Goal: Task Accomplishment & Management: Manage account settings

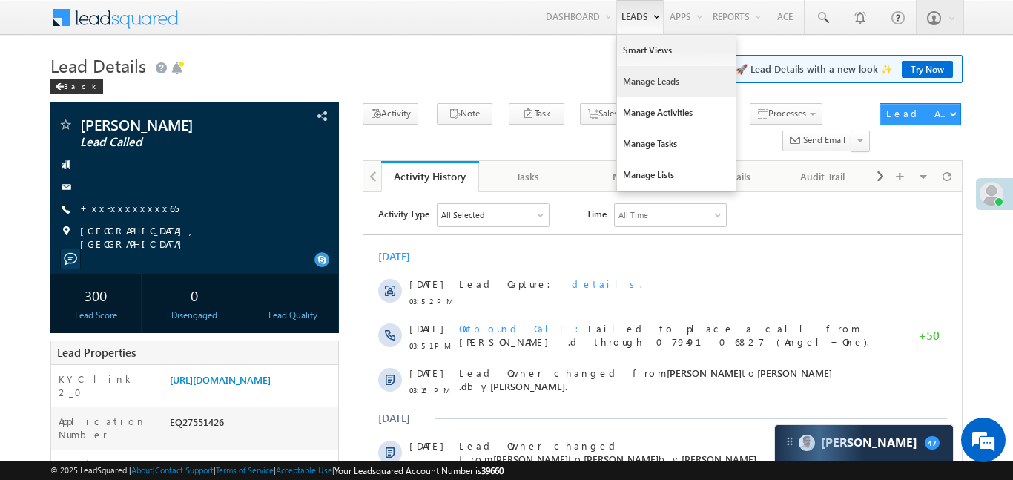
click at [632, 88] on link "Manage Leads" at bounding box center [676, 81] width 119 height 31
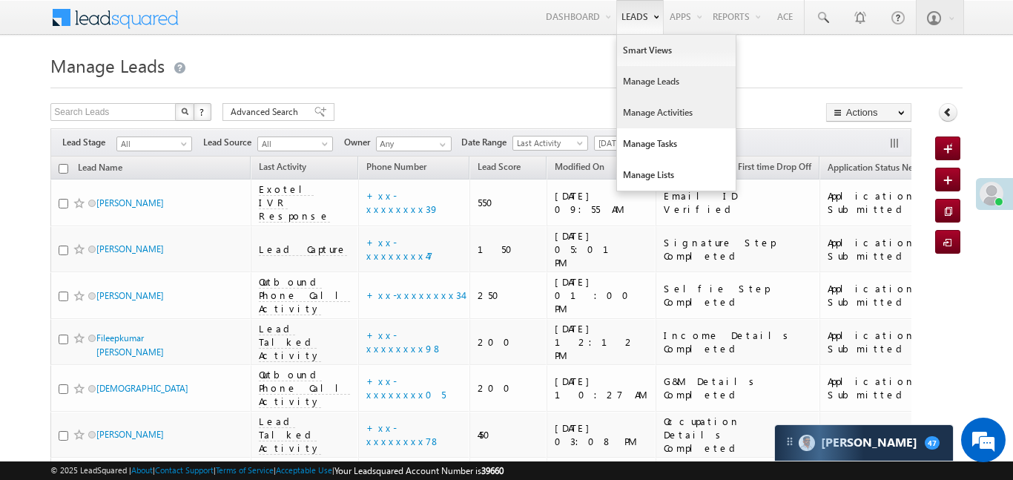
click at [658, 122] on link "Manage Activities" at bounding box center [676, 112] width 119 height 31
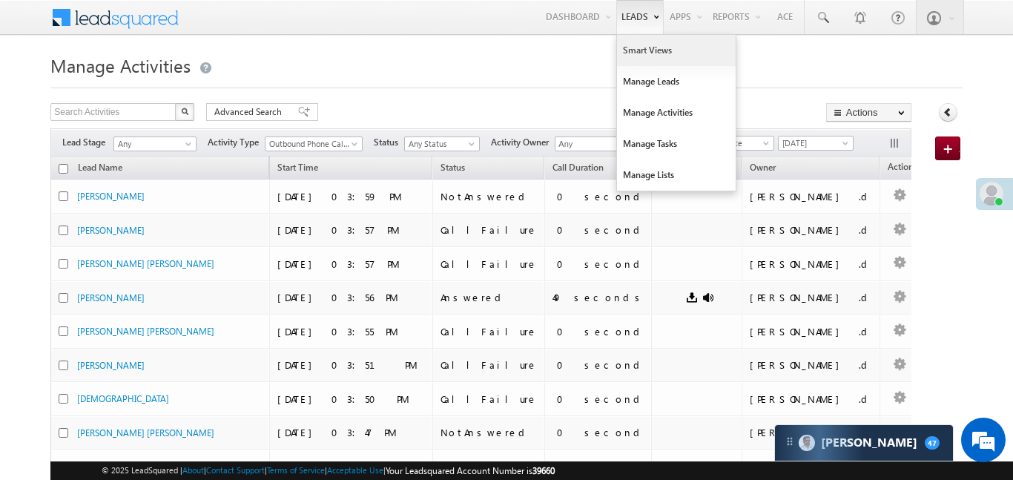
click at [636, 56] on link "Smart Views" at bounding box center [676, 50] width 119 height 31
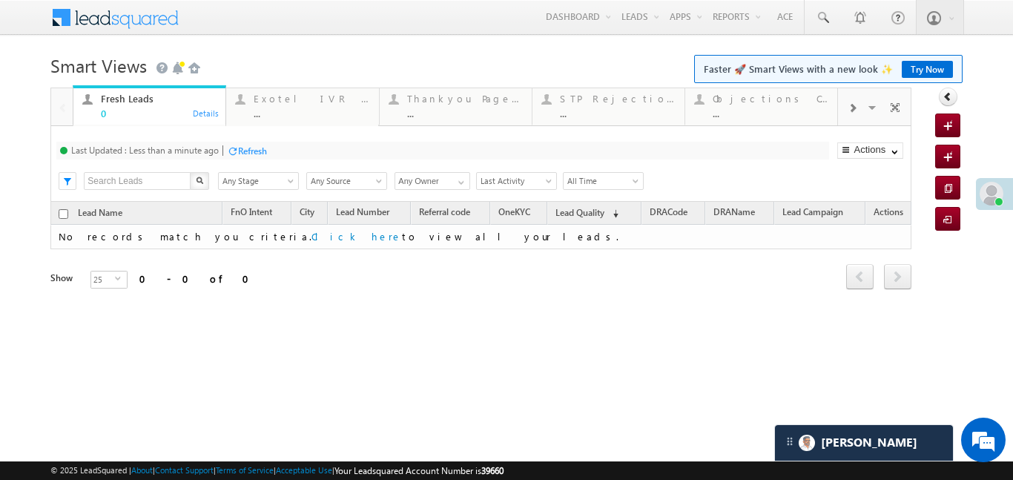
click at [863, 105] on div at bounding box center [852, 106] width 28 height 33
click at [763, 106] on div "Coded Today ..." at bounding box center [771, 104] width 116 height 29
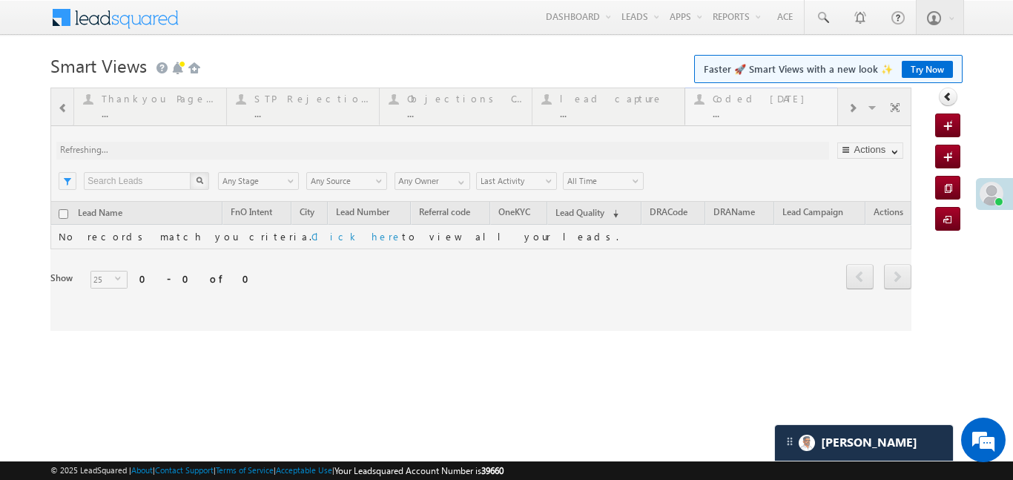
click at [763, 106] on div at bounding box center [480, 209] width 861 height 243
drag, startPoint x: 763, startPoint y: 106, endPoint x: 697, endPoint y: 80, distance: 70.9
click at [762, 105] on div at bounding box center [480, 209] width 861 height 243
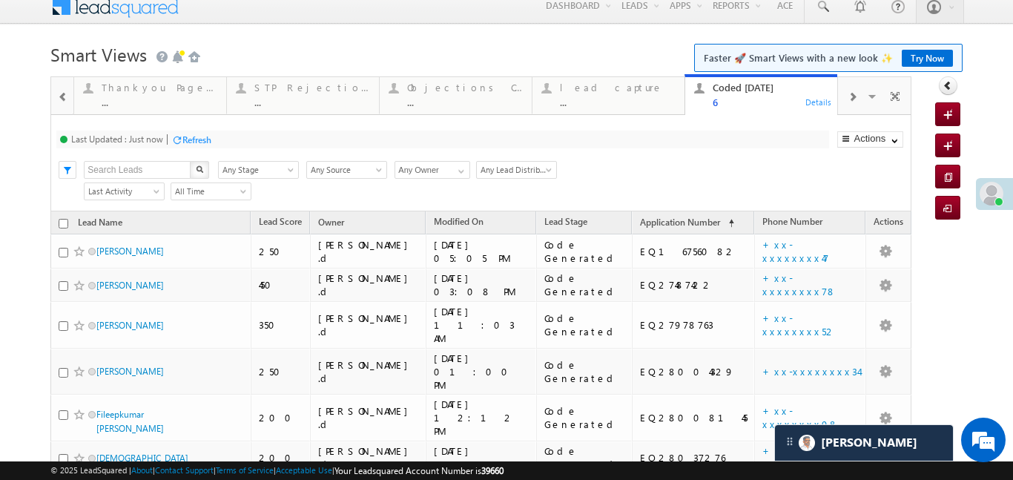
scroll to position [65, 0]
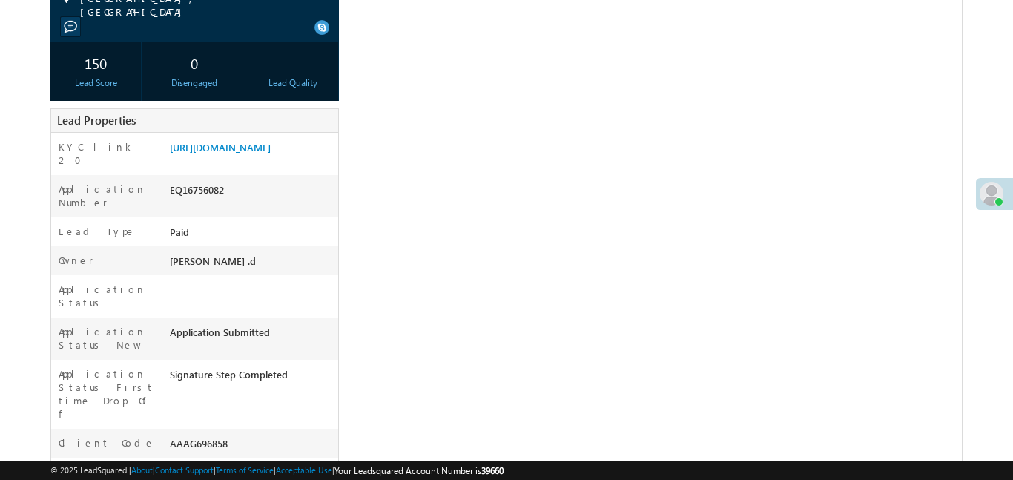
scroll to position [532, 0]
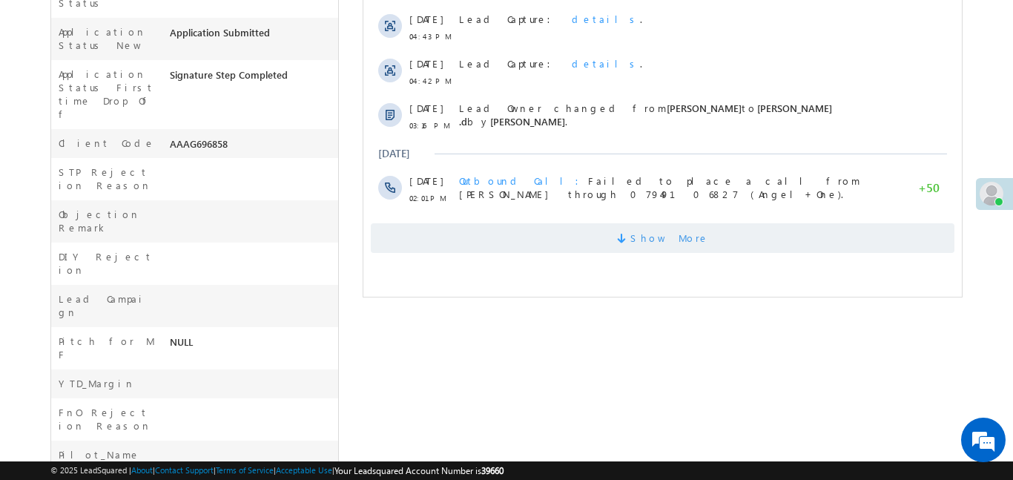
click at [630, 240] on span at bounding box center [622, 241] width 13 height 14
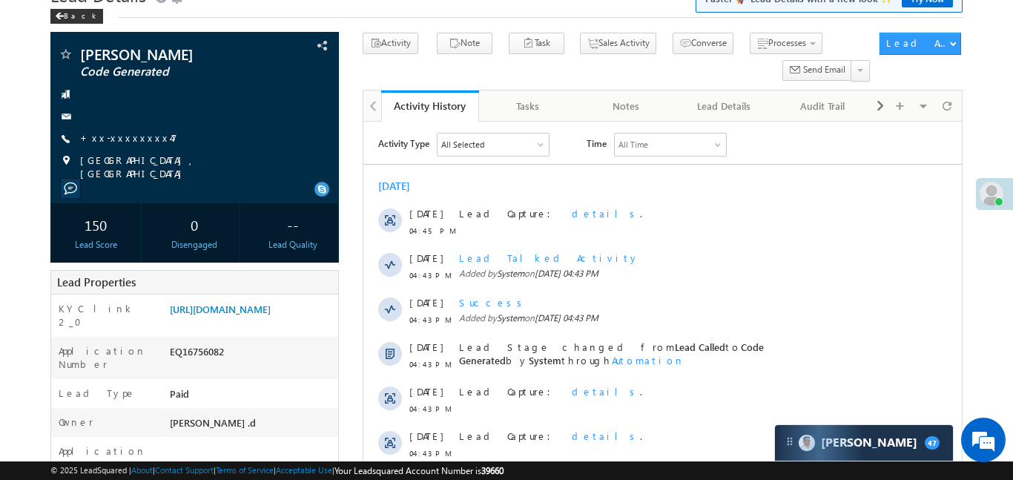
scroll to position [30, 0]
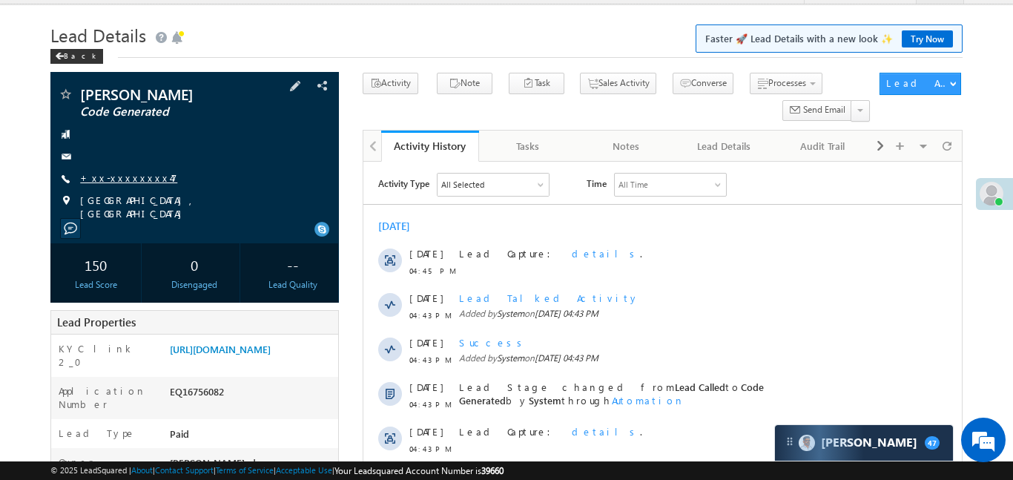
click at [128, 182] on link "+xx-xxxxxxxx47" at bounding box center [128, 177] width 97 height 13
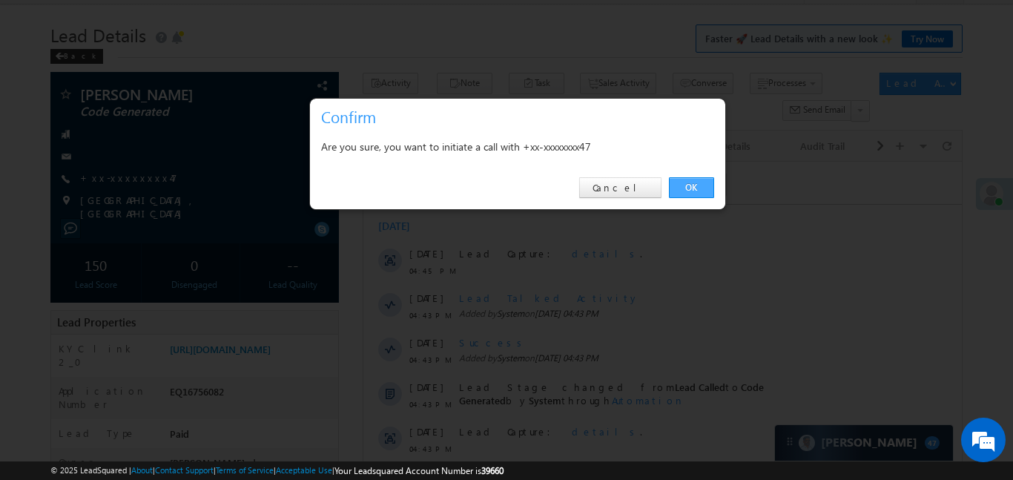
click at [682, 188] on link "OK" at bounding box center [691, 187] width 45 height 21
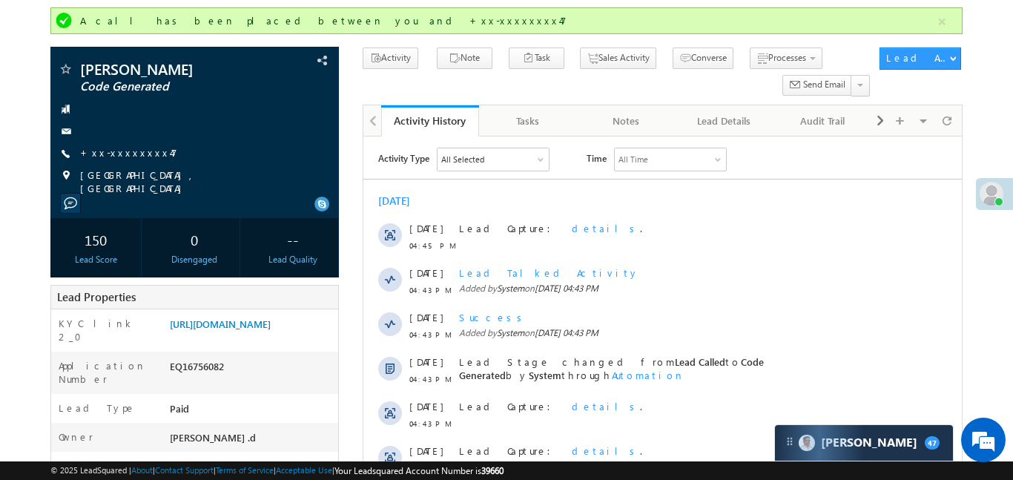
scroll to position [0, 0]
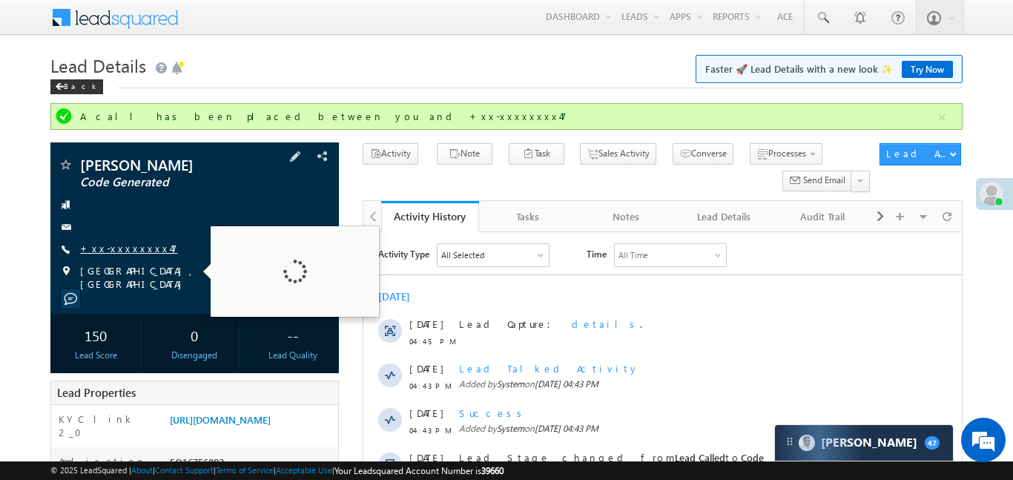
click at [129, 252] on link "+xx-xxxxxxxx47" at bounding box center [128, 248] width 97 height 13
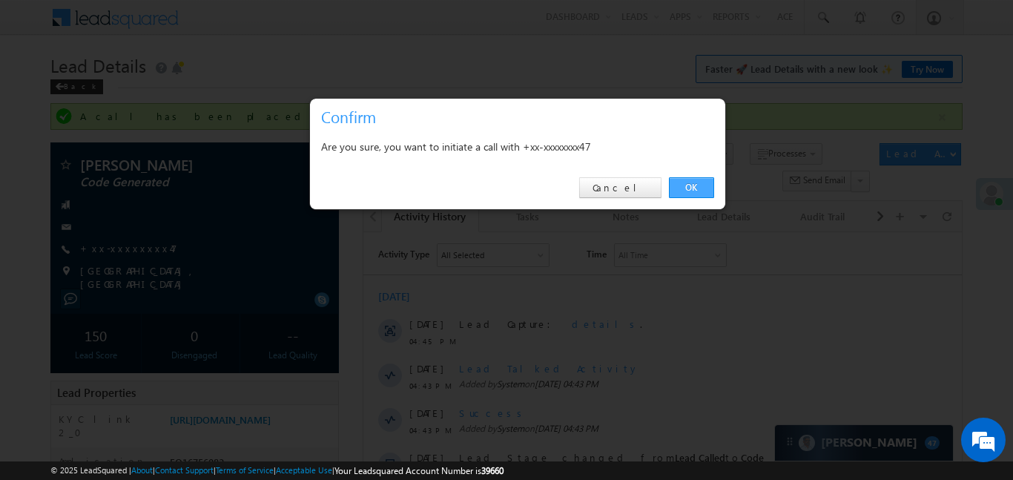
click at [697, 187] on link "OK" at bounding box center [691, 187] width 45 height 21
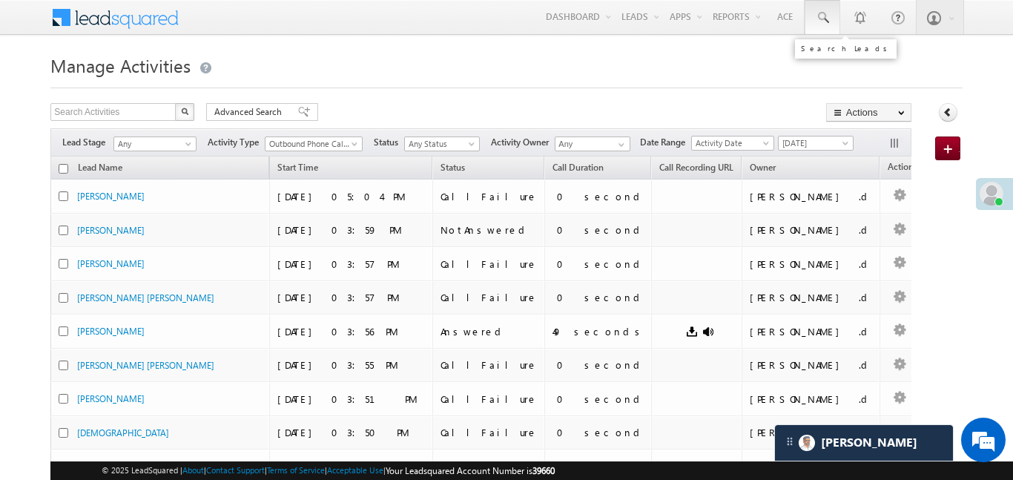
click at [829, 16] on span at bounding box center [822, 17] width 15 height 15
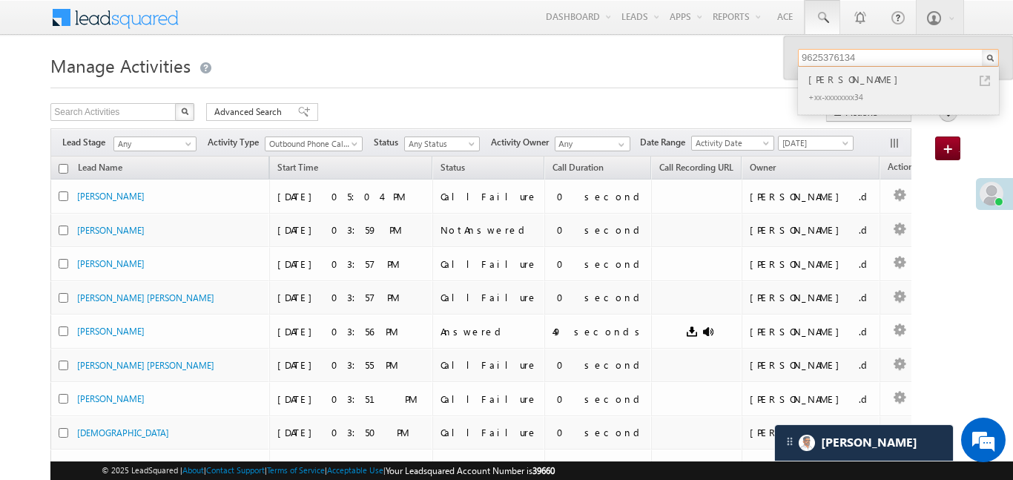
type input "9625376134"
click at [830, 76] on div "Kashish Sharma" at bounding box center [905, 79] width 199 height 16
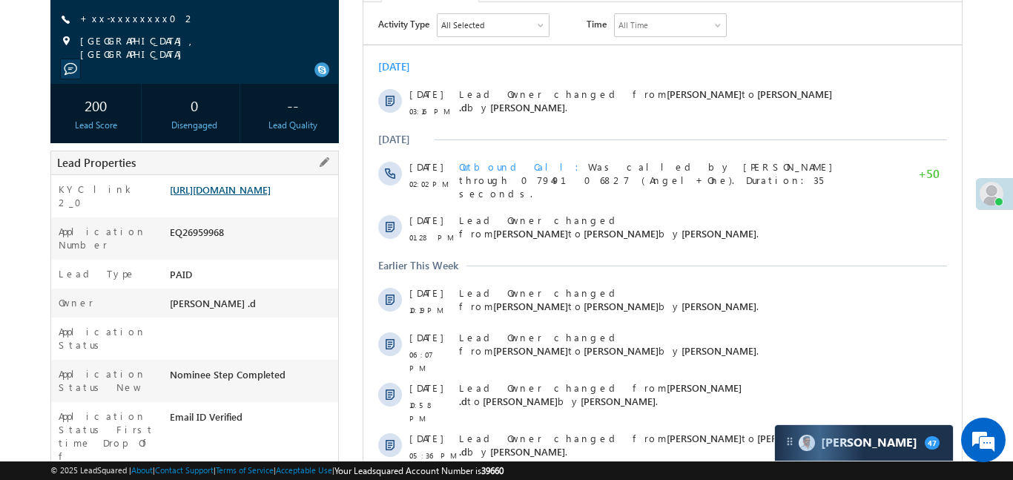
scroll to position [199, 0]
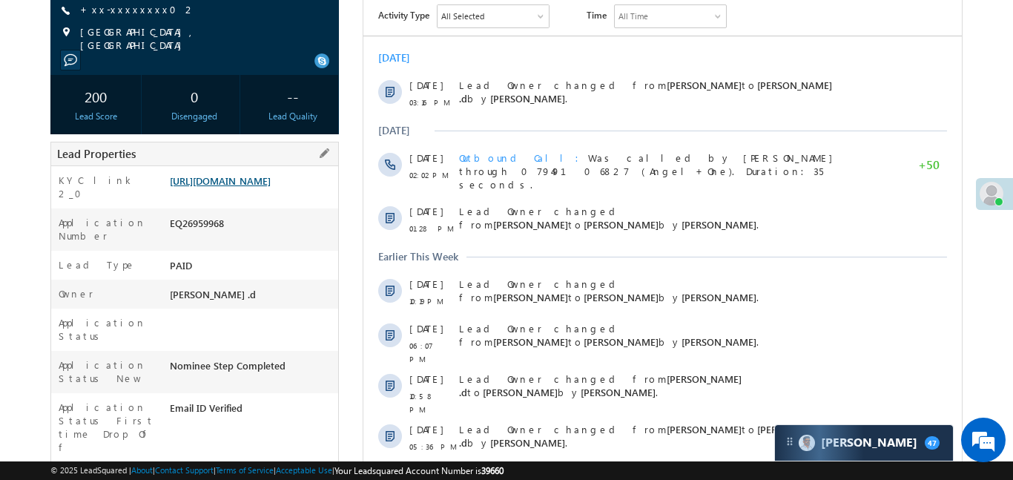
click at [260, 182] on link "https://angelbroking1-pk3em7sa.customui-test.leadsquared.com?leadId=a2c33995-65…" at bounding box center [220, 180] width 101 height 13
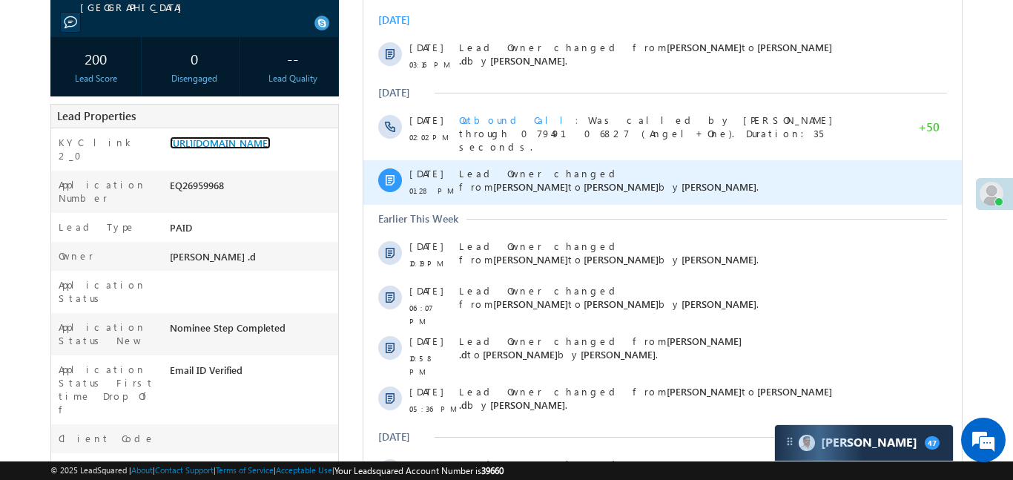
scroll to position [194, 0]
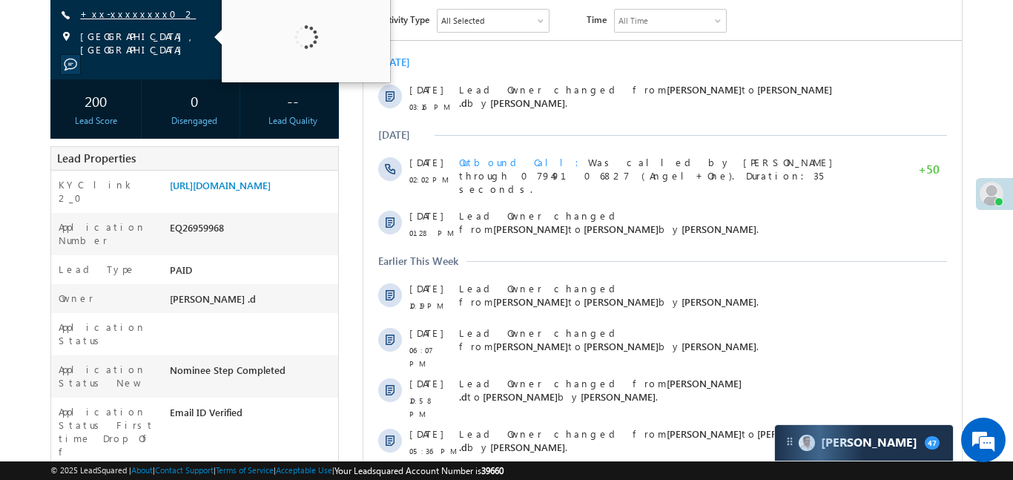
click at [124, 14] on link "+xx-xxxxxxxx02" at bounding box center [138, 13] width 116 height 13
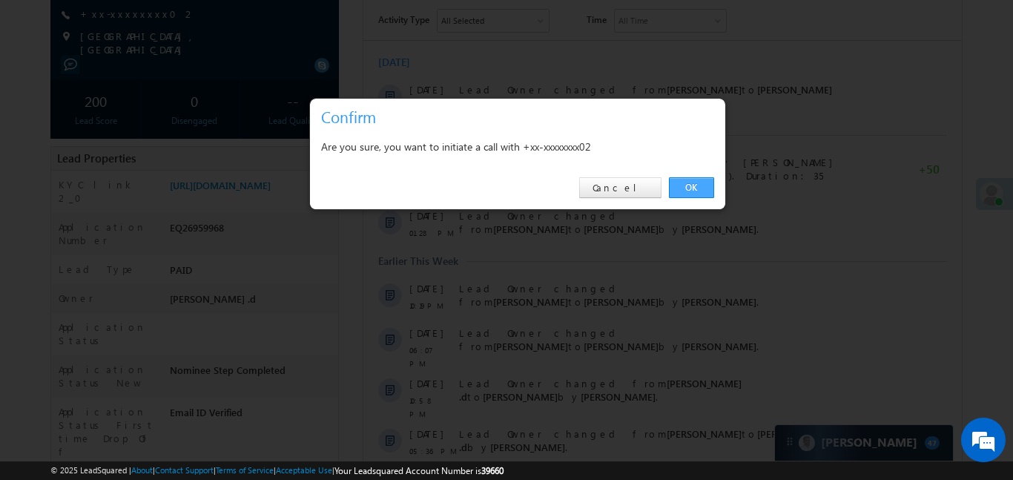
click at [683, 182] on link "OK" at bounding box center [691, 187] width 45 height 21
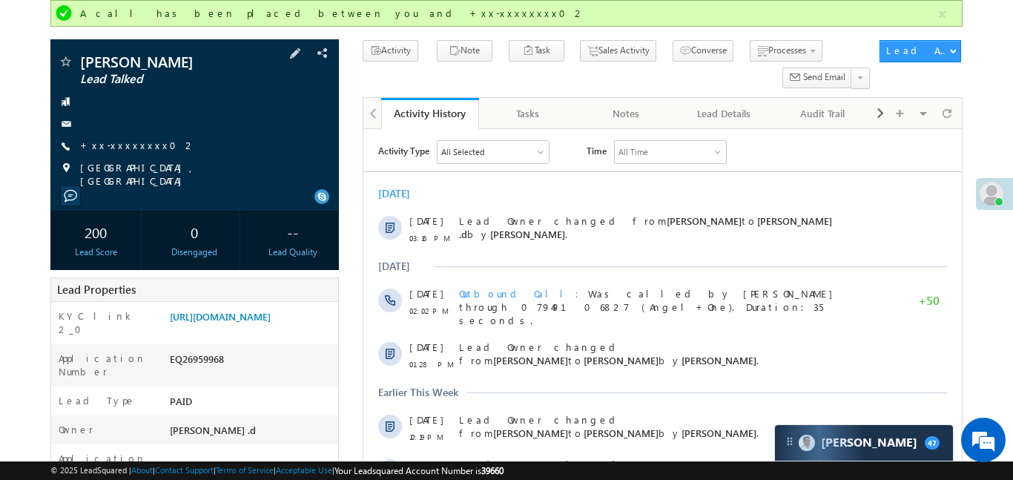
scroll to position [105, 0]
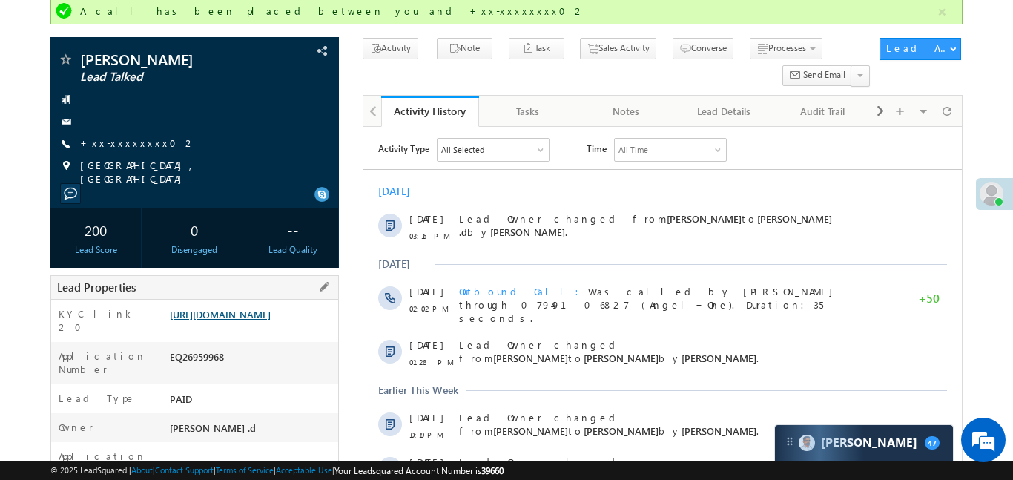
click at [236, 318] on link "https://angelbroking1-pk3em7sa.customui-test.leadsquared.com?leadId=a2c33995-65…" at bounding box center [220, 314] width 101 height 13
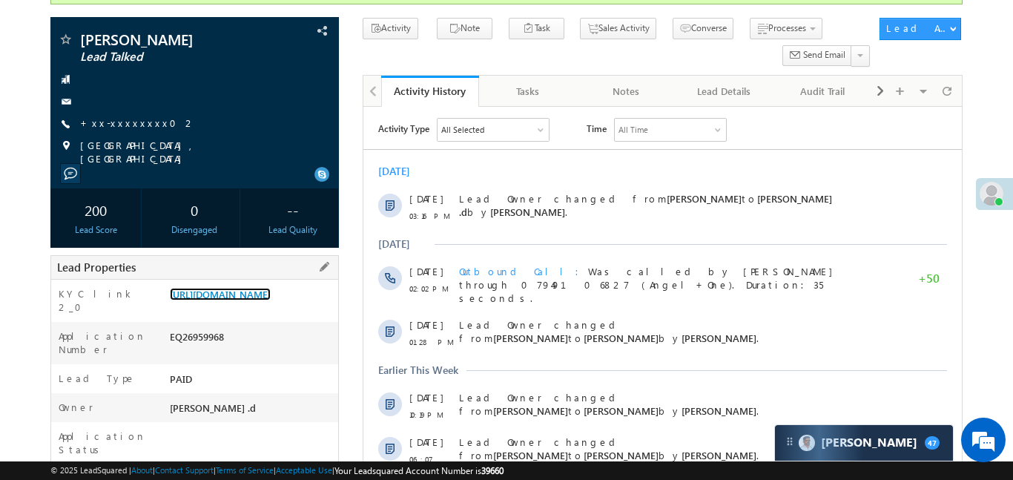
scroll to position [128, 0]
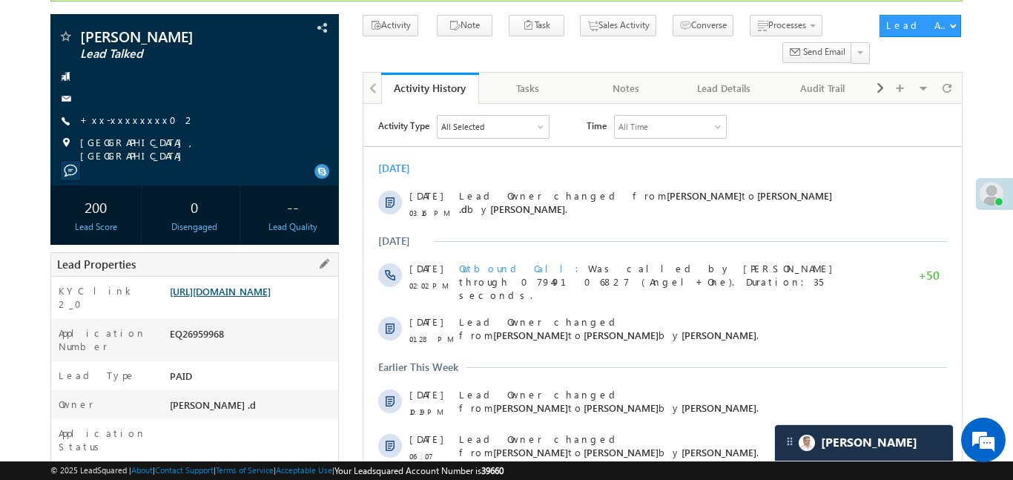
click at [234, 297] on link "[URL][DOMAIN_NAME]" at bounding box center [220, 291] width 101 height 13
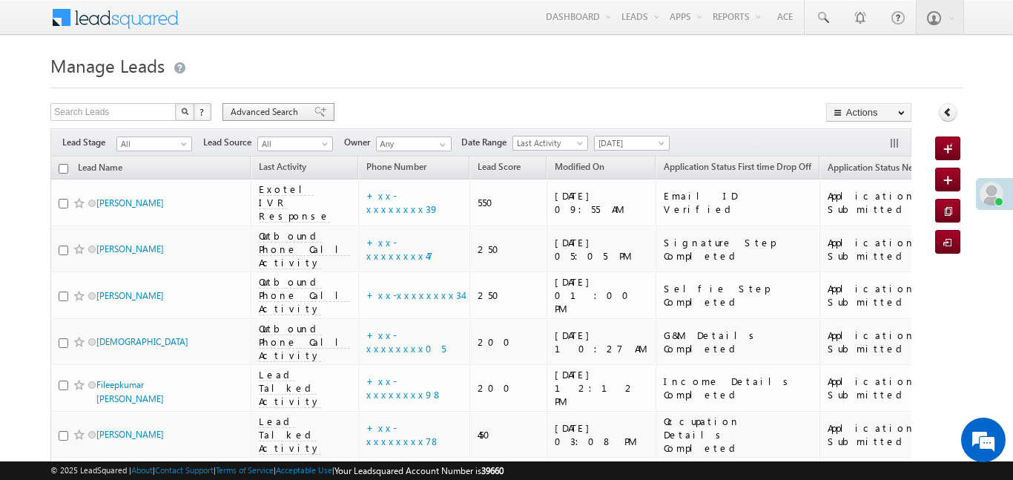
click at [265, 104] on div "Advanced Search" at bounding box center [279, 112] width 112 height 18
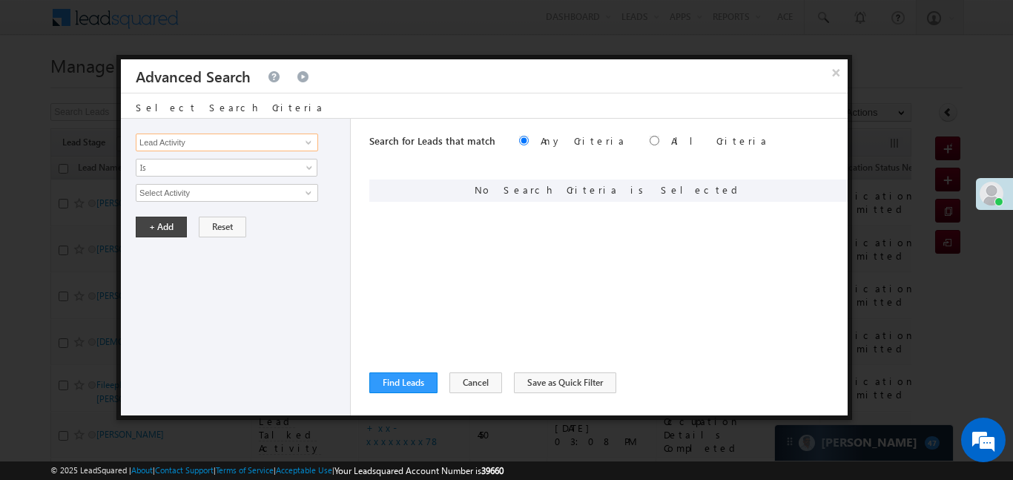
click at [237, 149] on input "Lead Activity" at bounding box center [227, 143] width 182 height 18
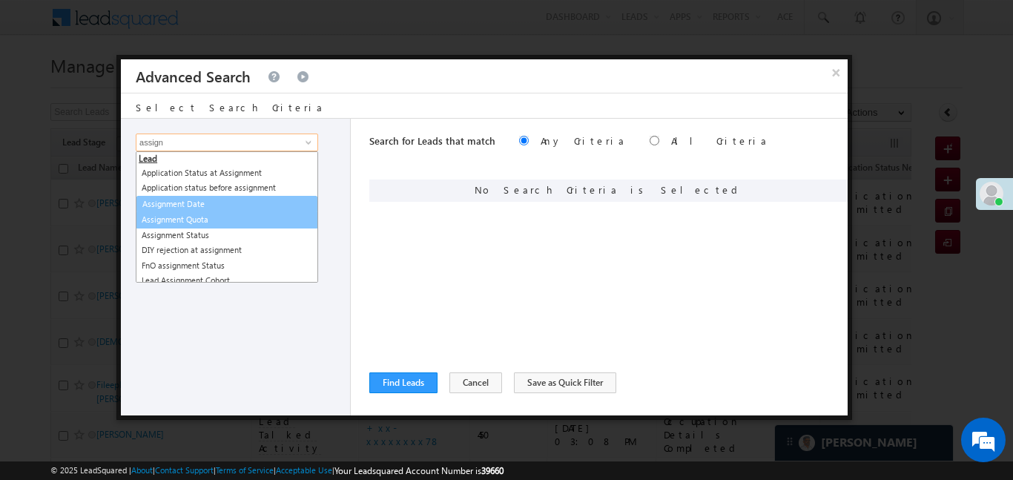
click at [211, 202] on link "Assignment Date" at bounding box center [226, 204] width 181 height 17
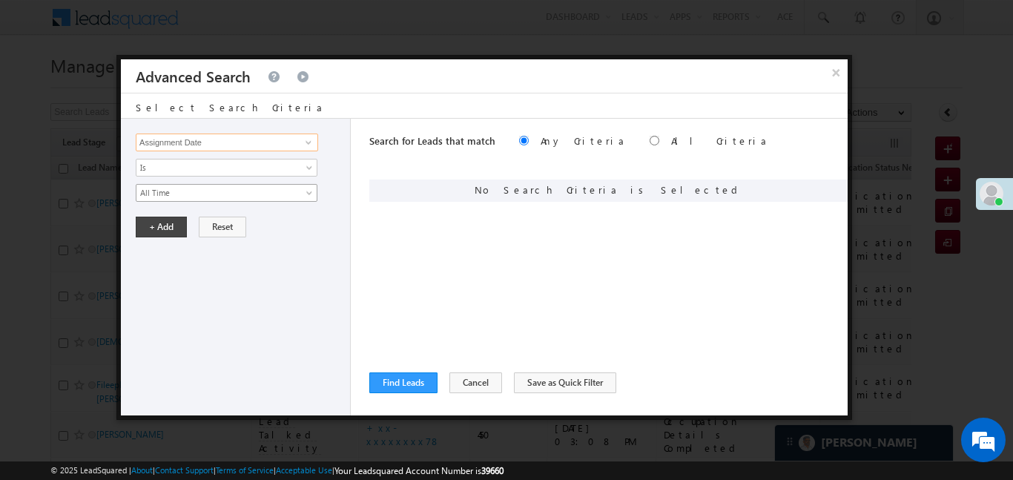
type input "Assignment Date"
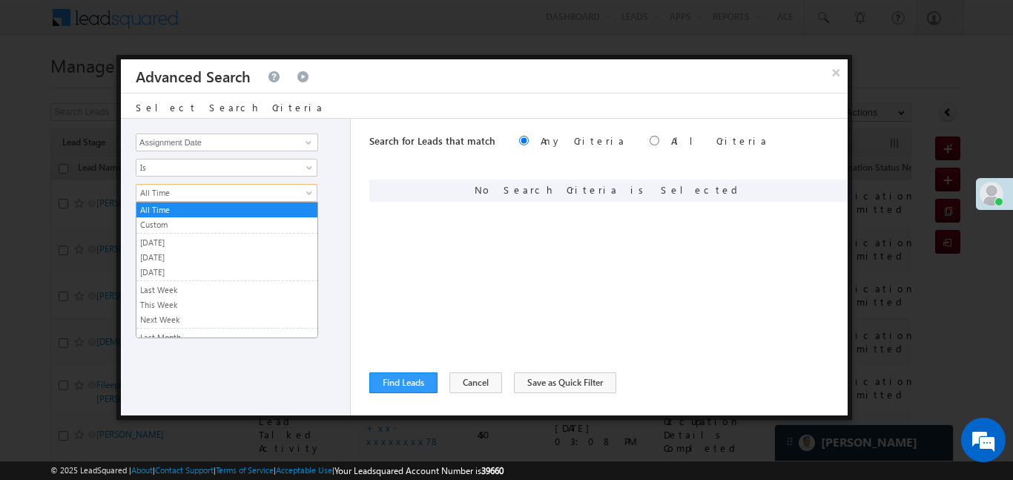
click at [206, 194] on span "All Time" at bounding box center [216, 192] width 161 height 13
click at [168, 223] on link "Custom" at bounding box center [226, 224] width 181 height 13
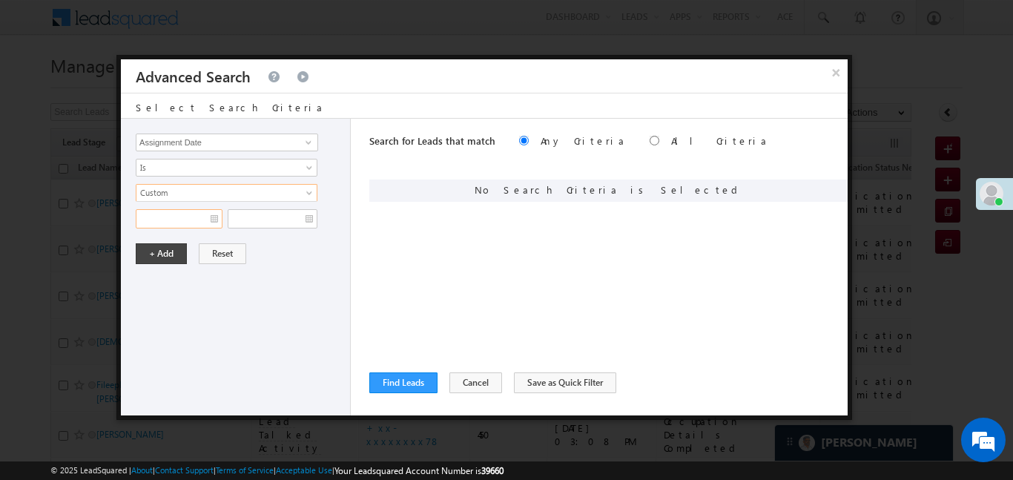
click at [172, 214] on input "text" at bounding box center [179, 218] width 87 height 19
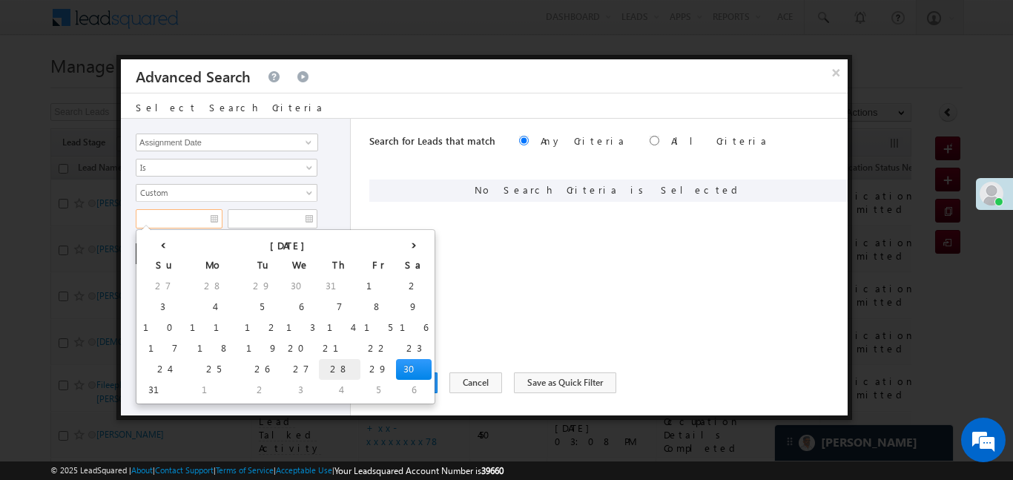
click at [319, 370] on td "28" at bounding box center [340, 369] width 42 height 21
click at [294, 221] on input "text" at bounding box center [273, 218] width 90 height 19
type input "28/08/25"
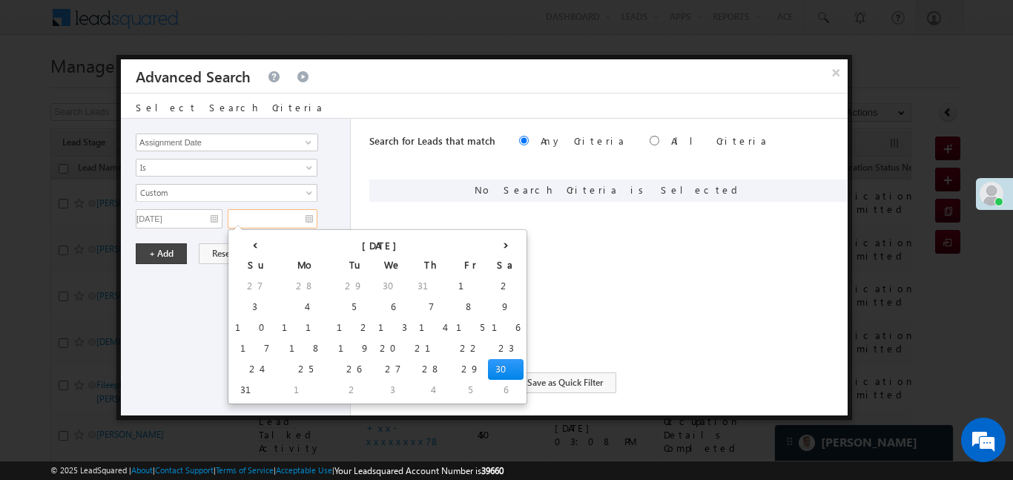
click at [488, 369] on td "30" at bounding box center [506, 369] width 36 height 21
click at [378, 369] on div "Search for Leads that match Any Criteria All Criteria Note that the current tri…" at bounding box center [608, 267] width 478 height 297
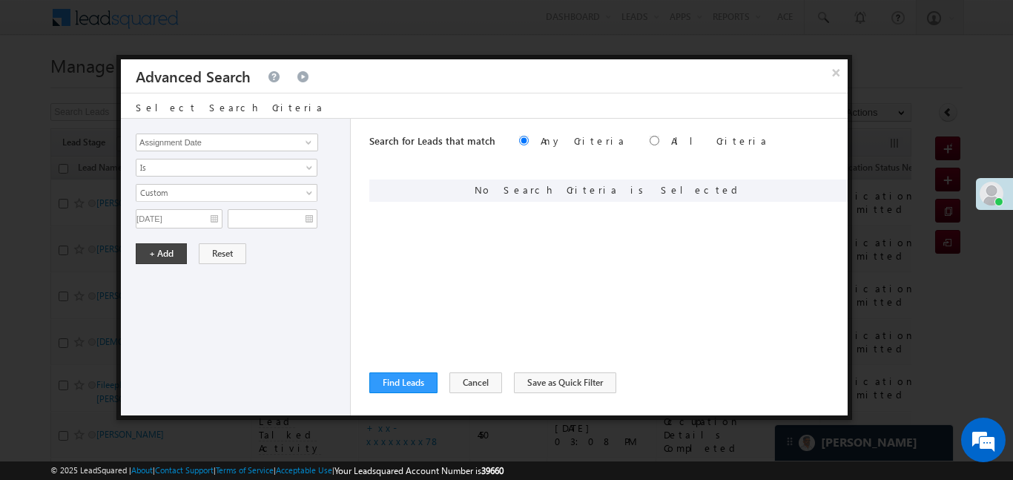
type input "30/08/25"
click at [145, 251] on button "+ Add" at bounding box center [161, 253] width 51 height 21
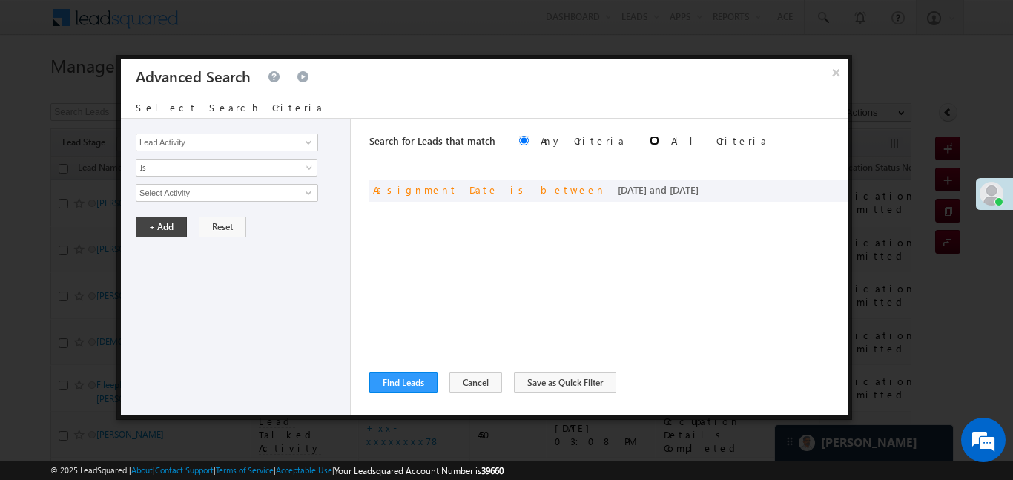
click at [650, 142] on input "radio" at bounding box center [655, 141] width 10 height 10
radio input "true"
click at [404, 386] on button "Find Leads" at bounding box center [403, 382] width 68 height 21
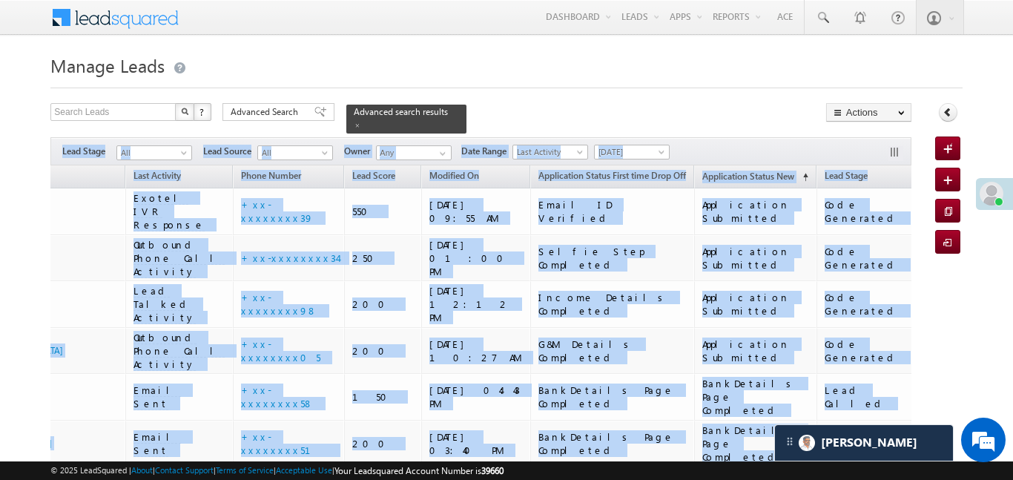
drag, startPoint x: 266, startPoint y: 150, endPoint x: 798, endPoint y: -70, distance: 576.1
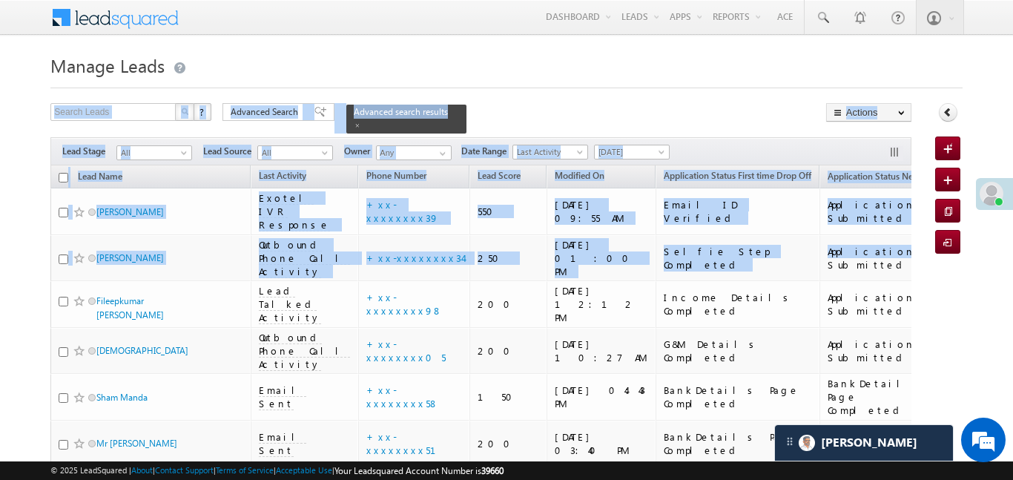
drag, startPoint x: 651, startPoint y: 235, endPoint x: 0, endPoint y: 79, distance: 669.6
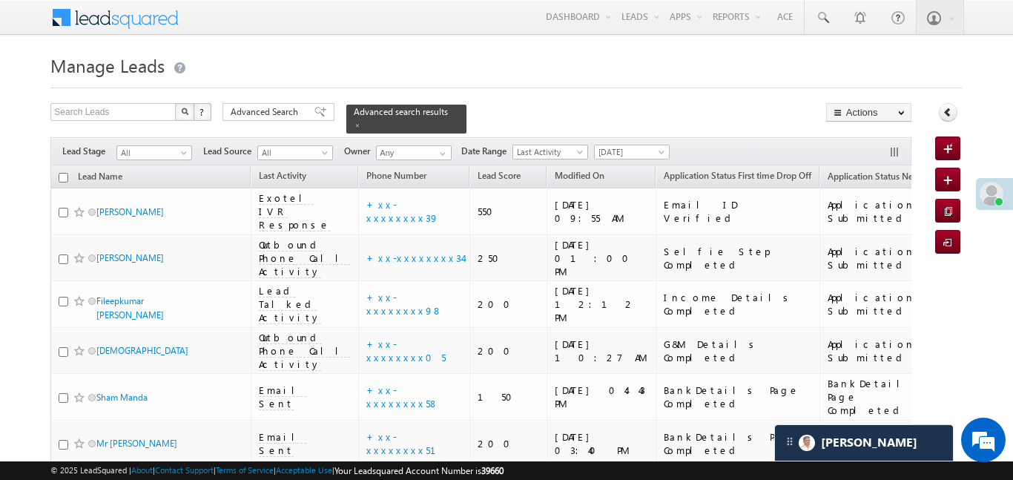
click at [266, 54] on h1 "Manage Leads" at bounding box center [506, 64] width 912 height 29
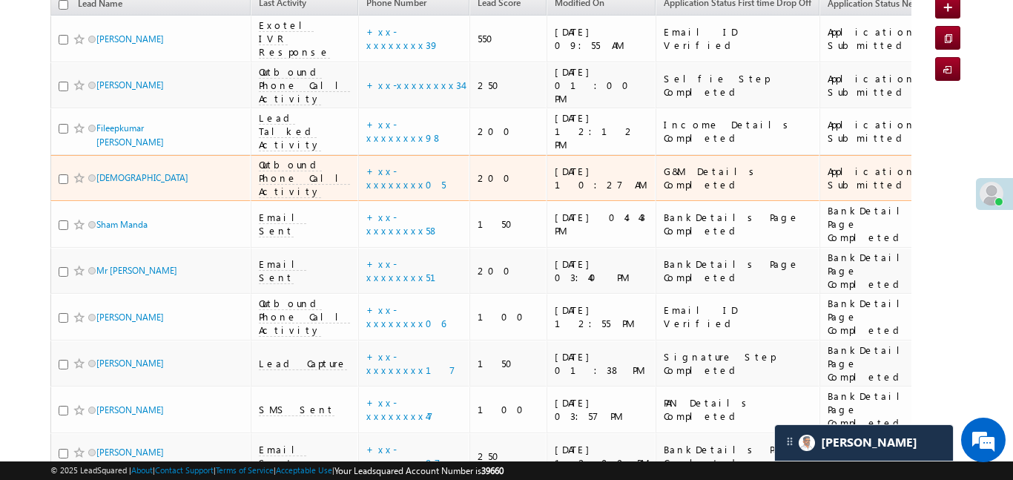
scroll to position [225, 0]
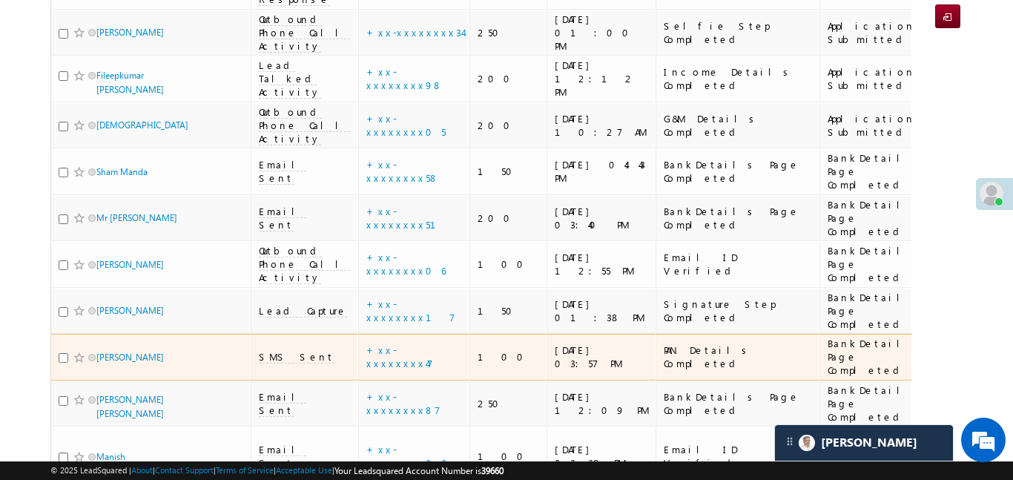
click at [279, 350] on span "SMS Sent" at bounding box center [297, 356] width 76 height 13
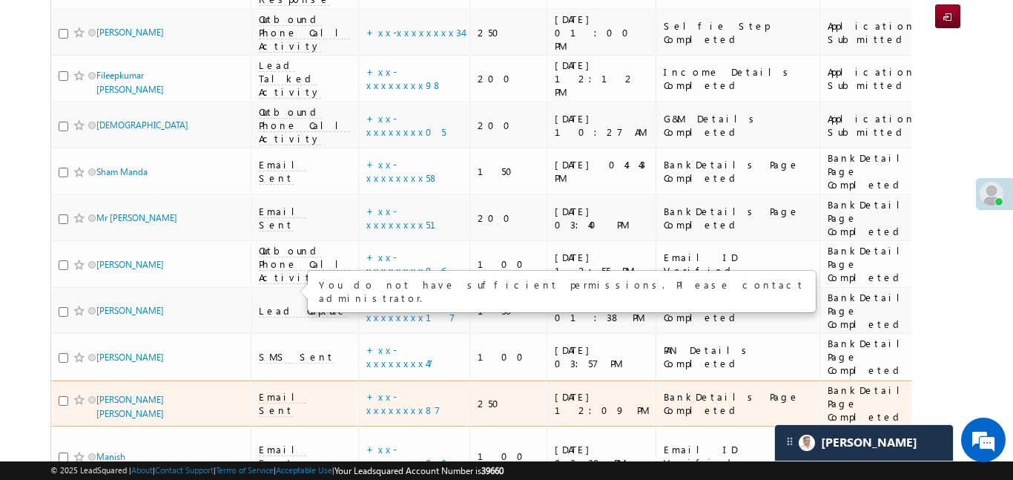
click at [280, 390] on span "Email Sent" at bounding box center [282, 403] width 47 height 27
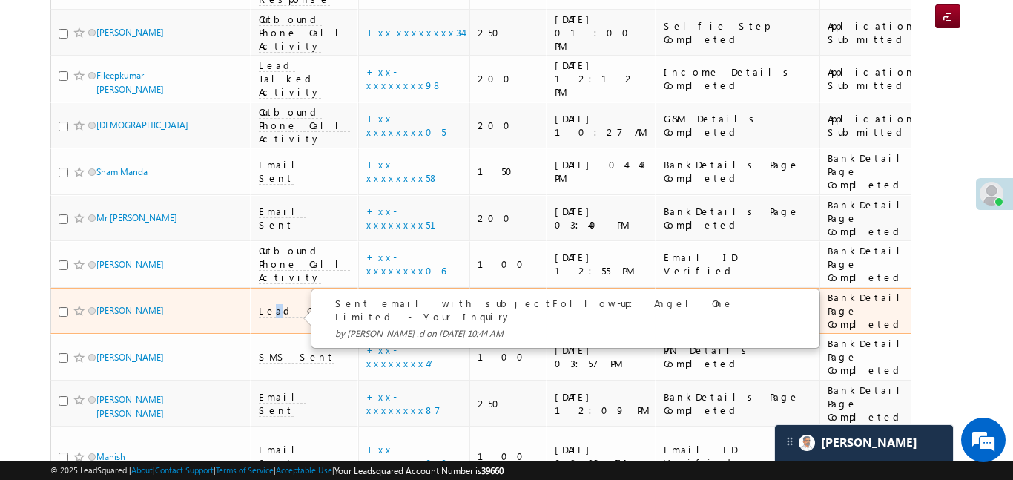
click at [266, 304] on span "Lead Capture" at bounding box center [303, 310] width 88 height 13
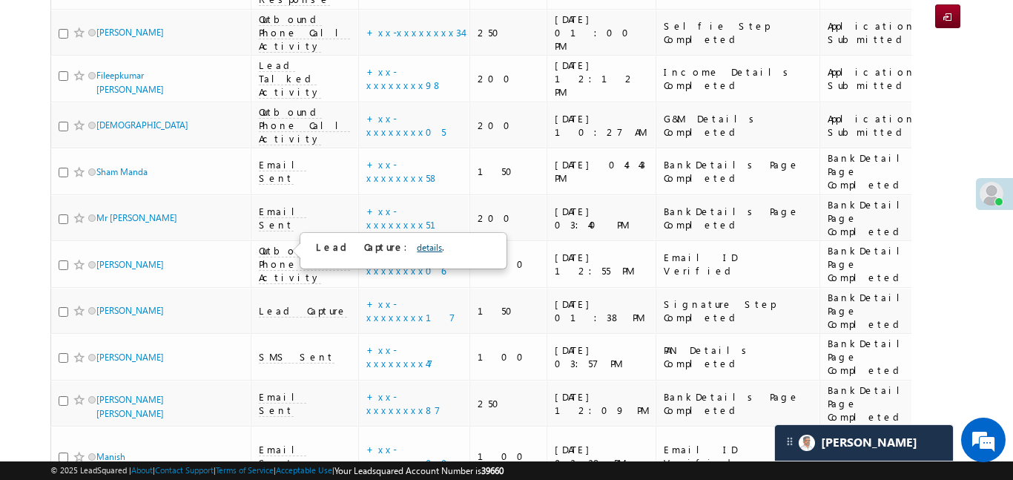
click at [417, 252] on link "details" at bounding box center [429, 247] width 25 height 11
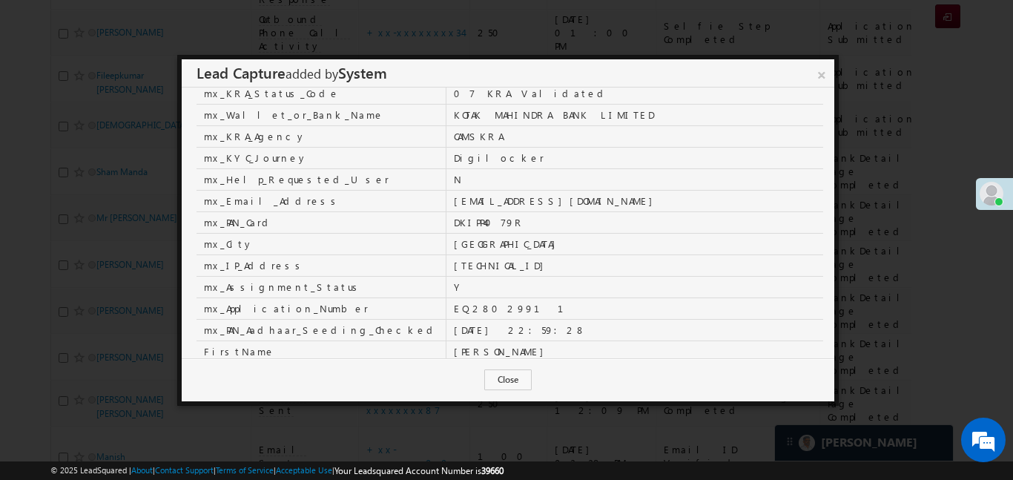
scroll to position [339, 0]
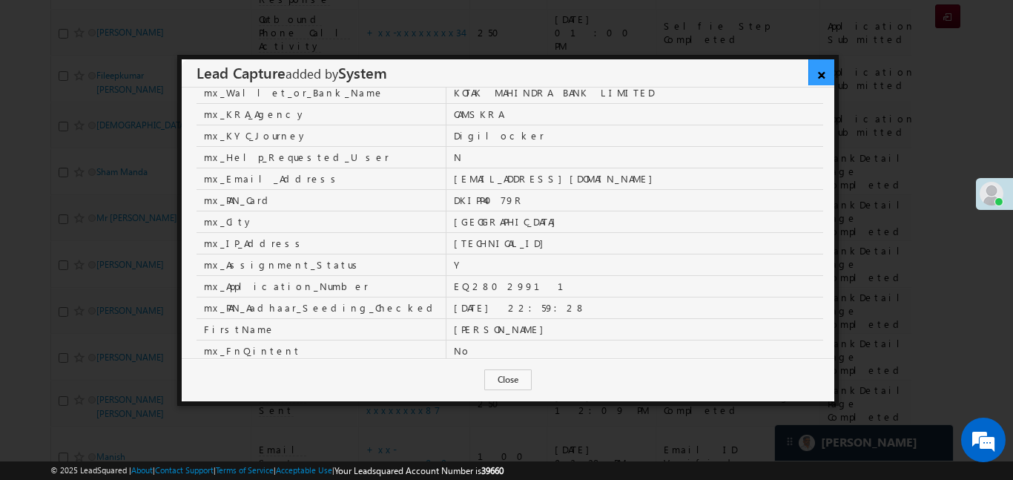
click at [822, 73] on link "×" at bounding box center [822, 72] width 26 height 26
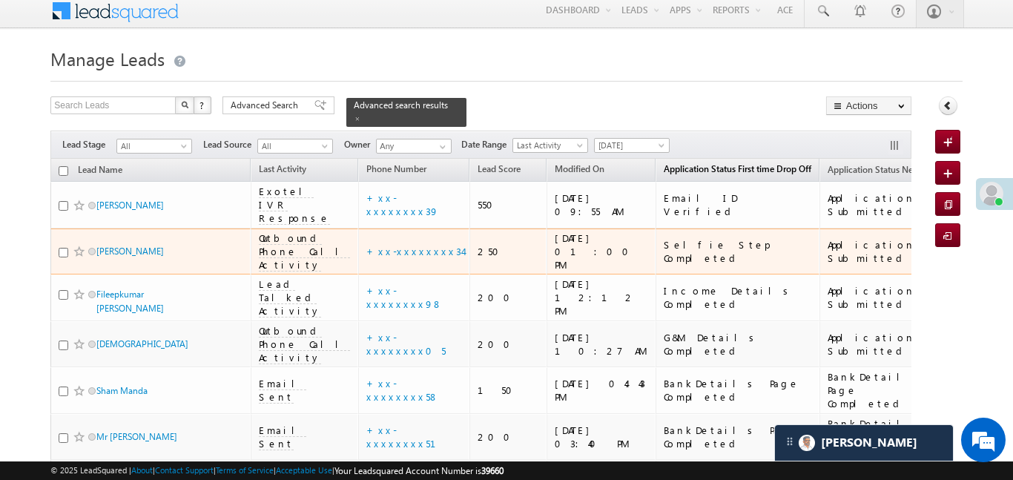
scroll to position [7, 0]
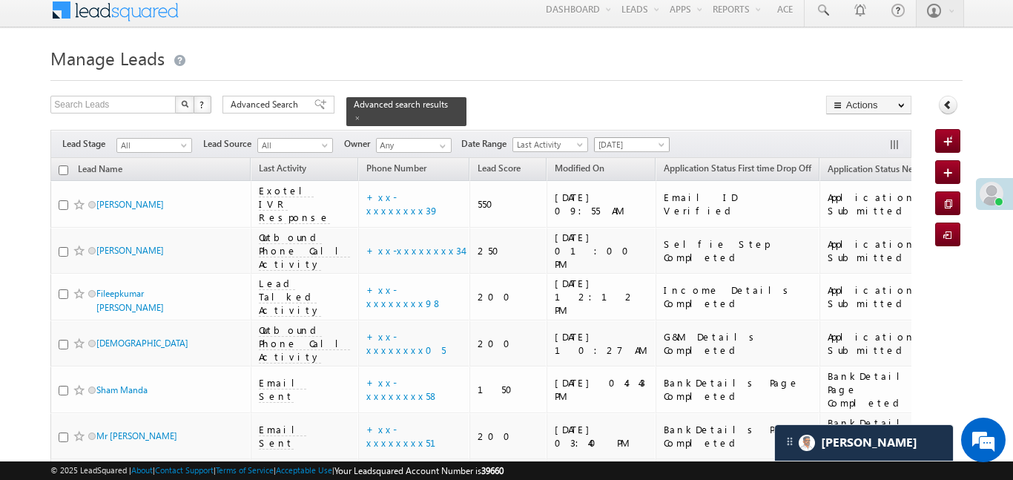
click at [633, 138] on span "[DATE]" at bounding box center [630, 144] width 70 height 13
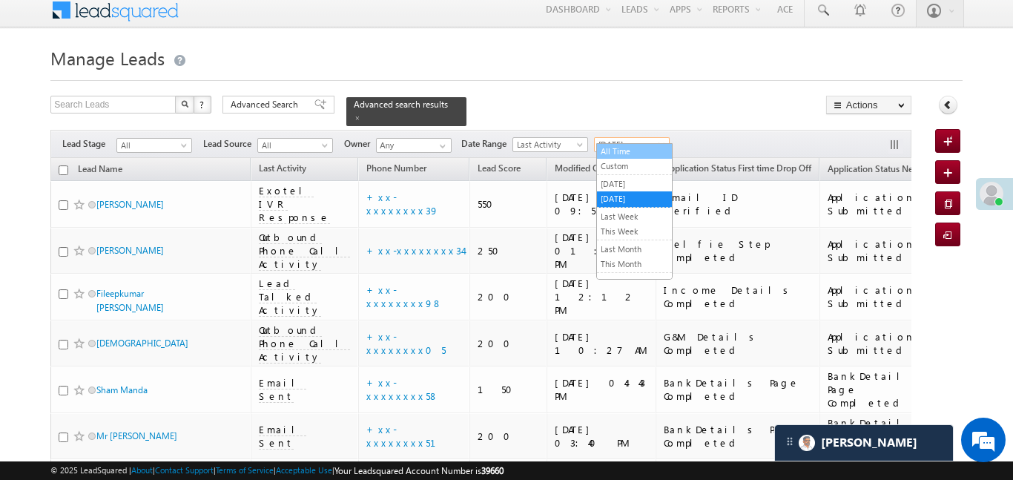
click at [627, 157] on link "All Time" at bounding box center [634, 151] width 75 height 13
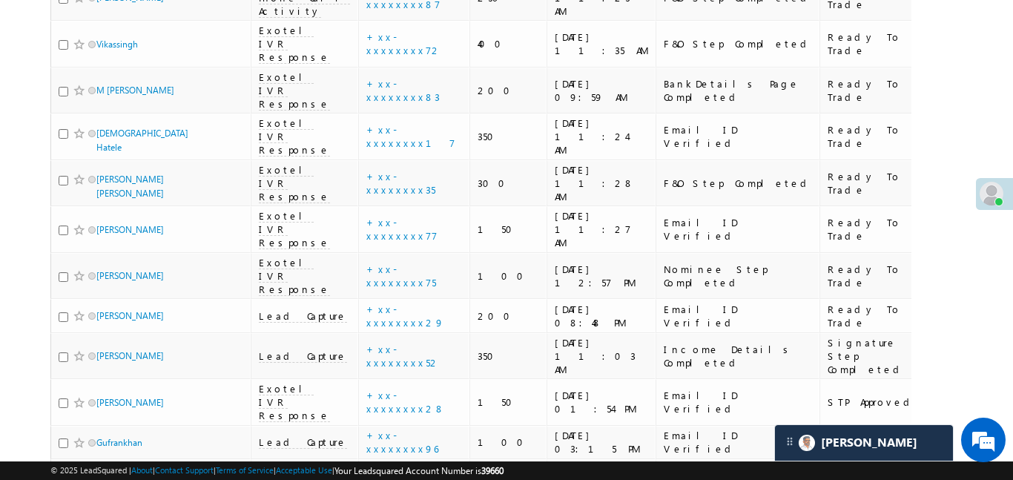
scroll to position [5415, 0]
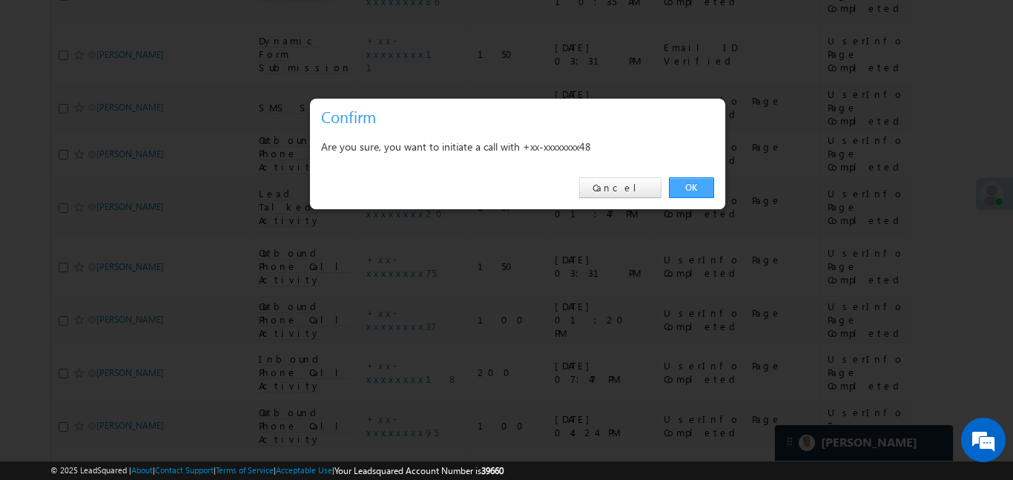
click at [674, 188] on link "OK" at bounding box center [691, 187] width 45 height 21
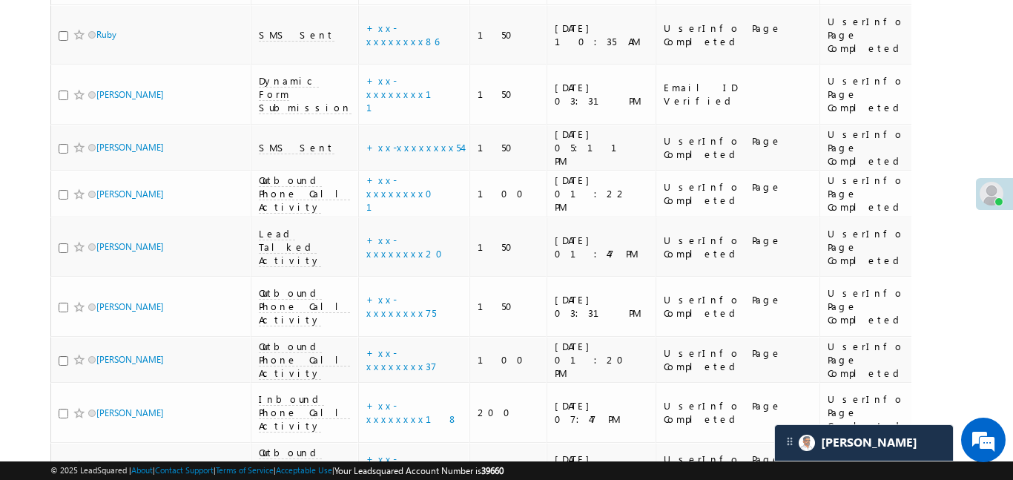
scroll to position [5455, 0]
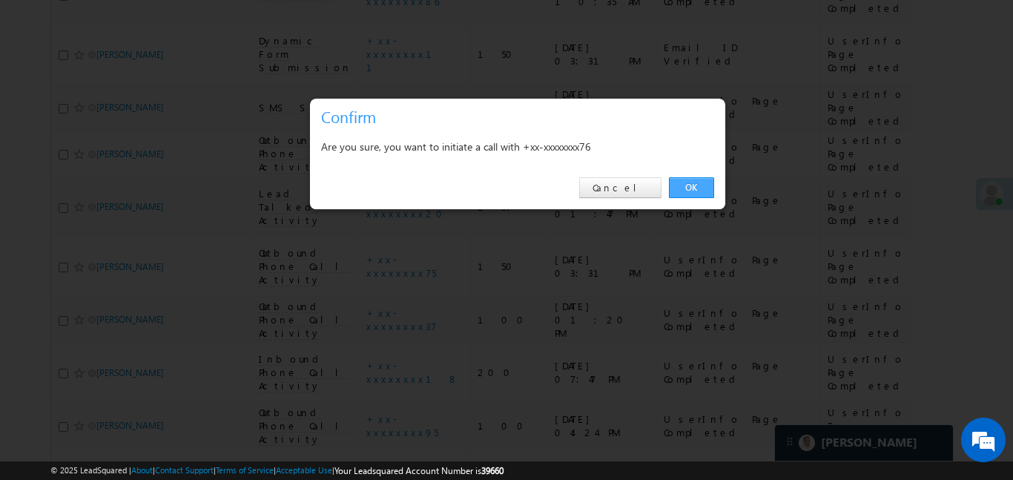
click at [685, 181] on link "OK" at bounding box center [691, 187] width 45 height 21
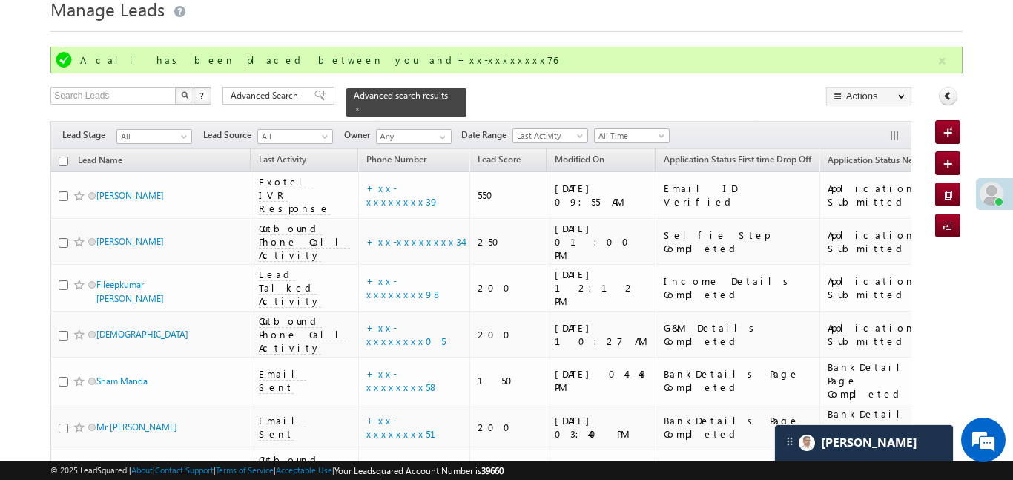
scroll to position [0, 0]
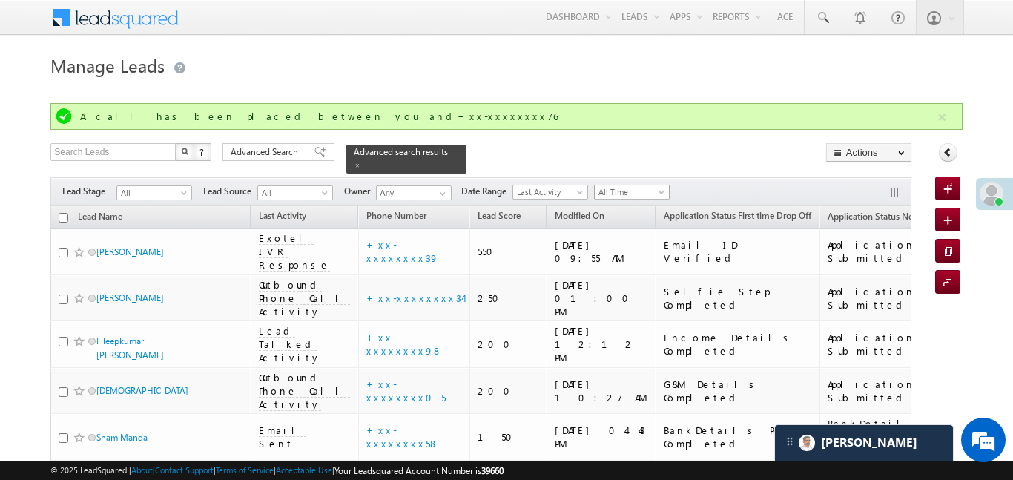
click at [625, 190] on span "All Time" at bounding box center [630, 191] width 70 height 13
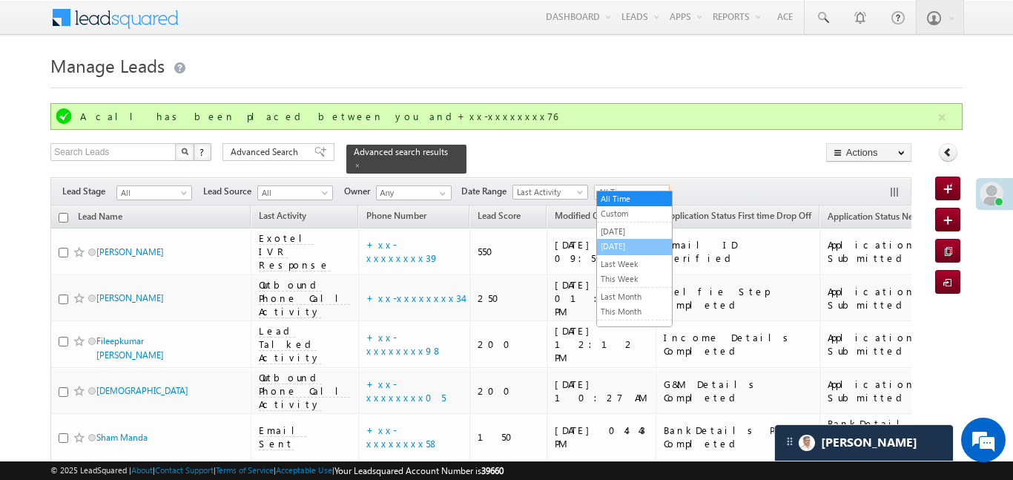
click at [649, 248] on link "[DATE]" at bounding box center [634, 246] width 75 height 13
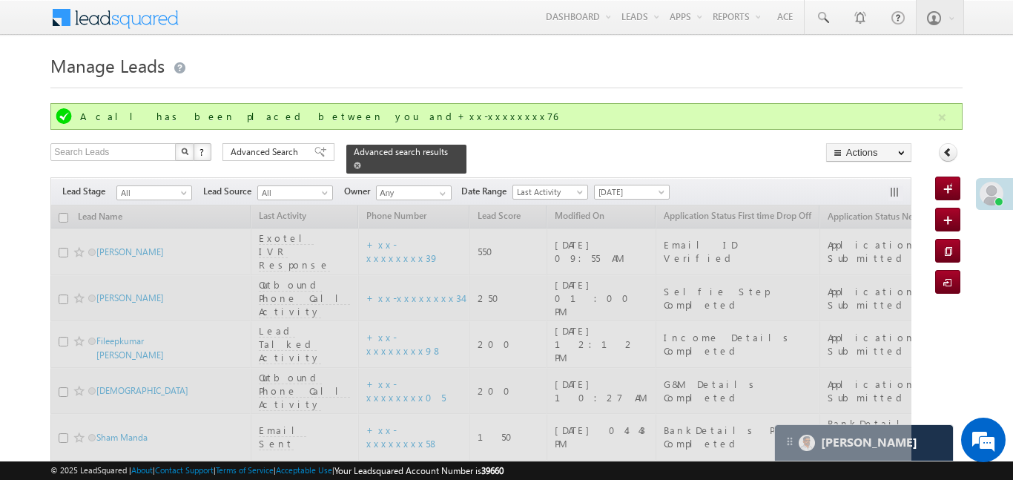
click at [437, 148] on div "Advanced search results" at bounding box center [406, 159] width 120 height 29
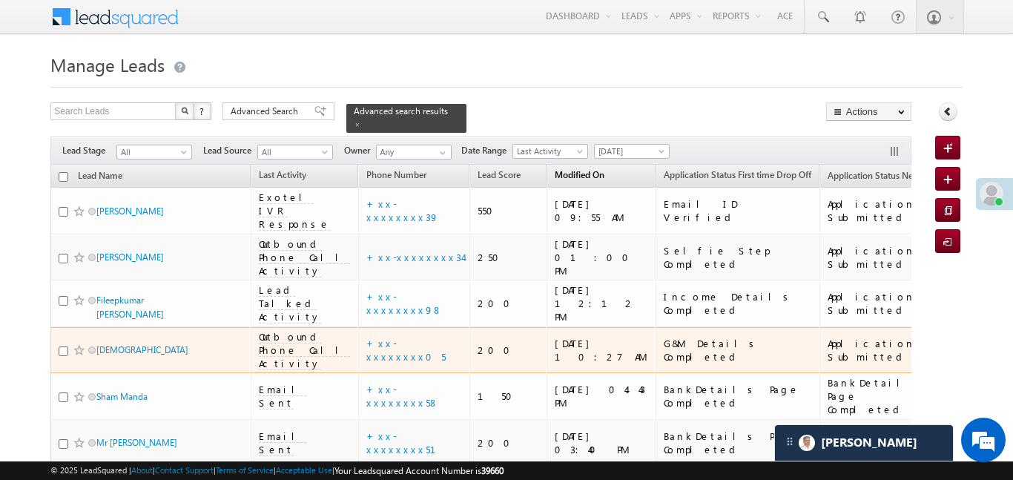
scroll to position [90, 0]
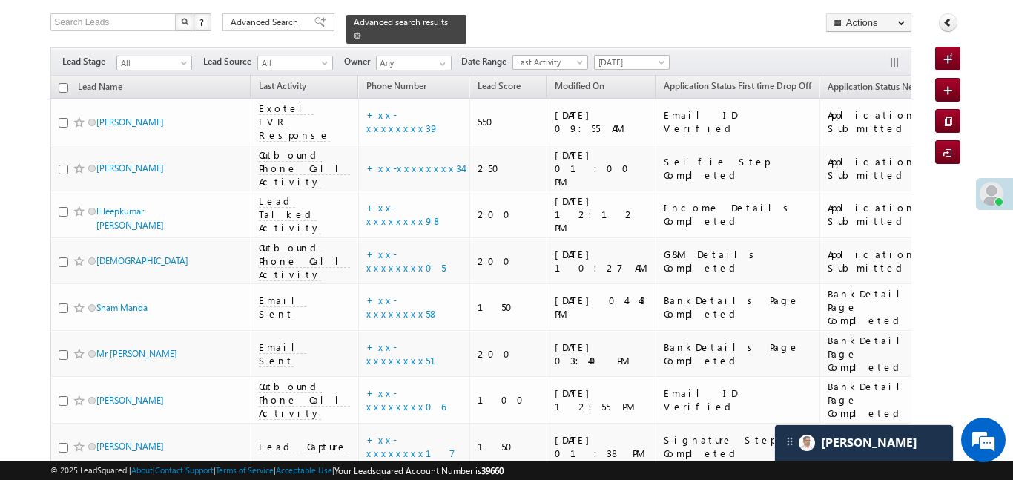
click at [439, 27] on div "Advanced search results" at bounding box center [406, 29] width 120 height 29
click at [361, 32] on span at bounding box center [357, 35] width 7 height 7
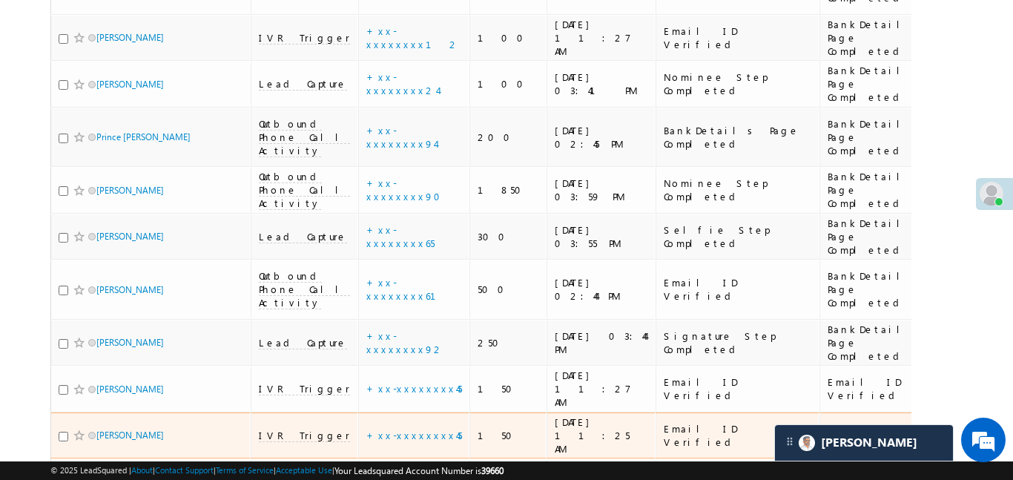
scroll to position [7073, 0]
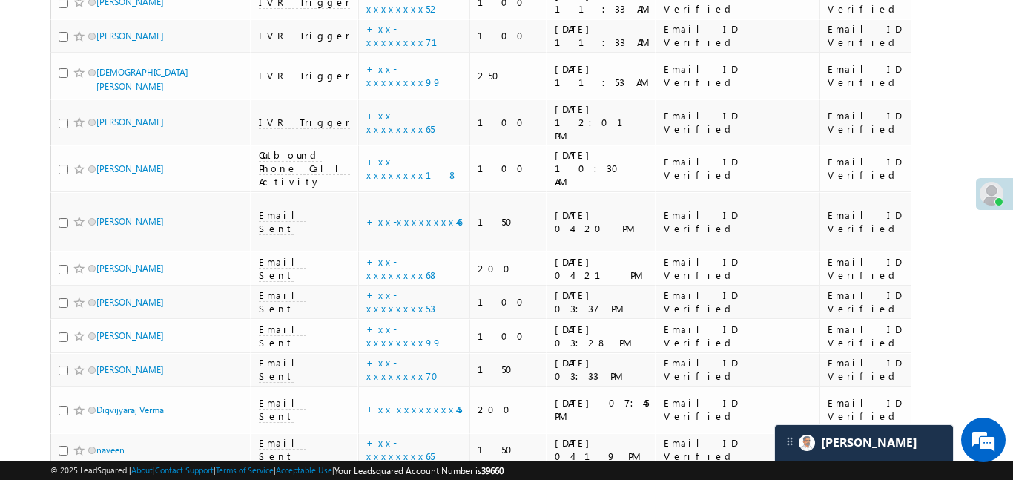
click at [417, 231] on link "details" at bounding box center [429, 236] width 25 height 11
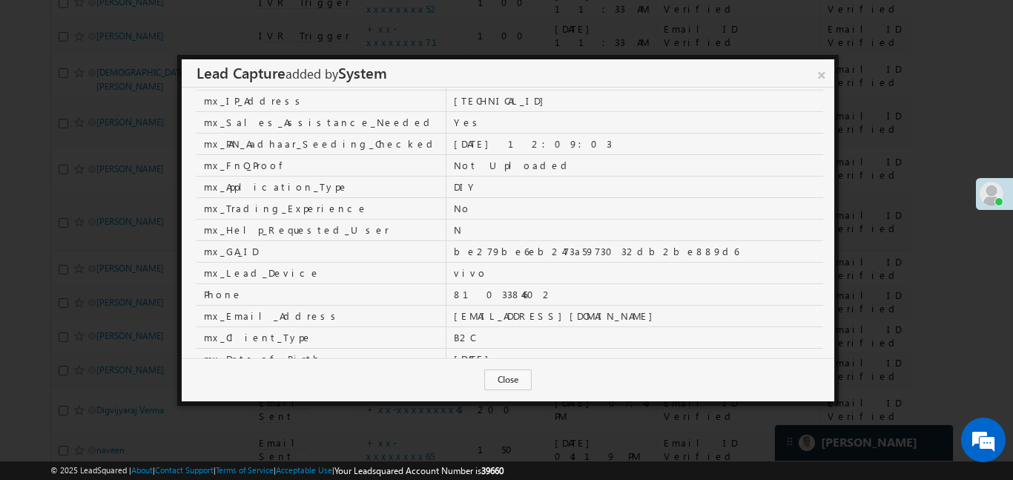
scroll to position [185, 0]
click at [821, 67] on link "×" at bounding box center [822, 72] width 26 height 26
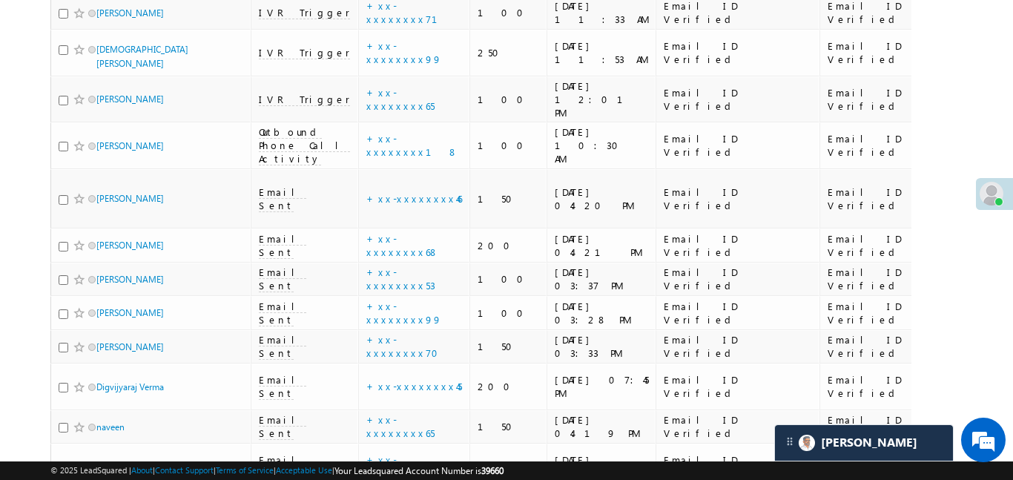
scroll to position [1108, 0]
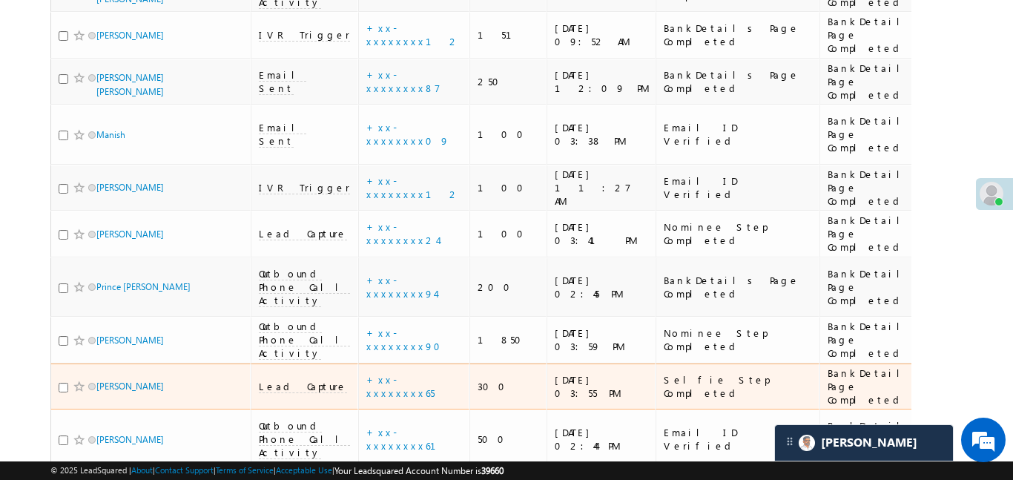
click at [267, 380] on span "Lead Capture" at bounding box center [303, 386] width 88 height 13
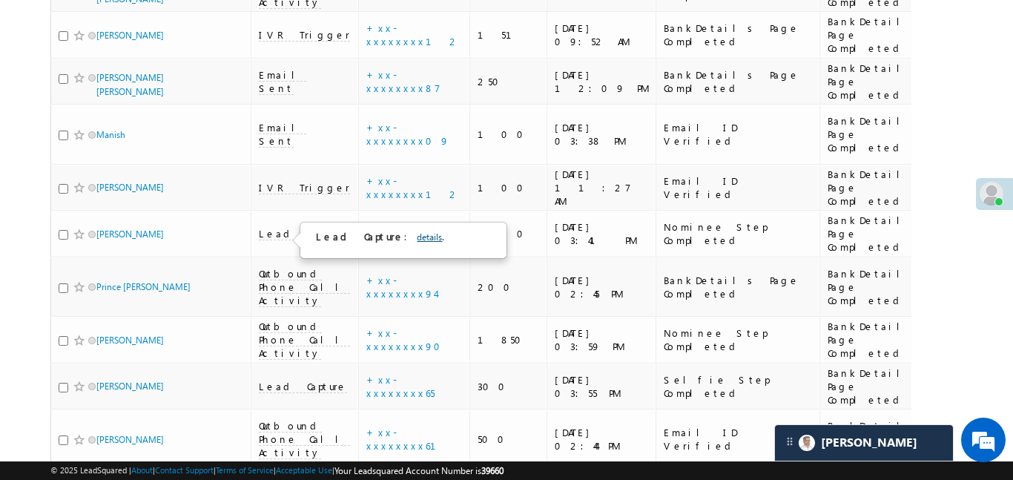
click at [417, 236] on link "details" at bounding box center [429, 236] width 25 height 11
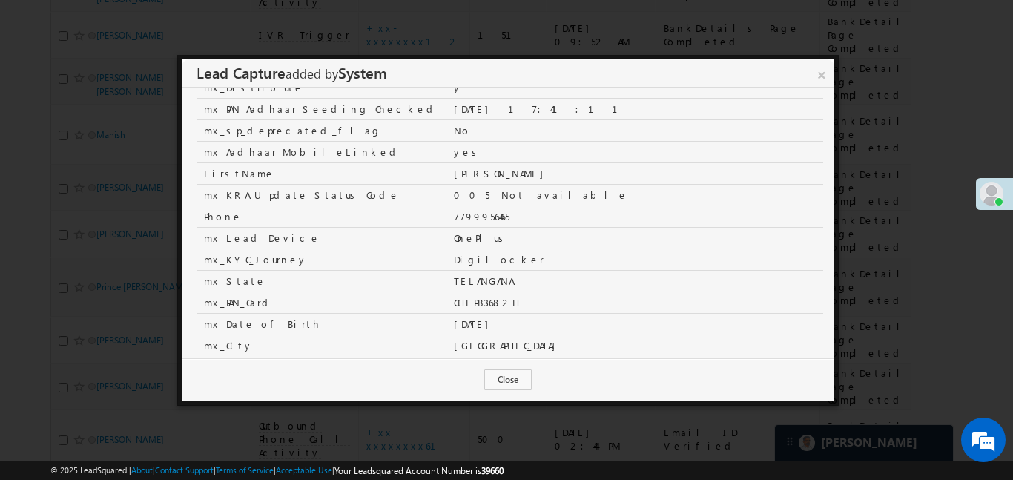
scroll to position [493, 0]
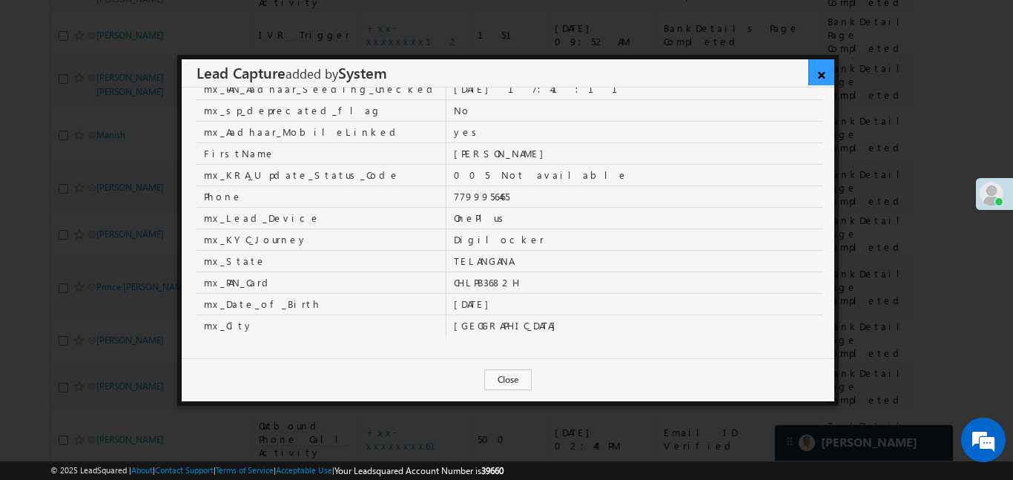
click at [818, 73] on link "×" at bounding box center [822, 72] width 26 height 26
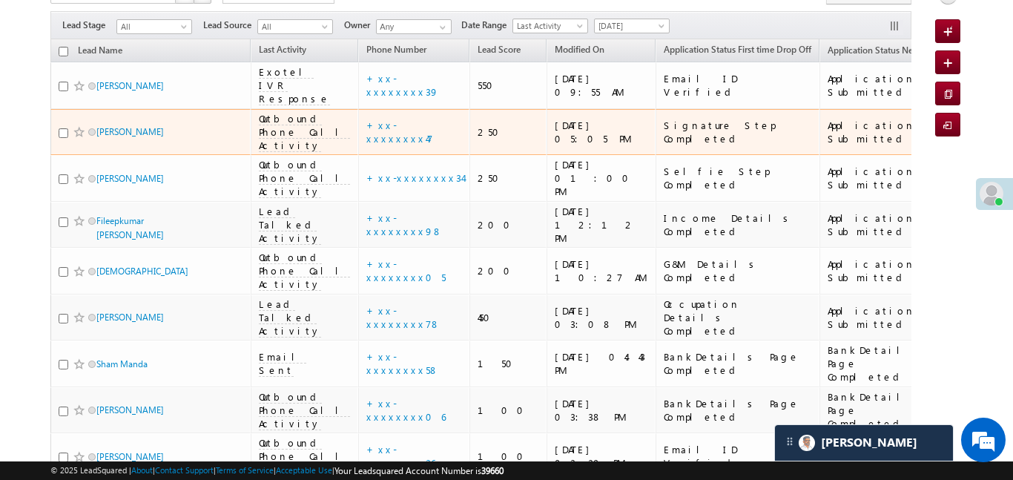
scroll to position [0, 0]
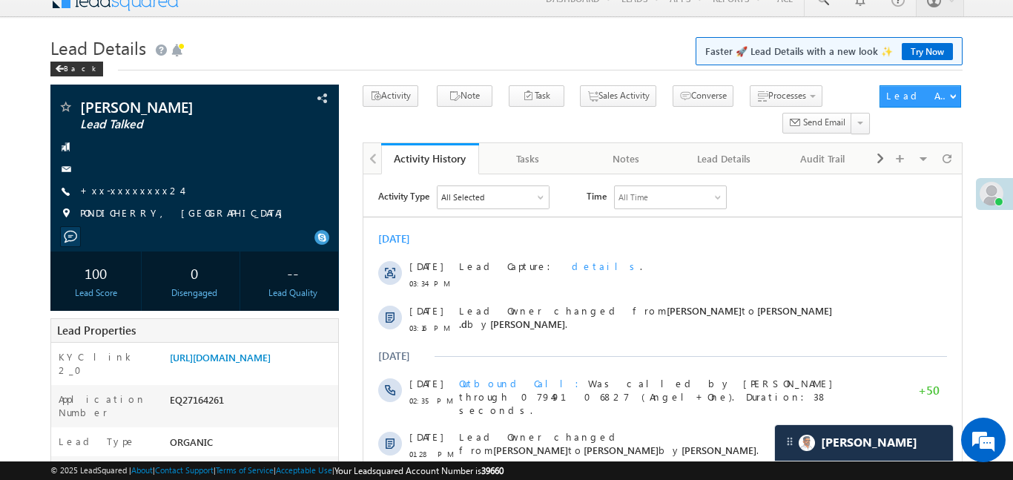
scroll to position [8, 0]
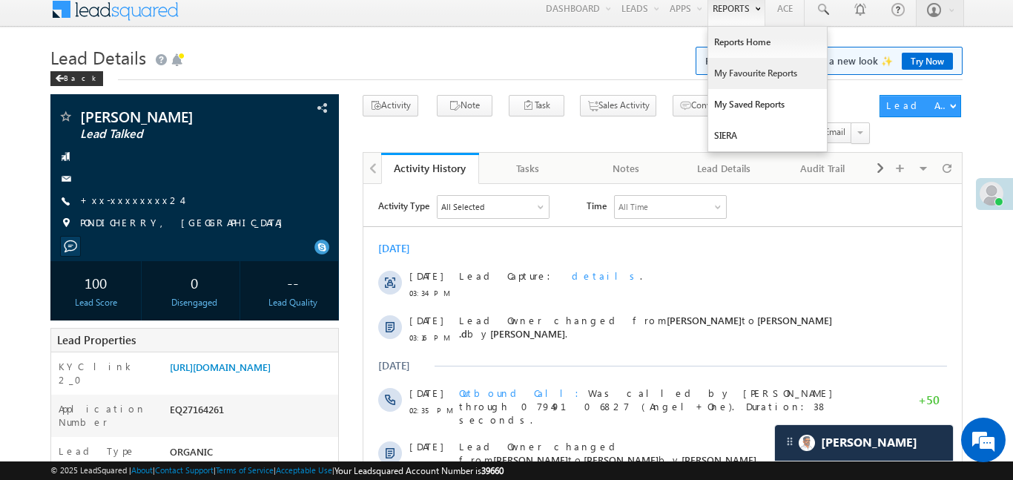
click at [754, 70] on link "My Favourite Reports" at bounding box center [767, 73] width 119 height 31
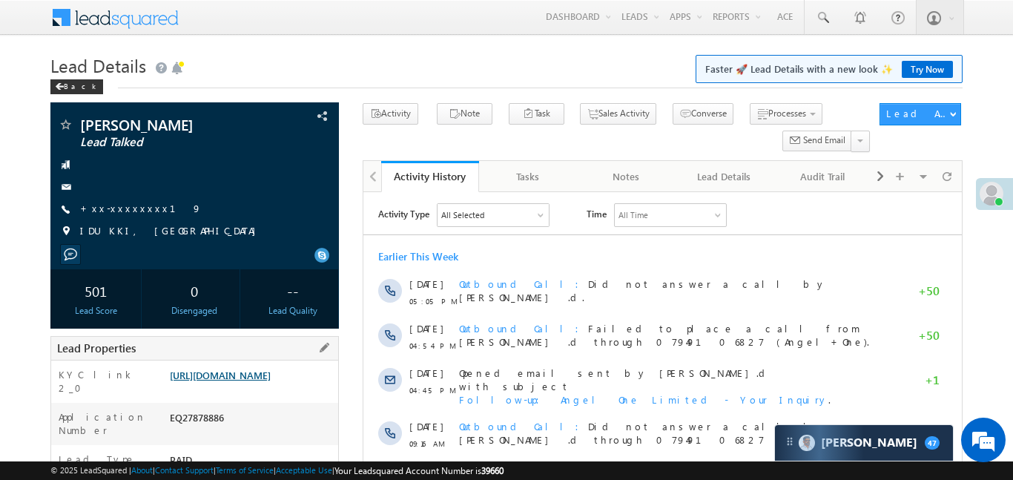
click at [251, 381] on link "https://angelbroking1-pk3em7sa.customui-test.leadsquared.com?leadId=6287a2a6-2a…" at bounding box center [220, 375] width 101 height 13
click at [262, 381] on link "https://angelbroking1-pk3em7sa.customui-test.leadsquared.com?leadId=6287a2a6-2a…" at bounding box center [220, 375] width 101 height 13
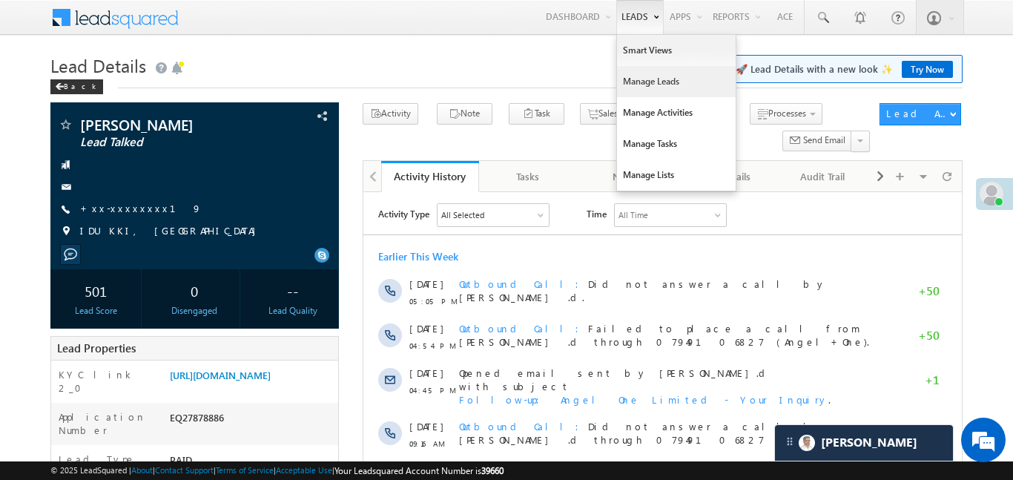
click at [633, 84] on link "Manage Leads" at bounding box center [676, 81] width 119 height 31
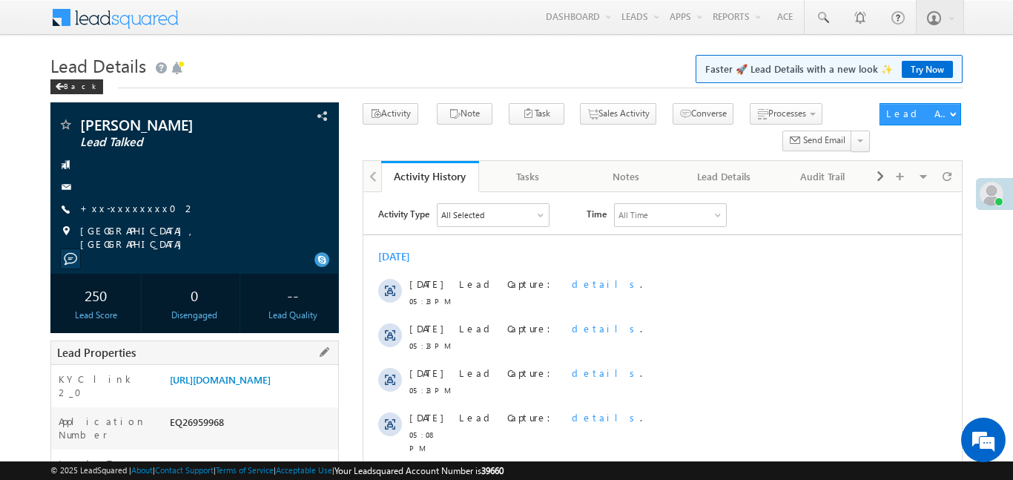
click at [271, 340] on div "Lead Properties" at bounding box center [194, 352] width 289 height 24
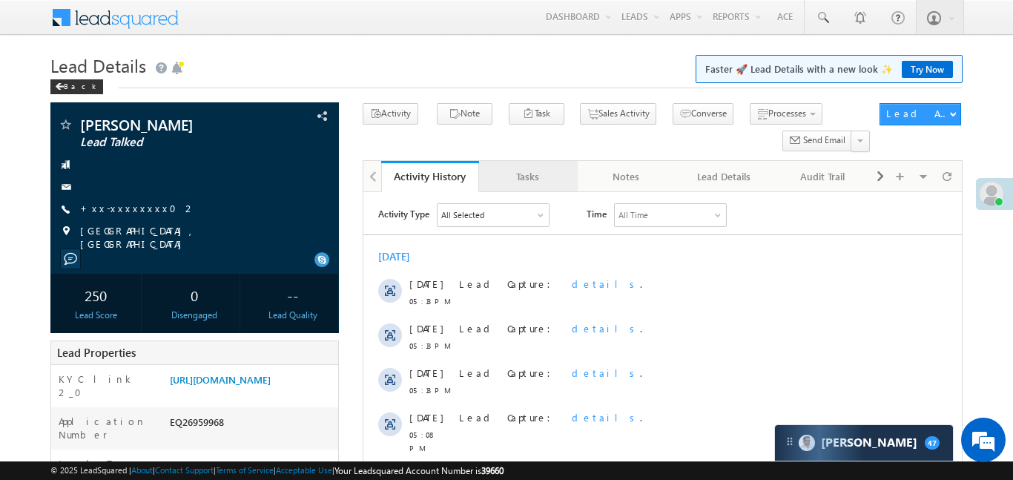
scroll to position [79, 0]
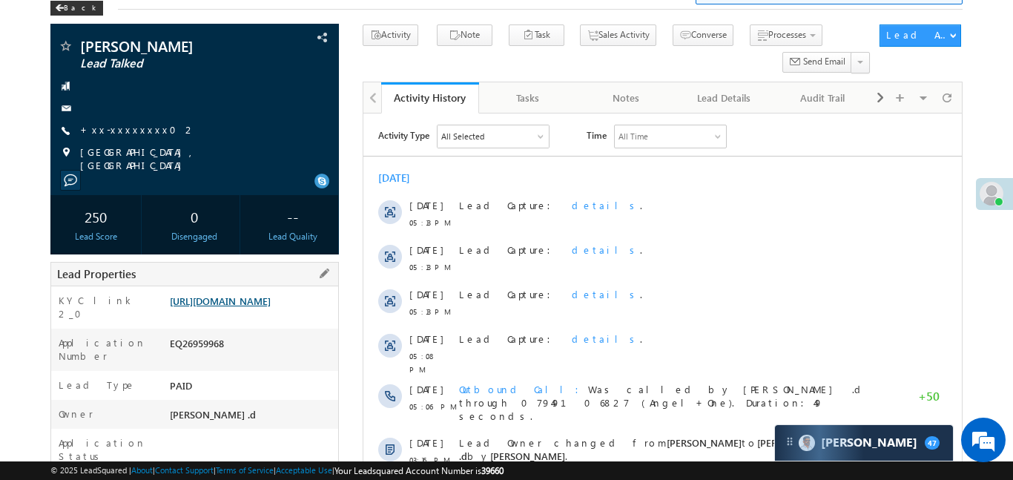
click at [271, 307] on link "https://angelbroking1-pk3em7sa.customui-test.leadsquared.com?leadId=a2c33995-65…" at bounding box center [220, 300] width 101 height 13
click at [271, 307] on link "[URL][DOMAIN_NAME]" at bounding box center [220, 300] width 101 height 13
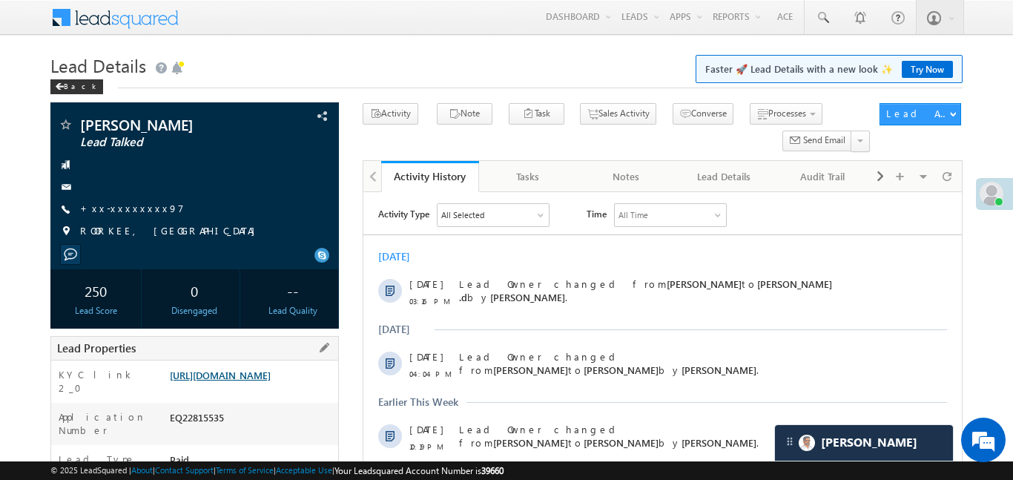
click at [271, 375] on link "https://angelbroking1-pk3em7sa.customui-test.leadsquared.com?leadId=5e89d969-2a…" at bounding box center [220, 375] width 101 height 13
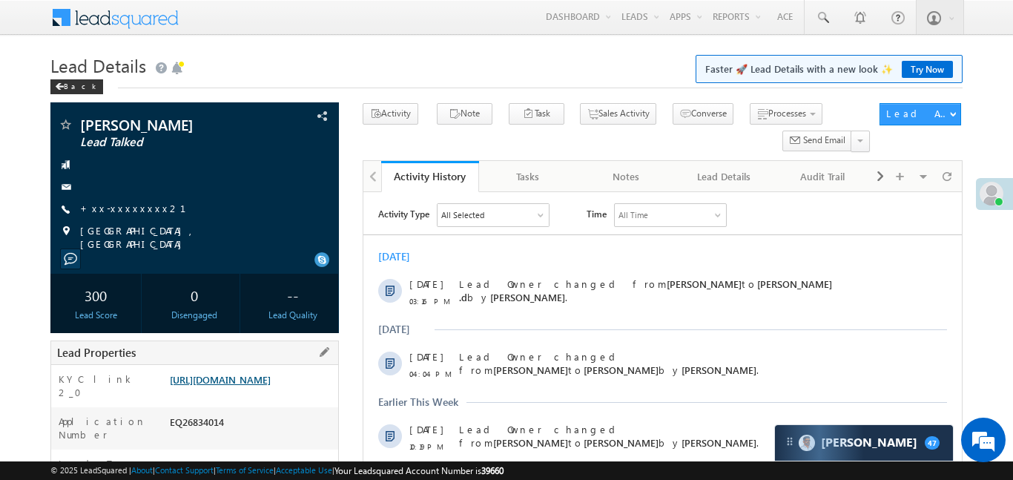
click at [271, 378] on link "https://angelbroking1-pk3em7sa.customui-test.leadsquared.com?leadId=457ddf59-30…" at bounding box center [220, 379] width 101 height 13
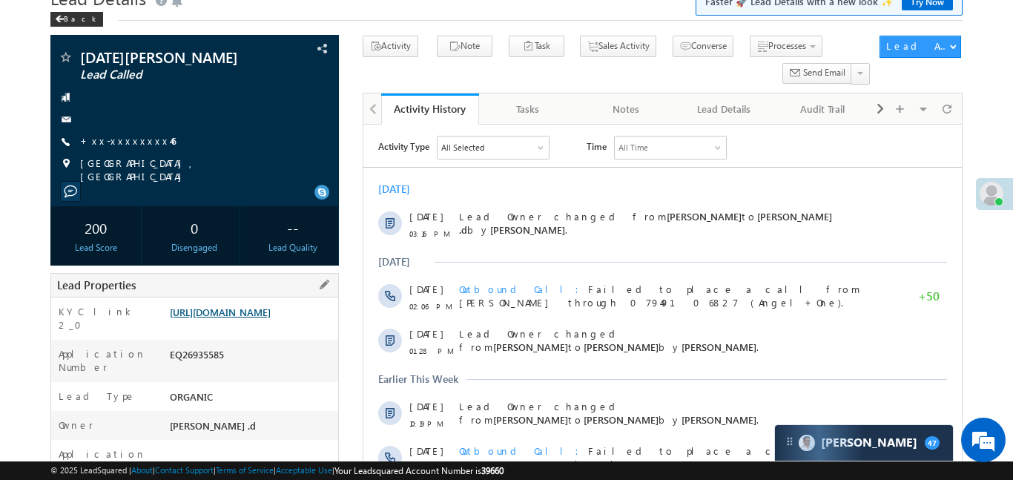
scroll to position [70, 0]
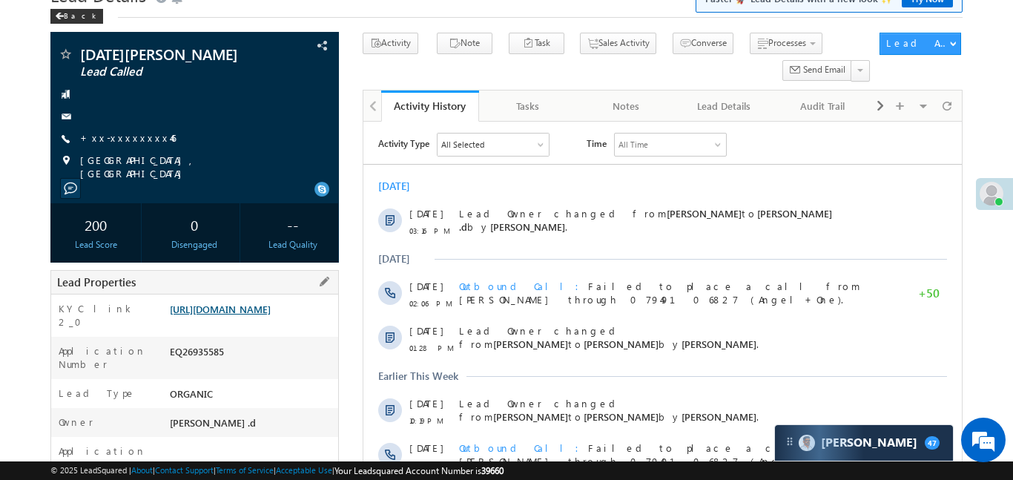
click at [271, 312] on link "[URL][DOMAIN_NAME]" at bounding box center [220, 309] width 101 height 13
click at [129, 136] on link "+xx-xxxxxxxx46" at bounding box center [128, 137] width 96 height 13
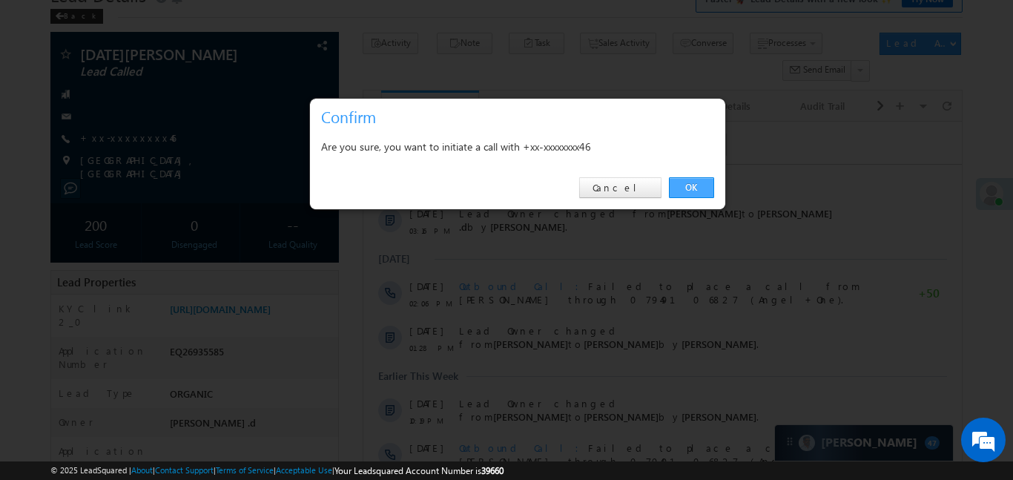
drag, startPoint x: 698, startPoint y: 191, endPoint x: 297, endPoint y: 49, distance: 425.8
click at [697, 191] on link "OK" at bounding box center [691, 187] width 45 height 21
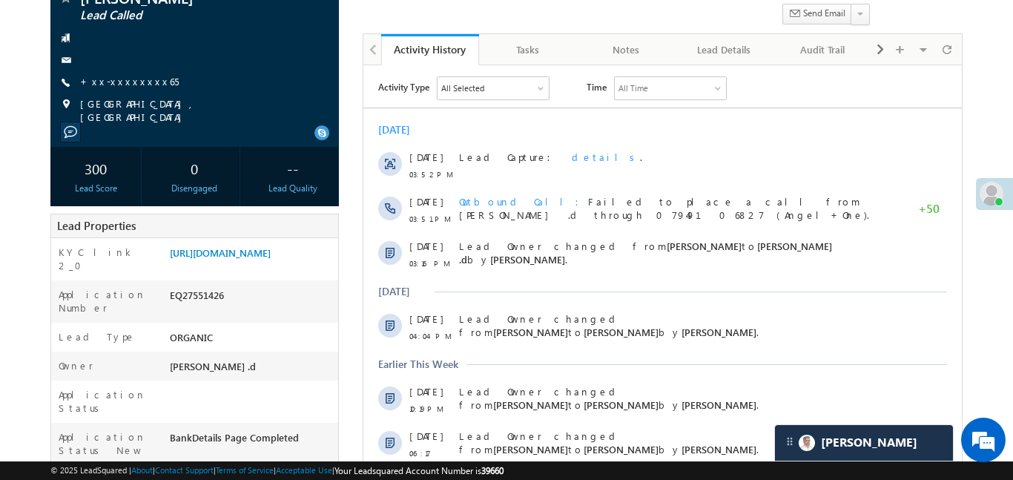
scroll to position [139, 0]
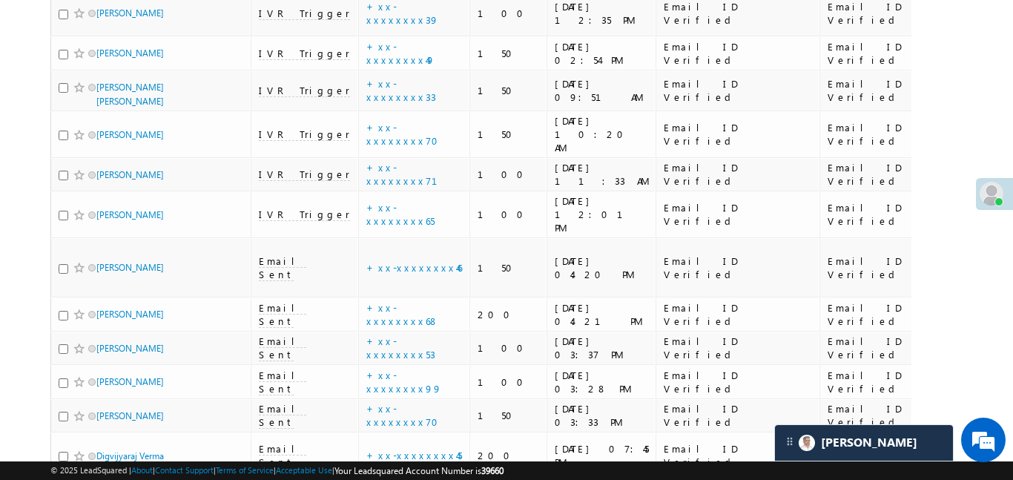
scroll to position [6790, 0]
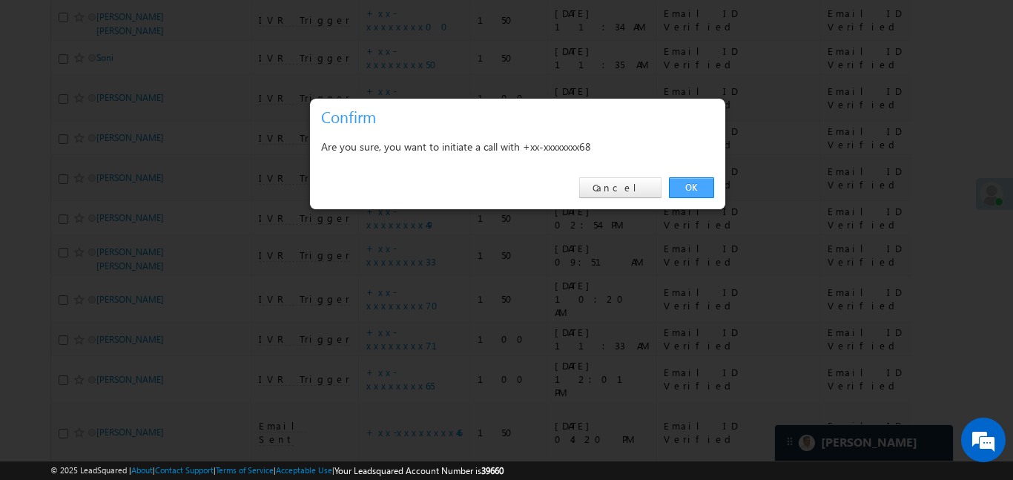
click at [682, 178] on link "OK" at bounding box center [691, 187] width 45 height 21
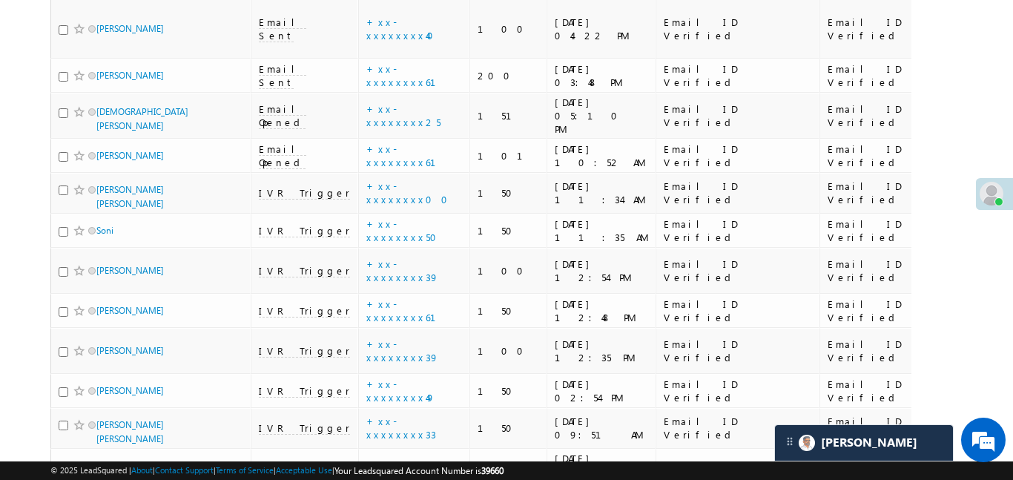
scroll to position [6650, 0]
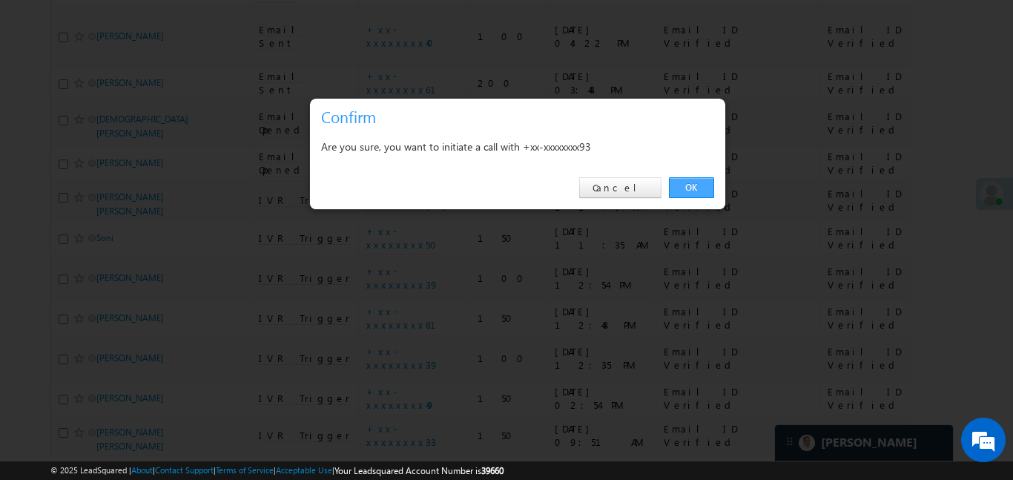
click at [702, 180] on link "OK" at bounding box center [691, 187] width 45 height 21
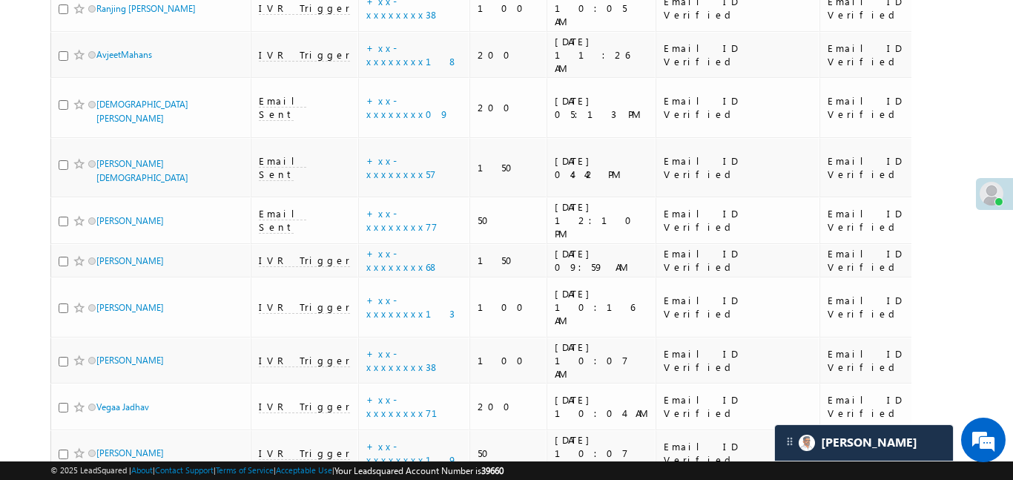
scroll to position [5359, 0]
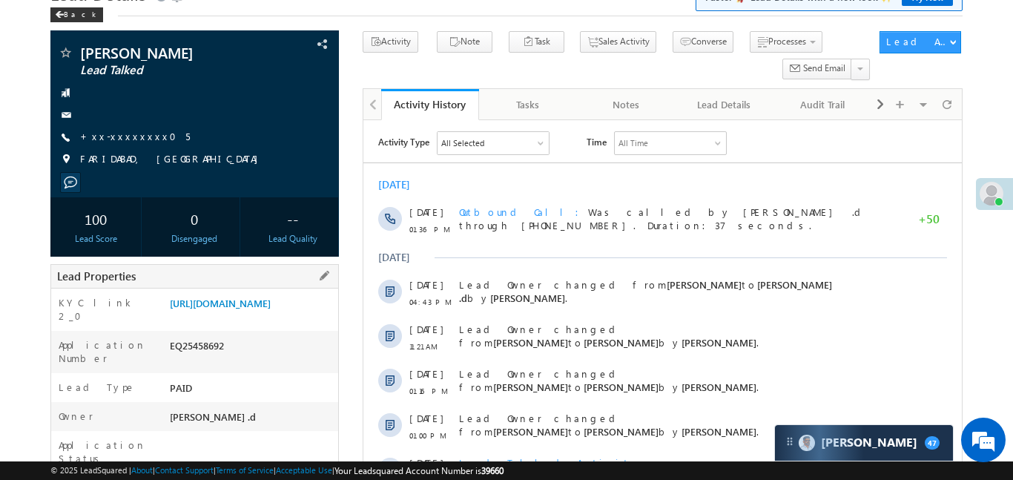
scroll to position [196, 0]
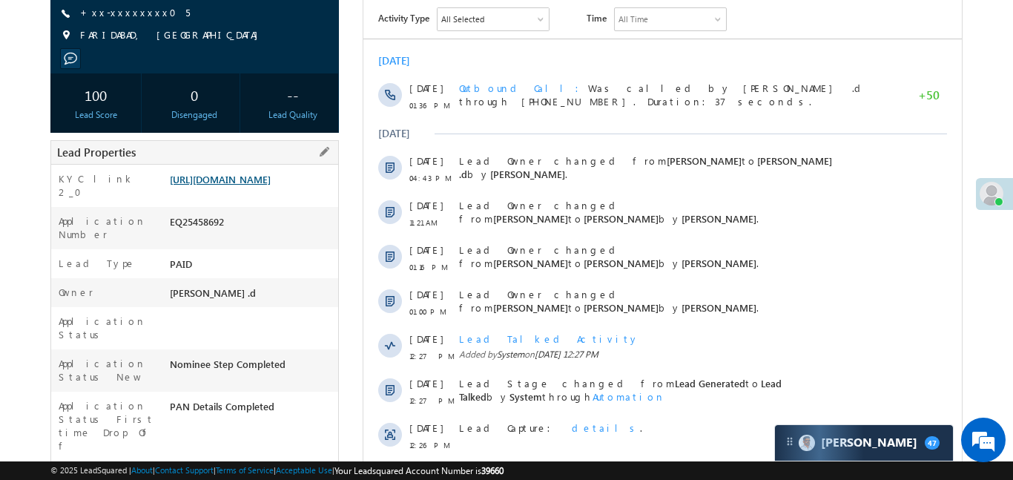
click at [271, 185] on link "https://angelbroking1-pk3em7sa.customui-test.leadsquared.com?leadId=dc254cbb-79…" at bounding box center [220, 179] width 101 height 13
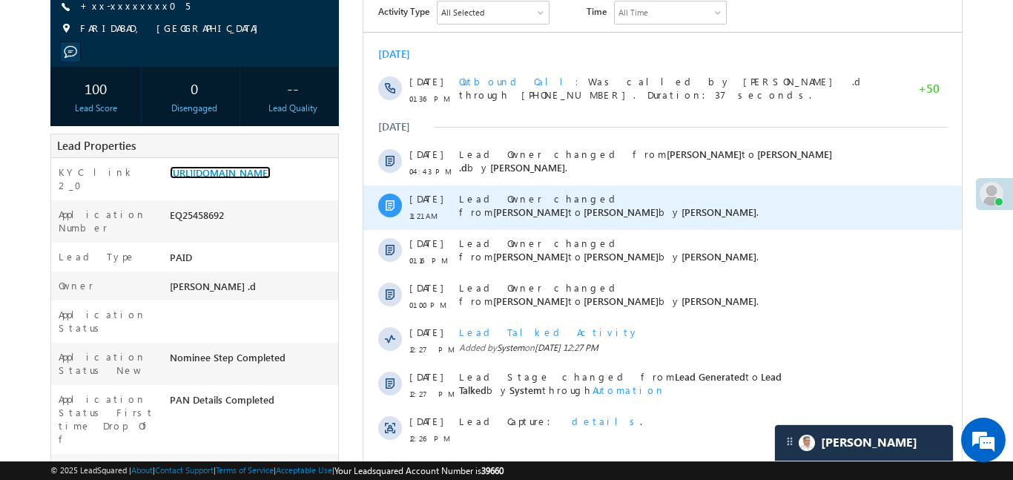
scroll to position [211, 0]
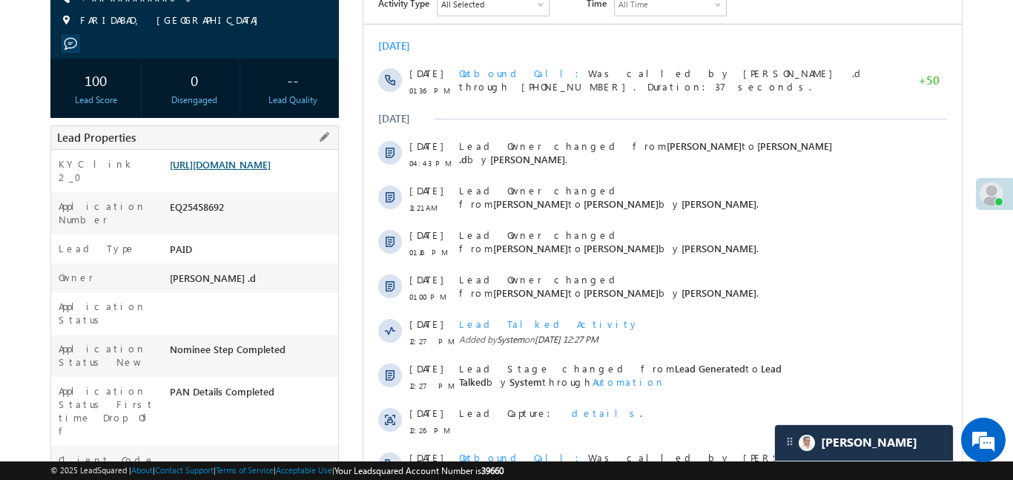
click at [271, 171] on link "https://angelbroking1-pk3em7sa.customui-test.leadsquared.com?leadId=dc254cbb-79…" at bounding box center [220, 164] width 101 height 13
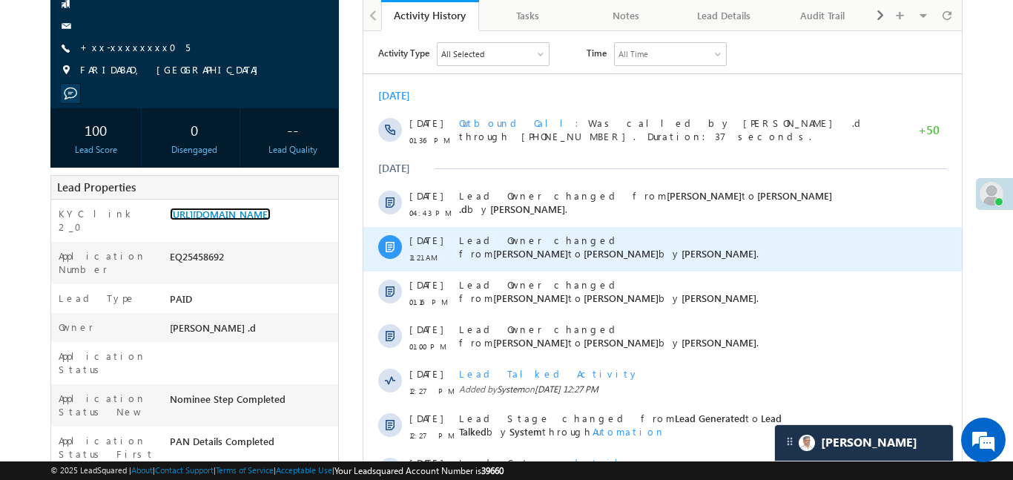
scroll to position [151, 0]
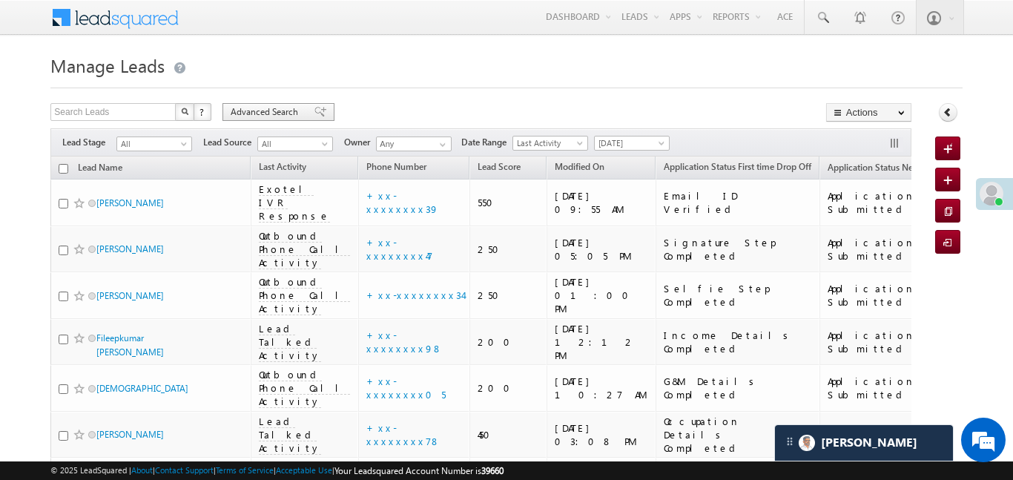
click at [318, 111] on div "Advanced Search" at bounding box center [279, 112] width 112 height 18
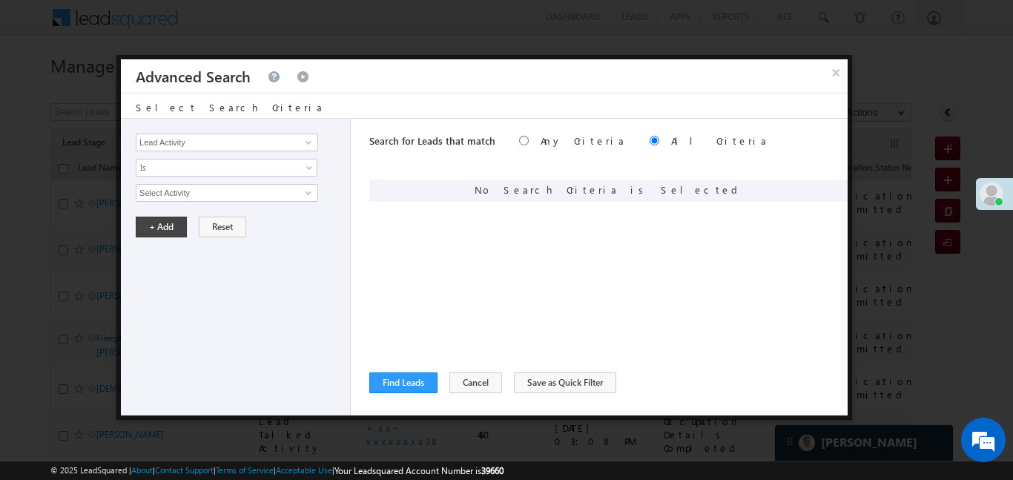
click at [832, 68] on button "×" at bounding box center [836, 72] width 24 height 26
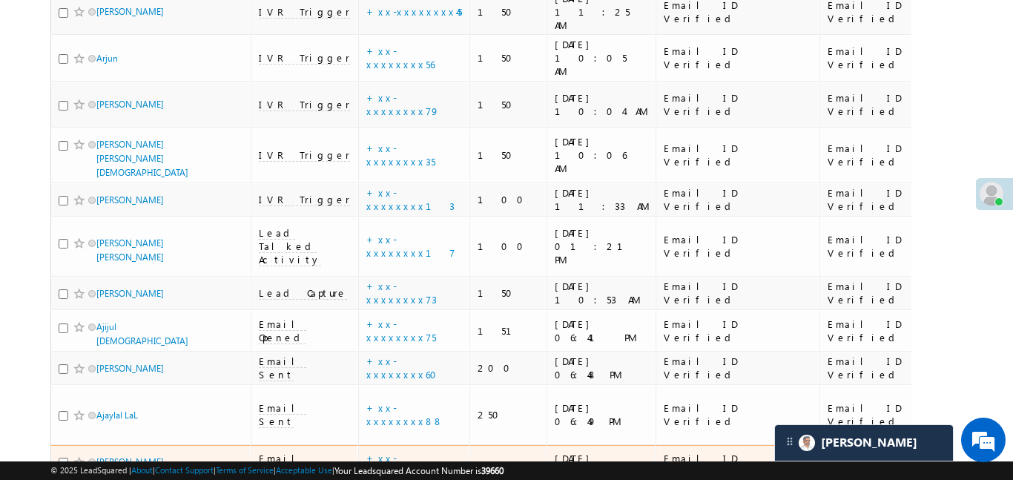
scroll to position [2560, 0]
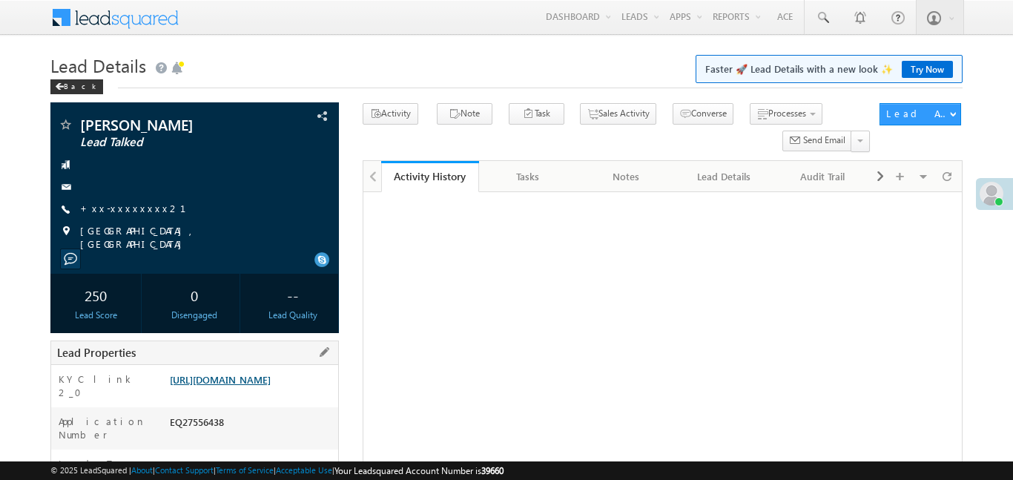
click at [271, 386] on link "[URL][DOMAIN_NAME]" at bounding box center [220, 379] width 101 height 13
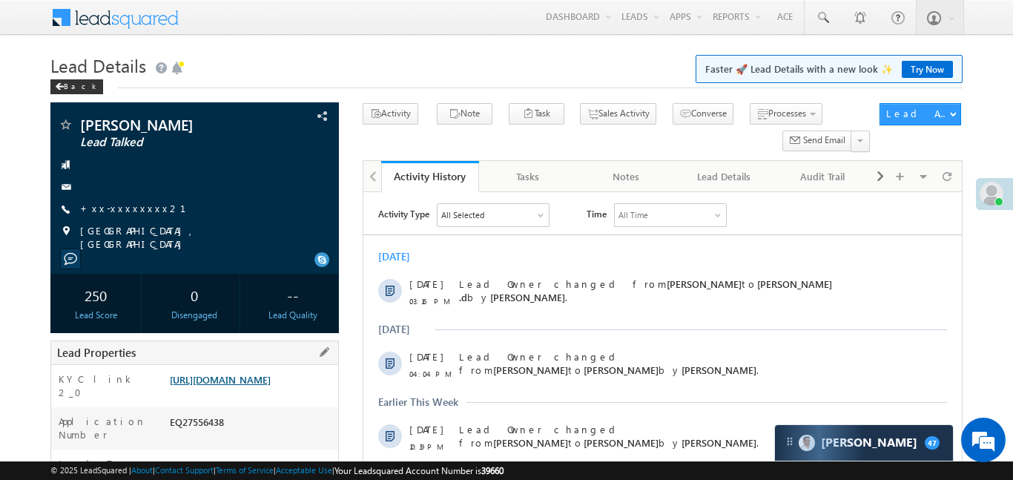
click at [271, 386] on link "[URL][DOMAIN_NAME]" at bounding box center [220, 379] width 101 height 13
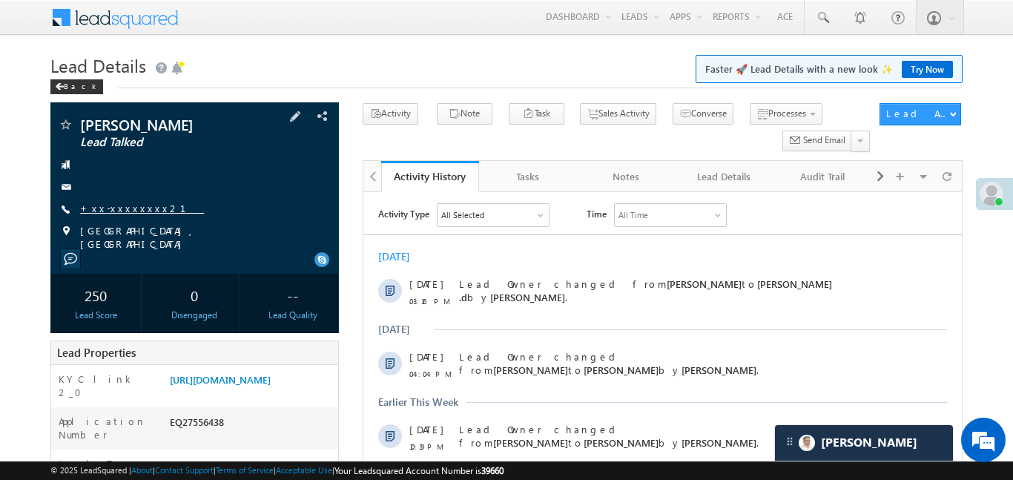
click at [130, 210] on link "+xx-xxxxxxxx21" at bounding box center [142, 208] width 124 height 13
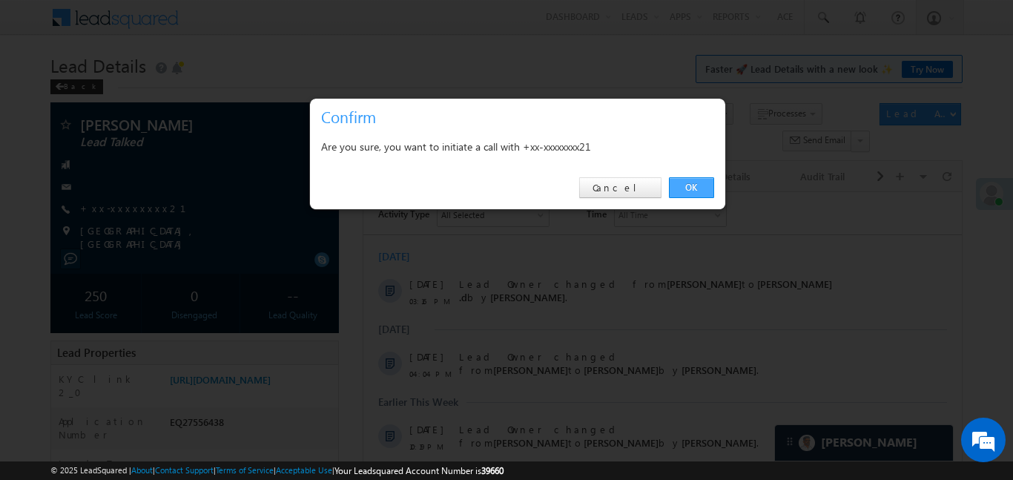
click at [686, 190] on link "OK" at bounding box center [691, 187] width 45 height 21
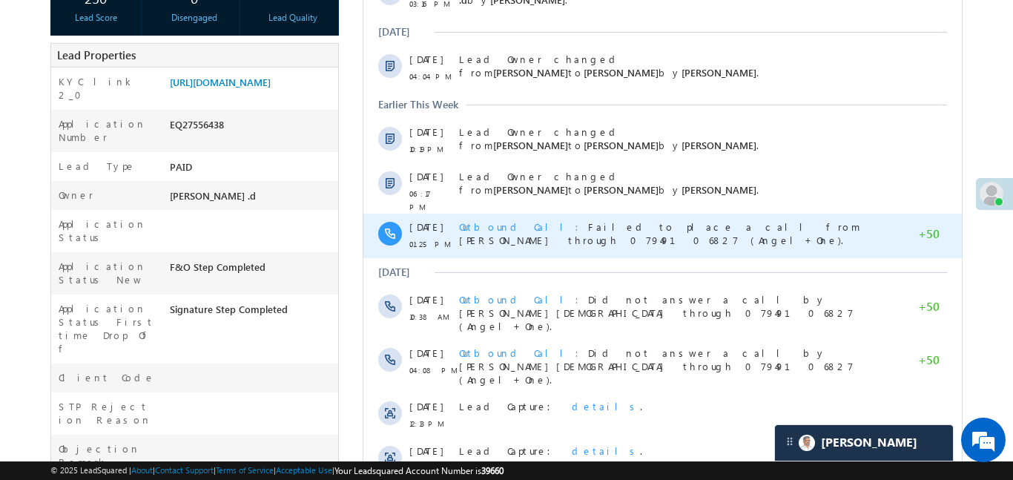
scroll to position [516, 0]
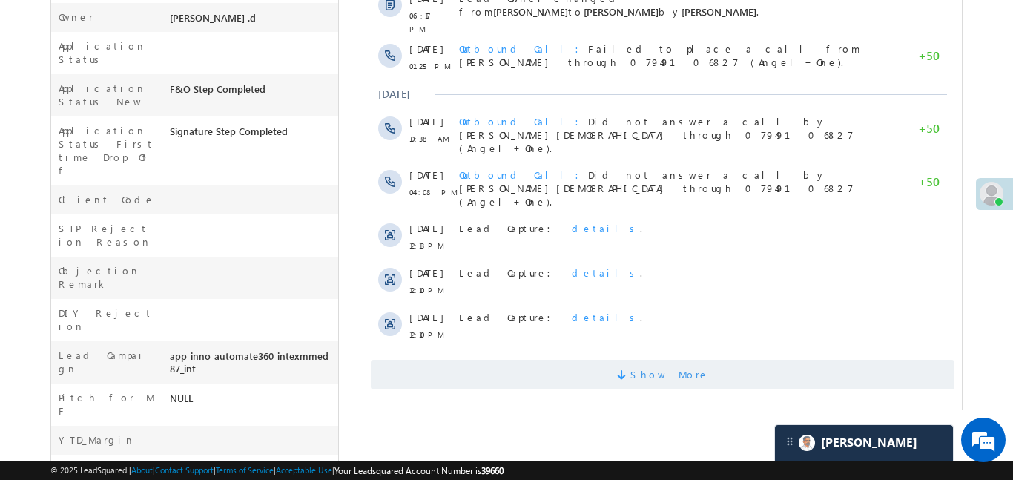
click at [626, 360] on span "Show More" at bounding box center [662, 375] width 584 height 30
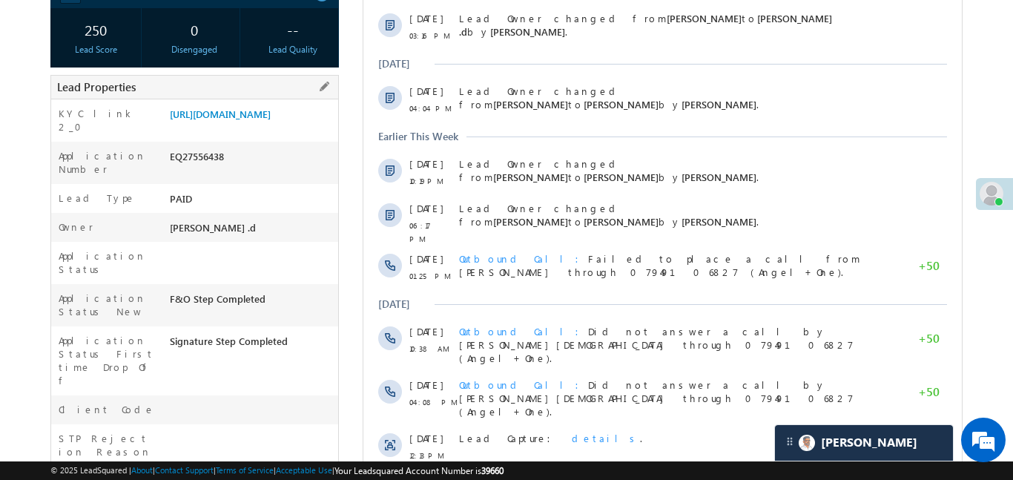
scroll to position [303, 0]
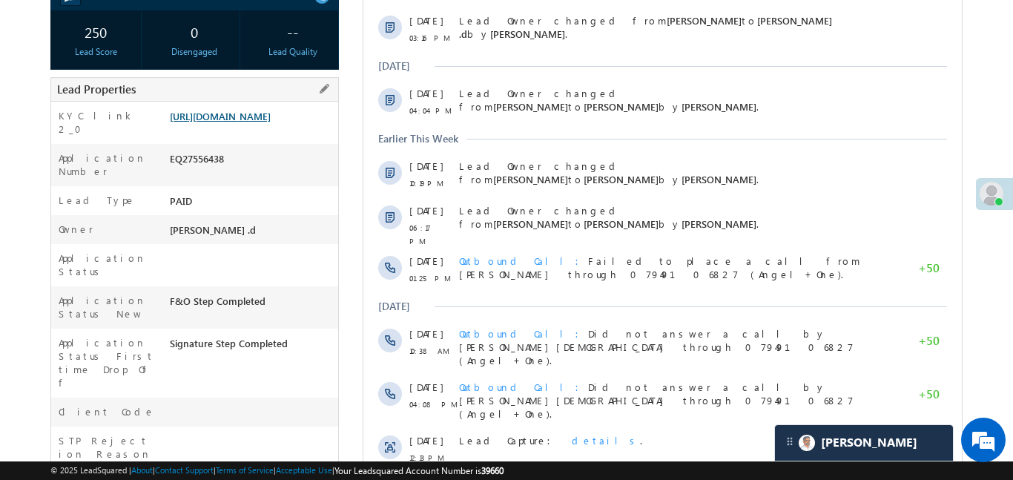
click at [213, 122] on link "[URL][DOMAIN_NAME]" at bounding box center [220, 116] width 101 height 13
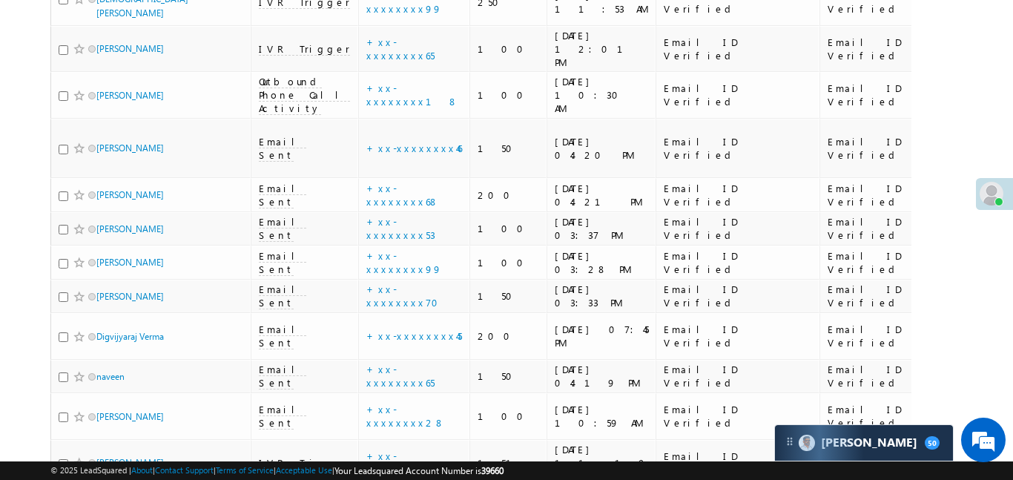
scroll to position [7170, 0]
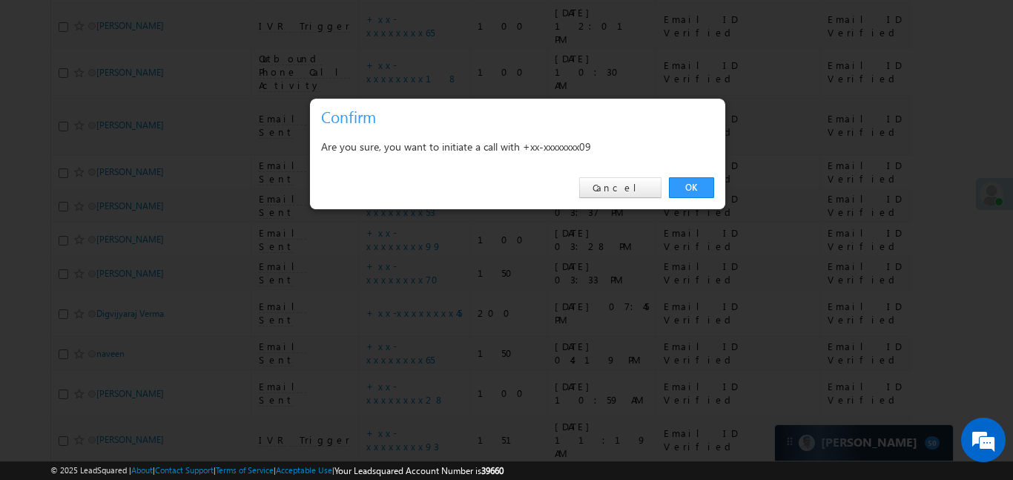
click at [695, 174] on div "OK Cancel" at bounding box center [517, 188] width 415 height 42
click at [696, 188] on link "OK" at bounding box center [691, 187] width 45 height 21
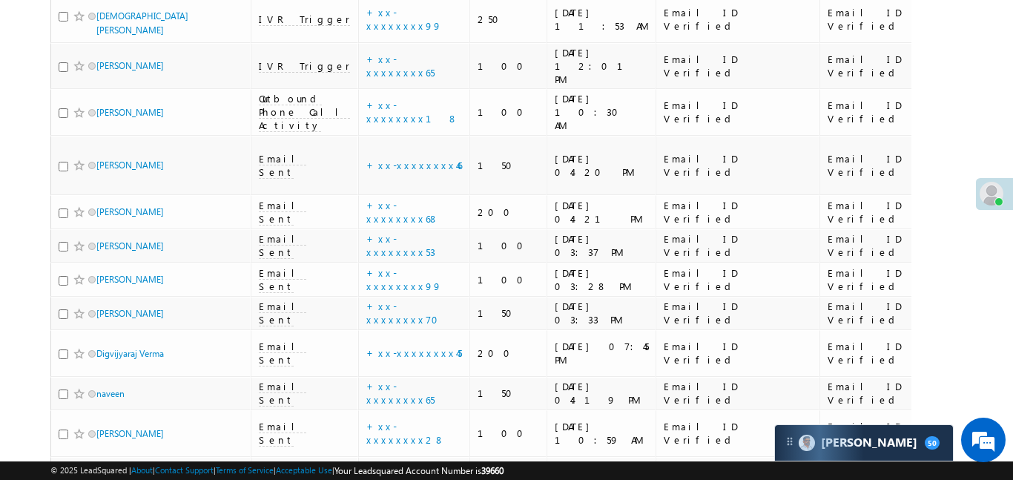
scroll to position [7210, 0]
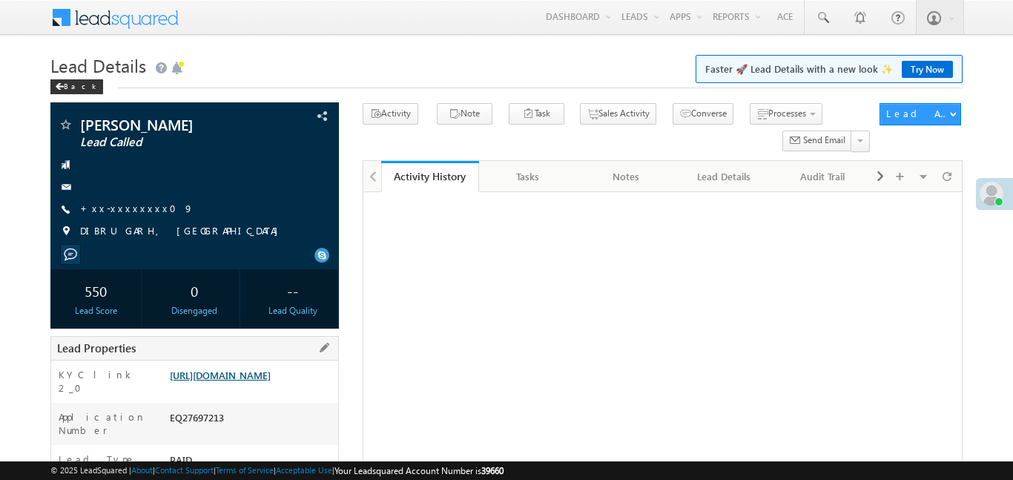
click at [278, 368] on div "[URL][DOMAIN_NAME]" at bounding box center [252, 378] width 172 height 21
click at [271, 369] on link "[URL][DOMAIN_NAME]" at bounding box center [220, 375] width 101 height 13
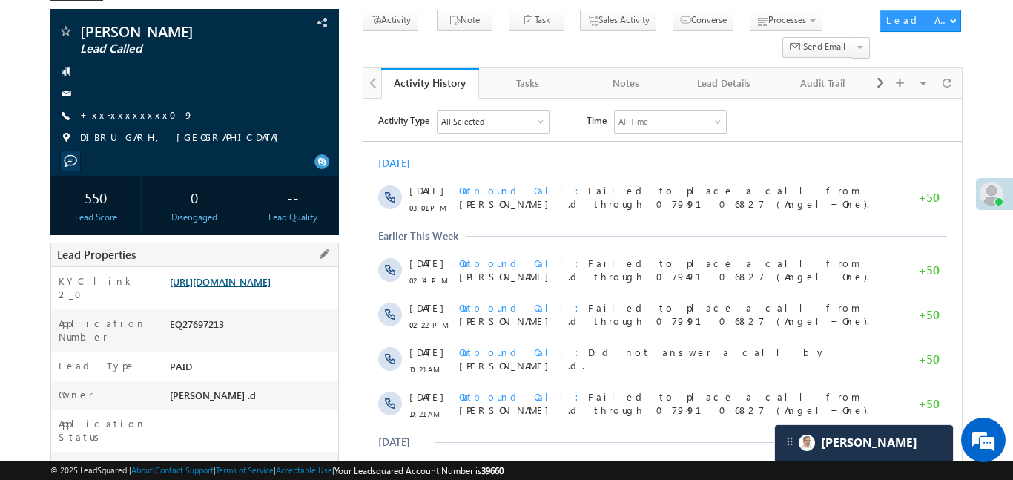
click at [271, 288] on link "[URL][DOMAIN_NAME]" at bounding box center [220, 281] width 101 height 13
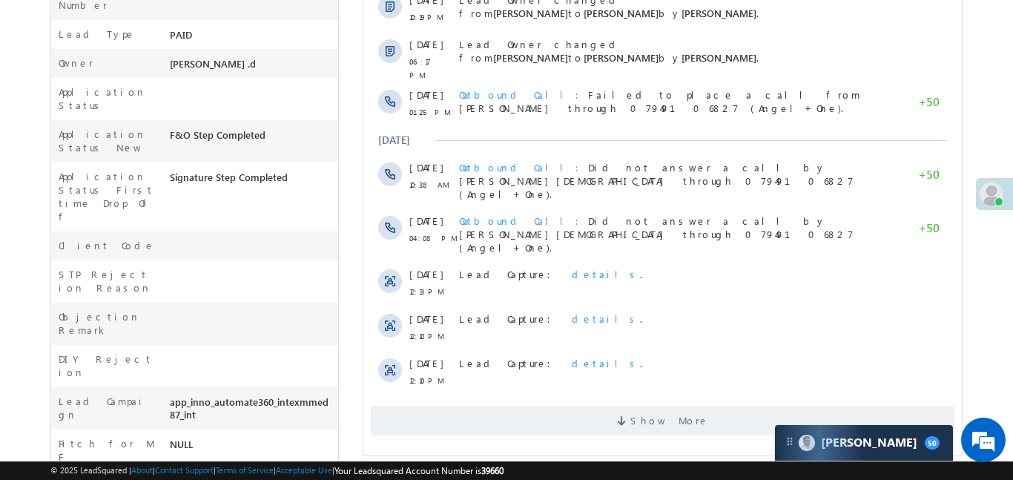
scroll to position [491, 0]
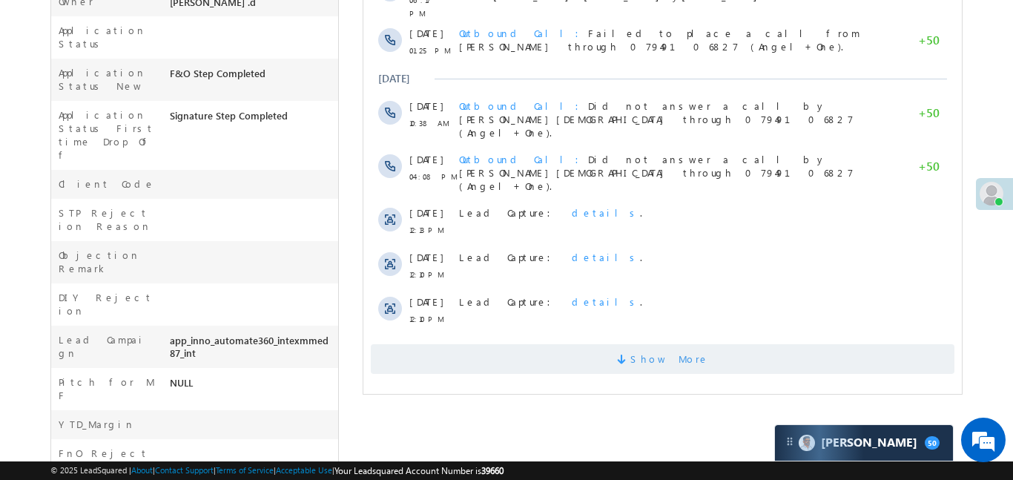
click at [584, 344] on span "Show More" at bounding box center [662, 359] width 584 height 30
click at [605, 344] on span "Show More" at bounding box center [662, 359] width 584 height 30
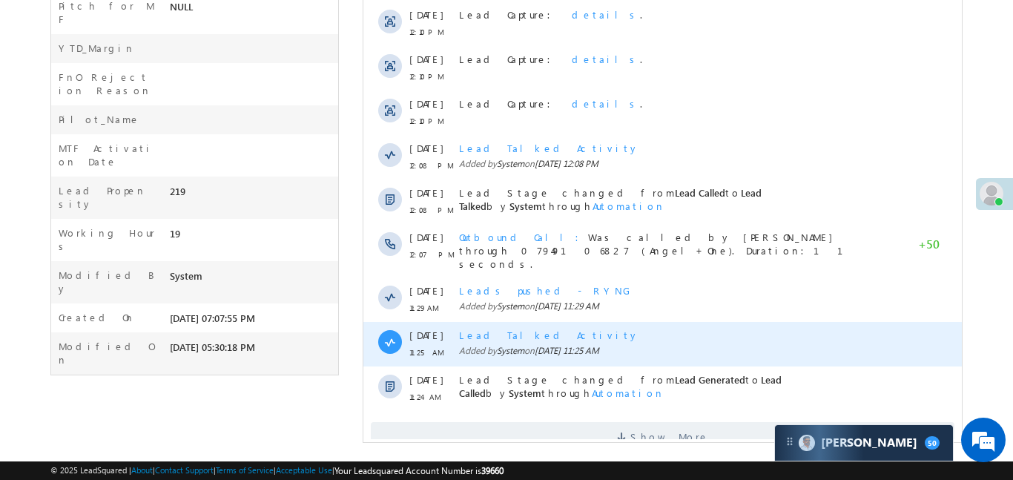
scroll to position [869, 0]
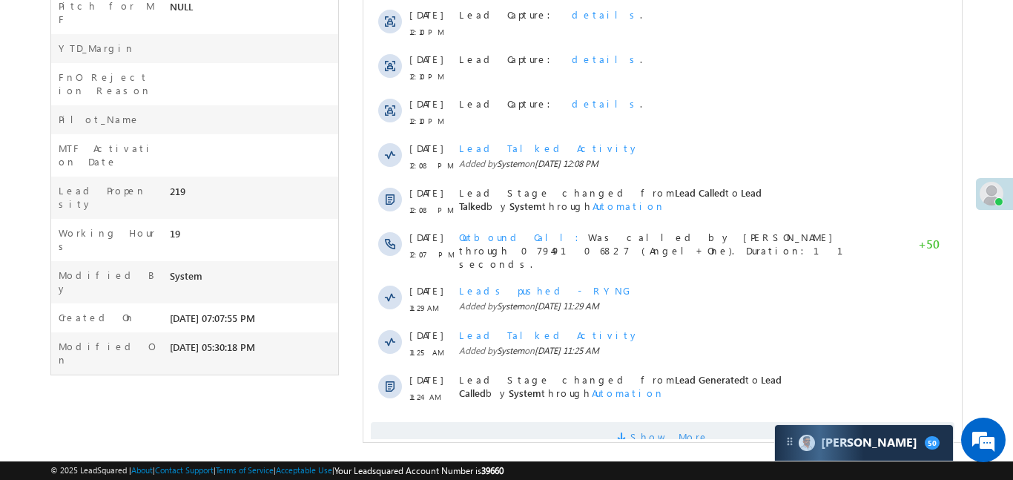
drag, startPoint x: 628, startPoint y: 399, endPoint x: 576, endPoint y: 418, distance: 54.7
click at [619, 422] on span "Show More" at bounding box center [662, 437] width 584 height 30
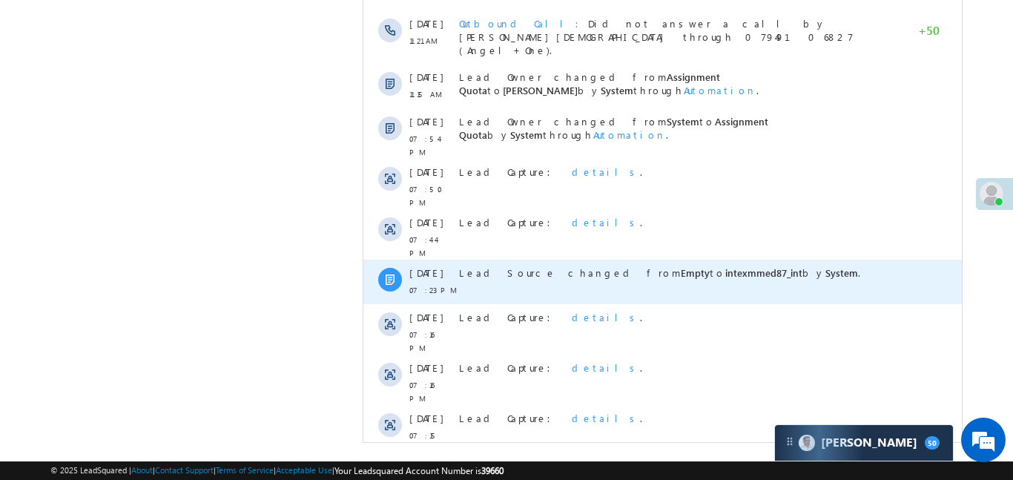
scroll to position [1314, 0]
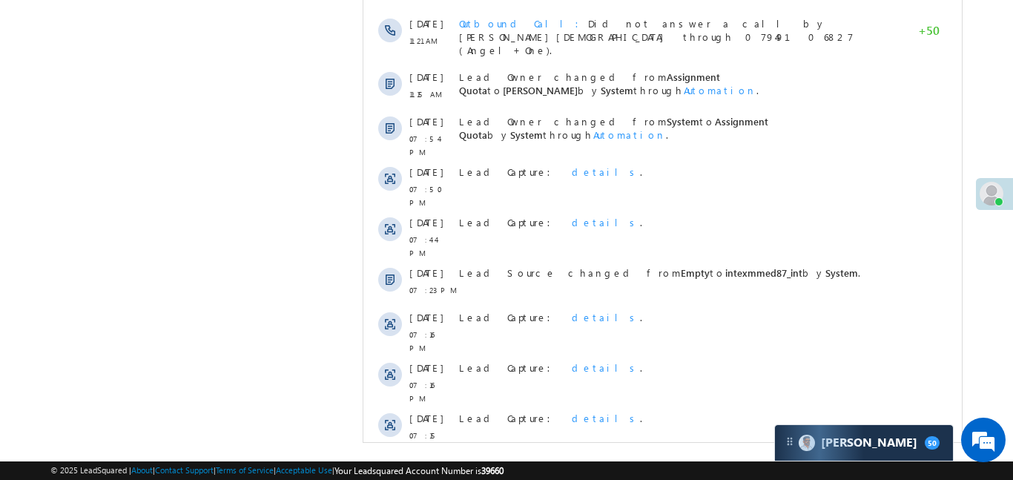
click at [678, 467] on span "Show More" at bounding box center [669, 482] width 79 height 30
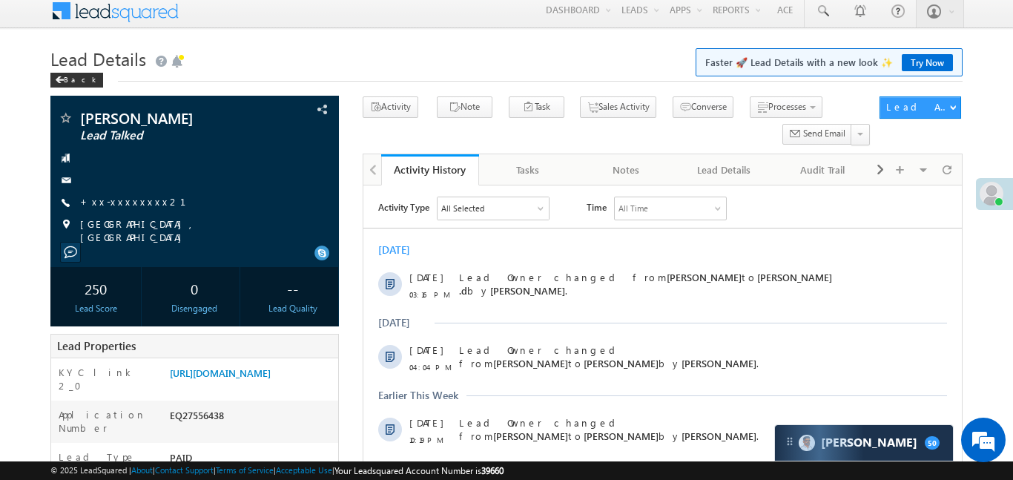
scroll to position [0, 0]
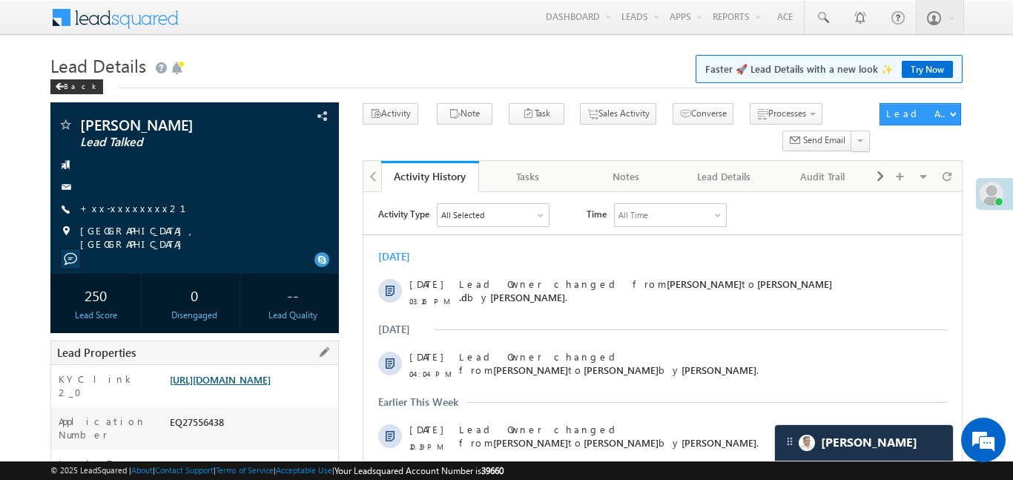
click at [271, 386] on link "[URL][DOMAIN_NAME]" at bounding box center [220, 379] width 101 height 13
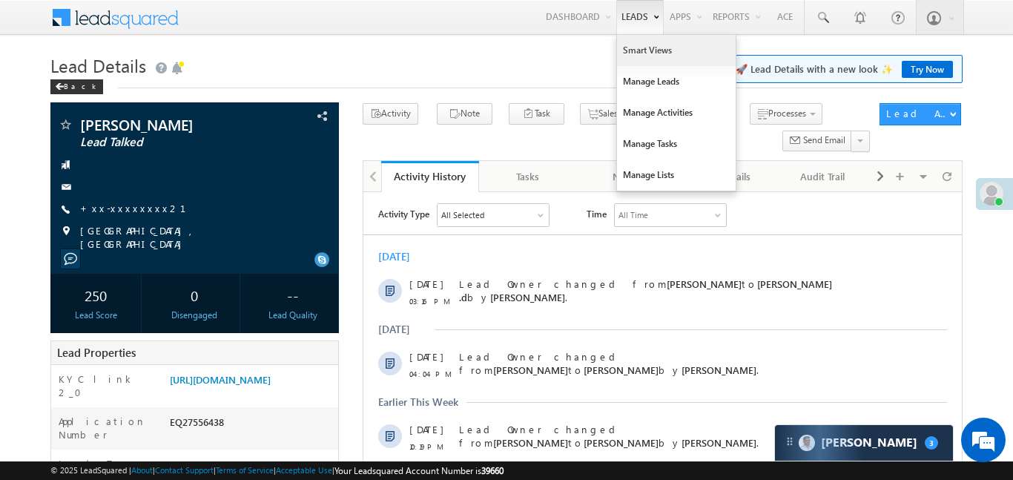
click at [633, 53] on link "Smart Views" at bounding box center [676, 50] width 119 height 31
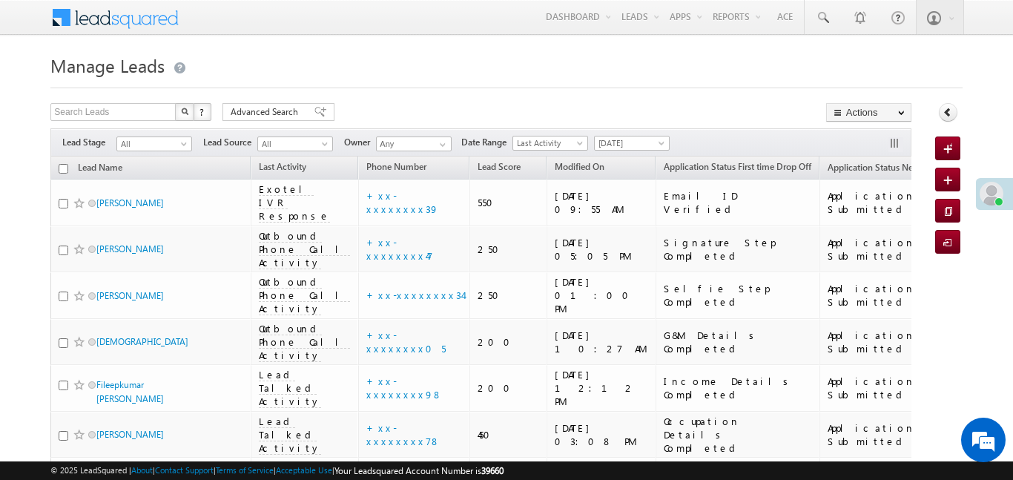
scroll to position [709, 0]
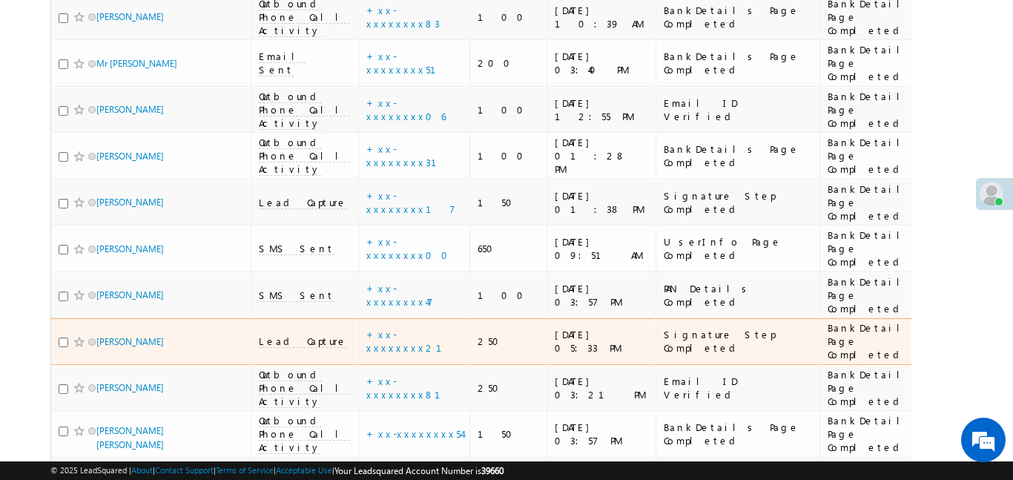
click at [263, 335] on span "Lead Capture" at bounding box center [303, 341] width 88 height 13
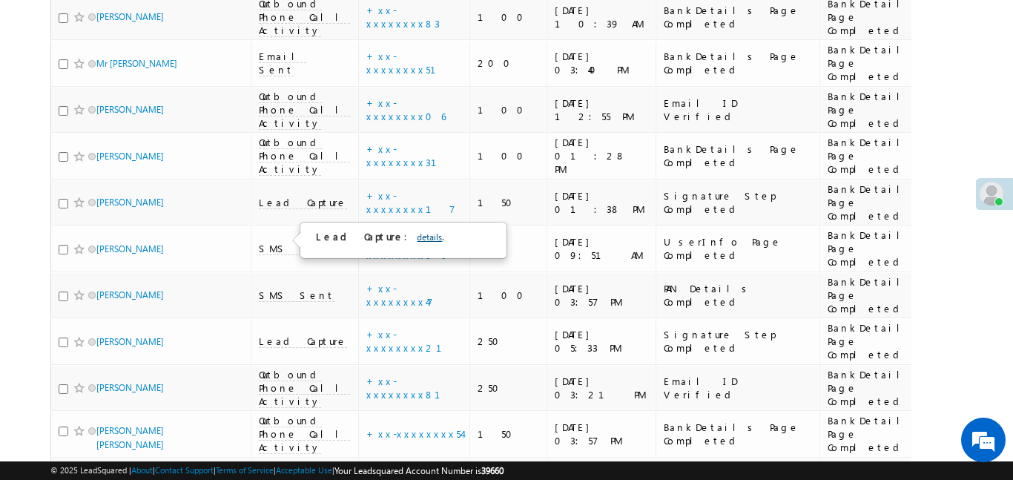
click at [417, 234] on link "details" at bounding box center [429, 236] width 25 height 11
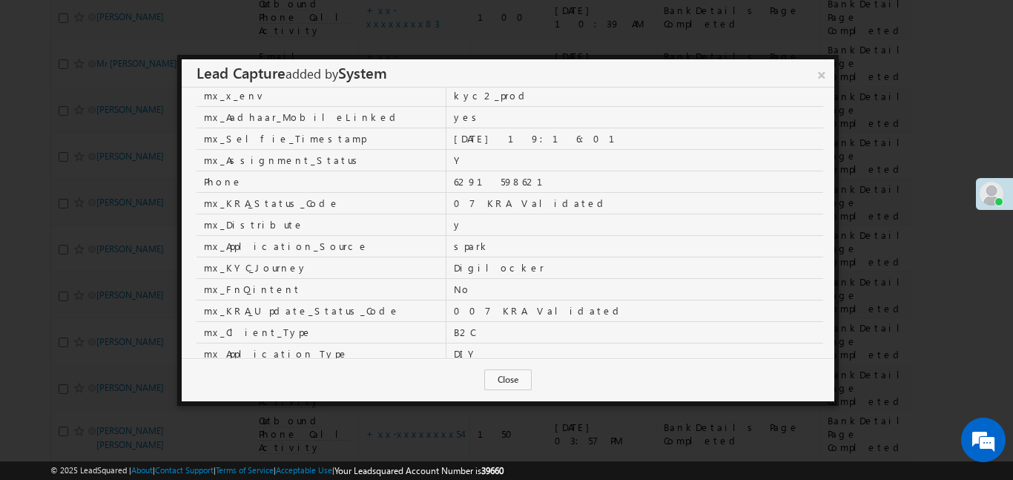
scroll to position [493, 0]
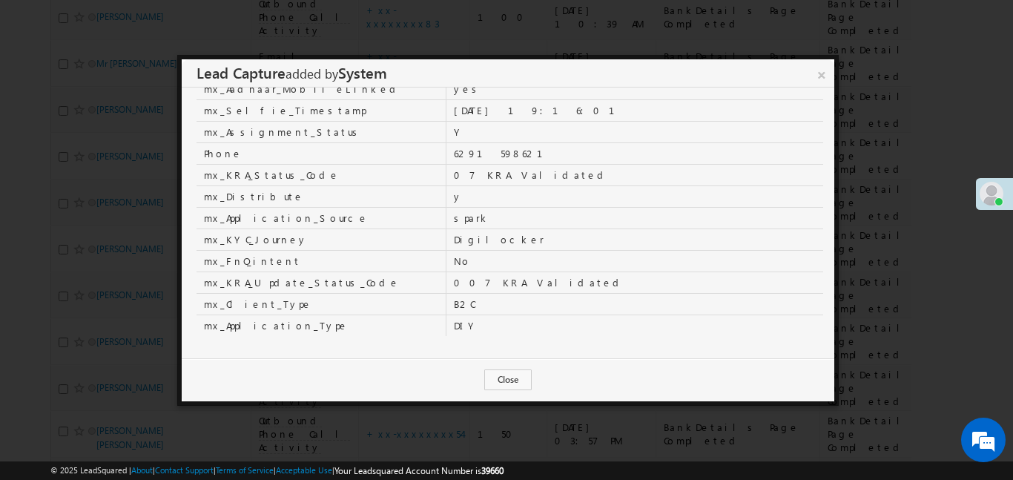
click at [830, 76] on link "×" at bounding box center [821, 72] width 25 height 26
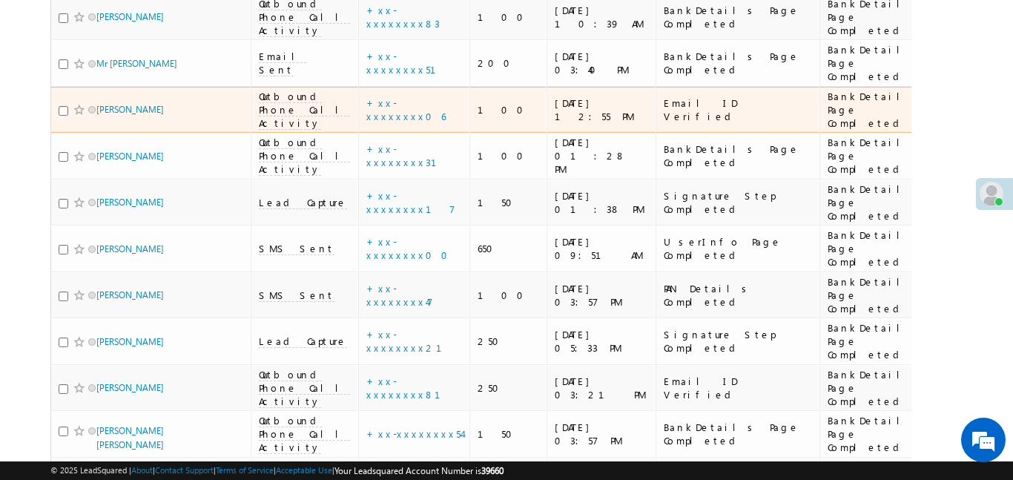
drag, startPoint x: 821, startPoint y: 72, endPoint x: 829, endPoint y: 68, distance: 8.7
click at [822, 87] on td "BankDetails Page Completed" at bounding box center [881, 110] width 122 height 47
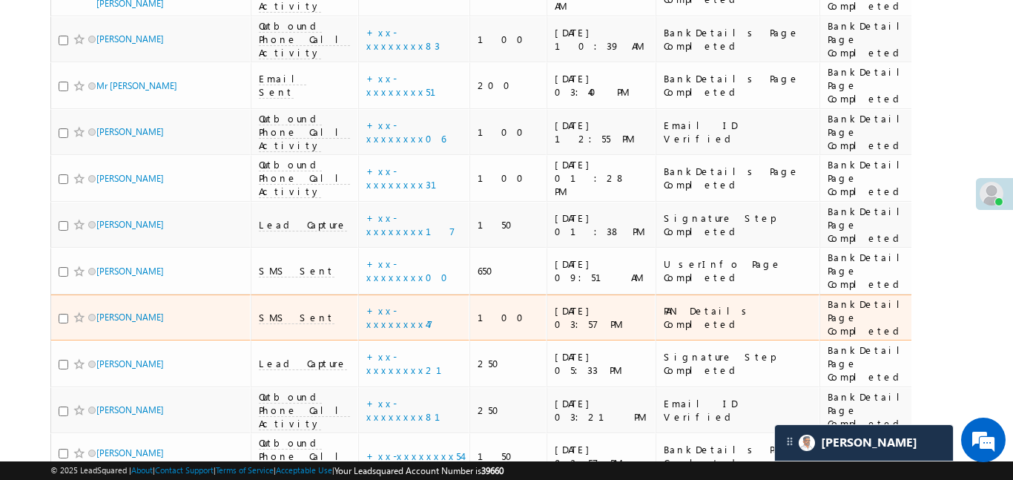
scroll to position [0, 0]
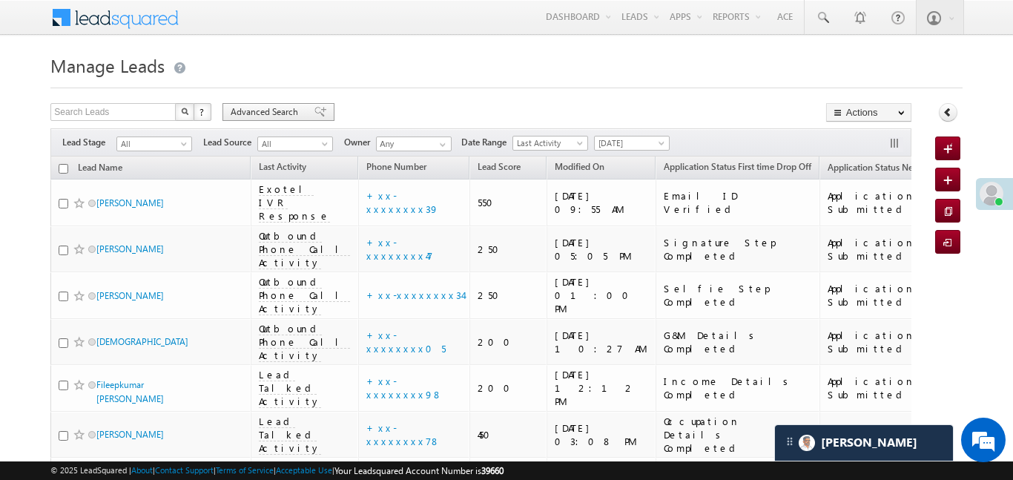
click at [297, 111] on span "Advanced Search" at bounding box center [267, 111] width 72 height 13
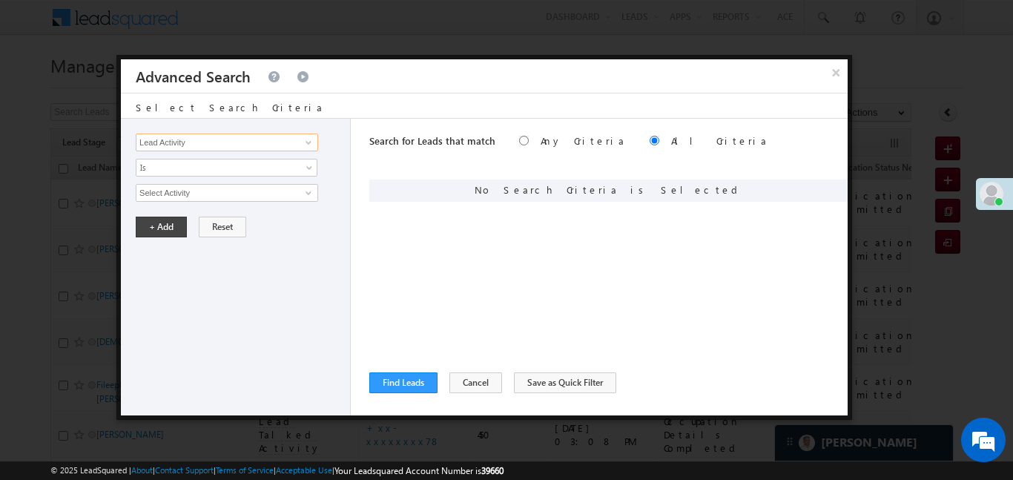
click at [268, 136] on input "Lead Activity" at bounding box center [227, 143] width 182 height 18
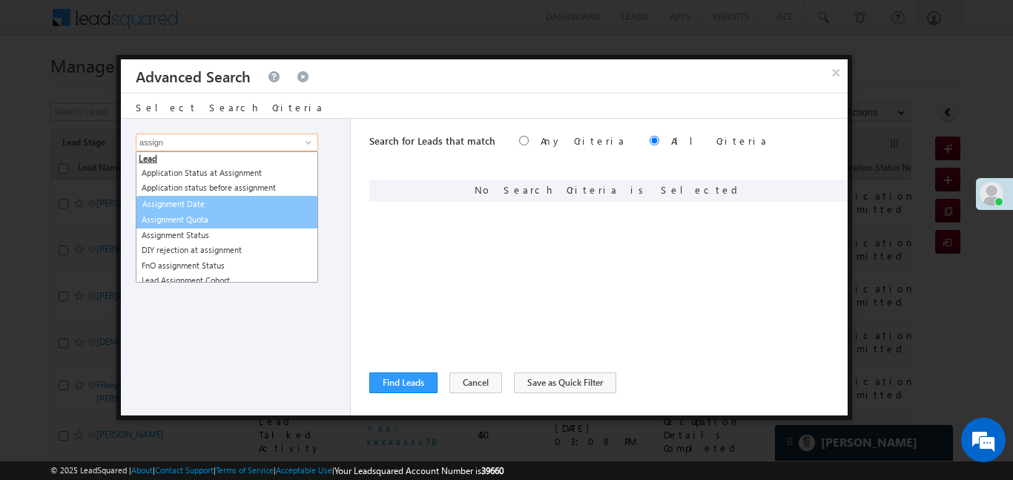
click at [203, 205] on link "Assignment Date" at bounding box center [226, 204] width 181 height 17
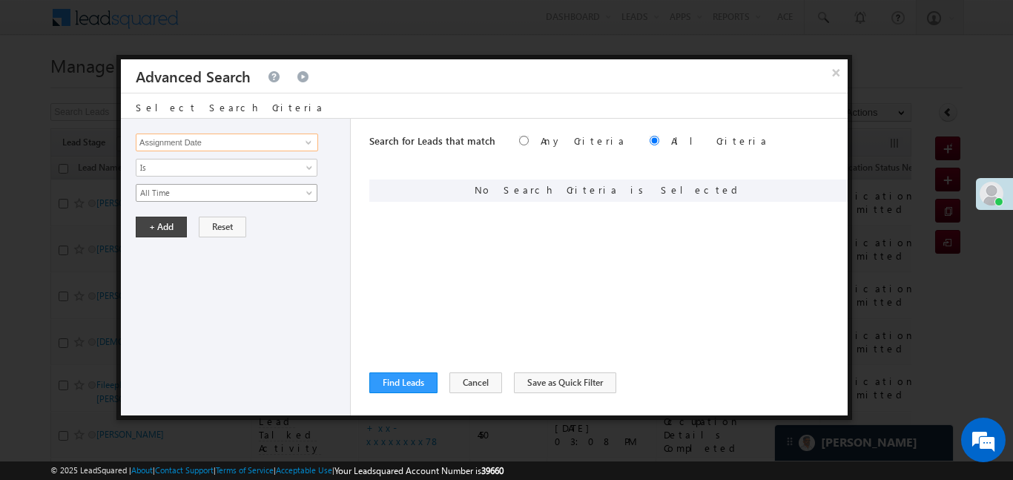
type input "Assignment Date"
click at [177, 191] on span "All Time" at bounding box center [216, 192] width 161 height 13
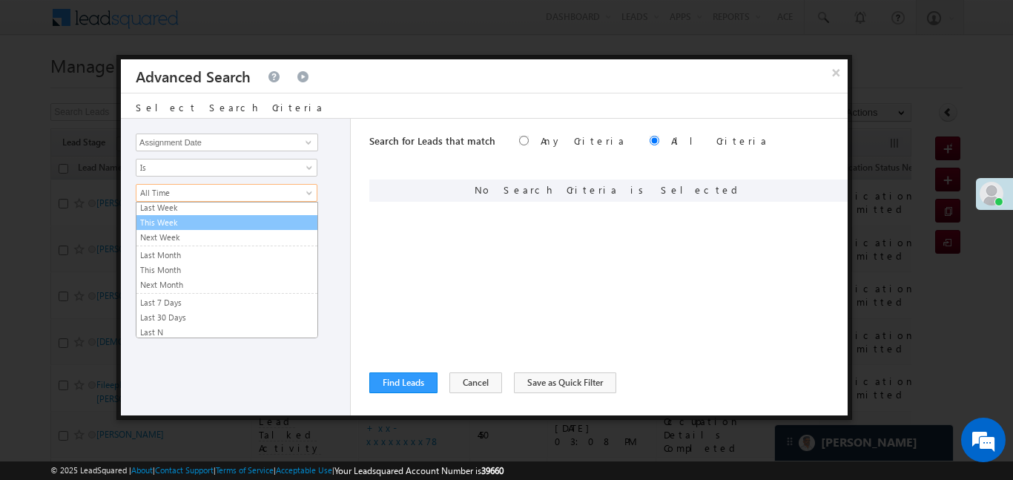
scroll to position [99, 0]
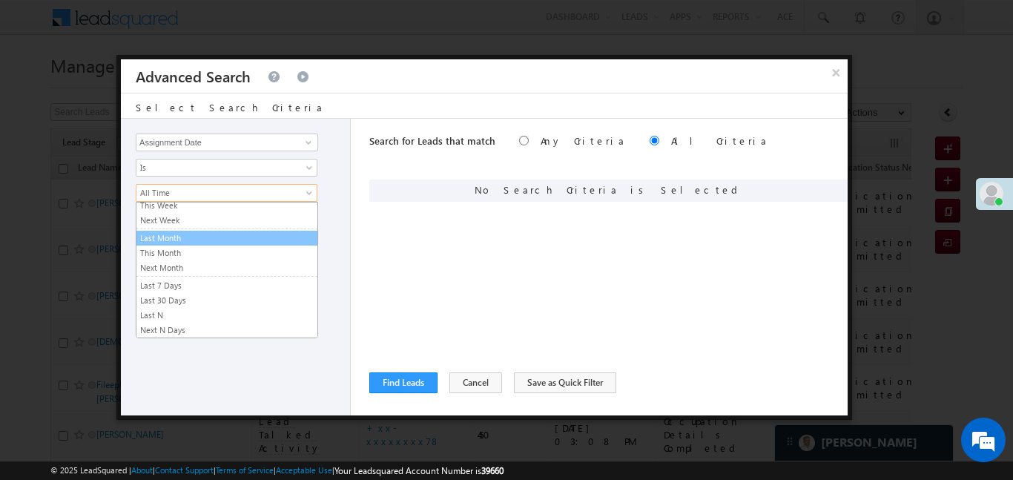
click at [165, 244] on link "Last Month" at bounding box center [226, 237] width 181 height 13
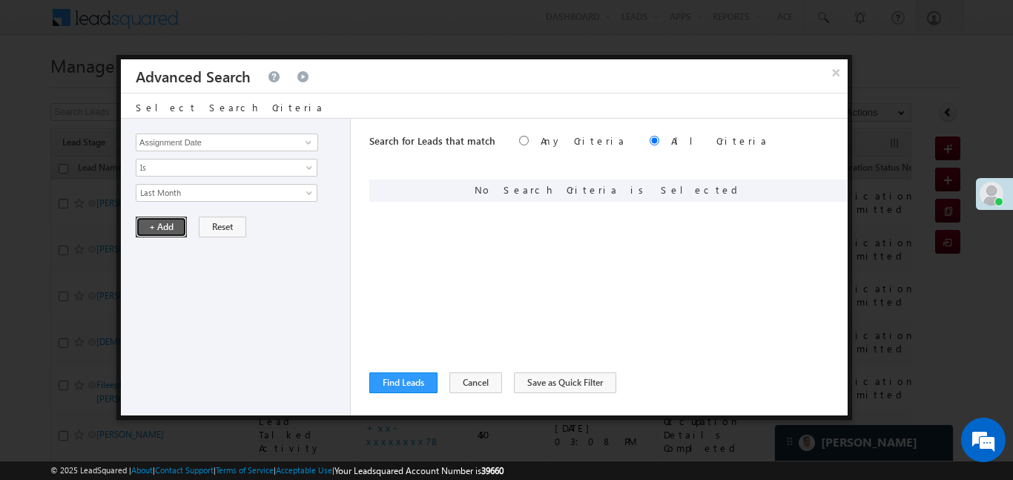
click at [152, 219] on button "+ Add" at bounding box center [161, 227] width 51 height 21
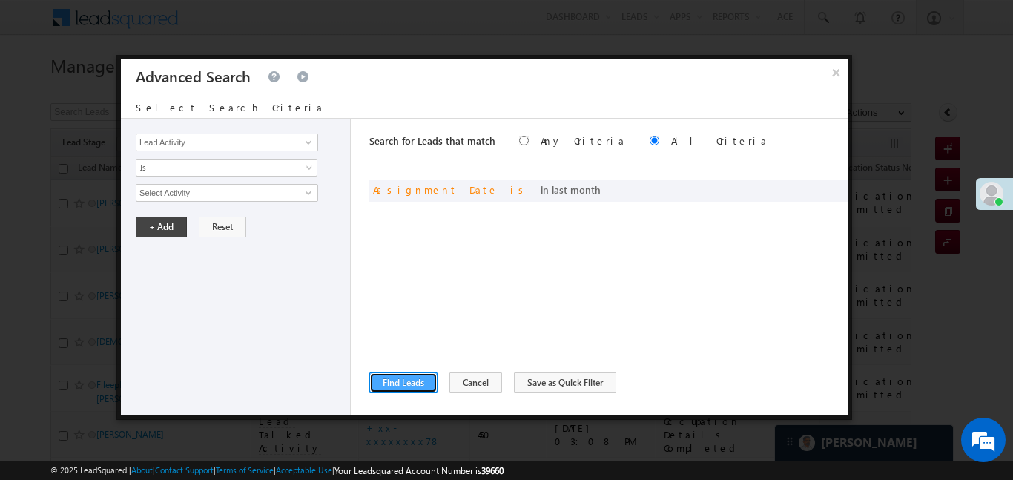
click at [420, 382] on button "Find Leads" at bounding box center [403, 382] width 68 height 21
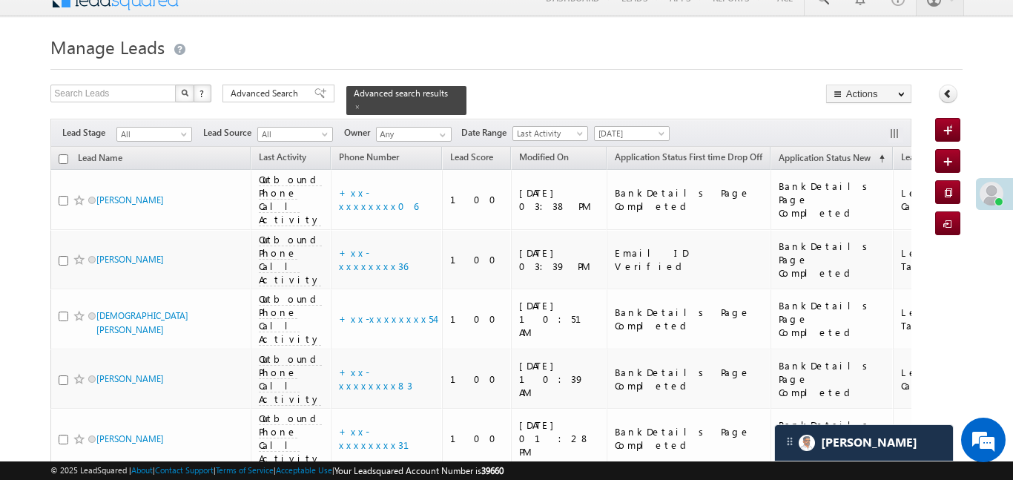
scroll to position [53, 0]
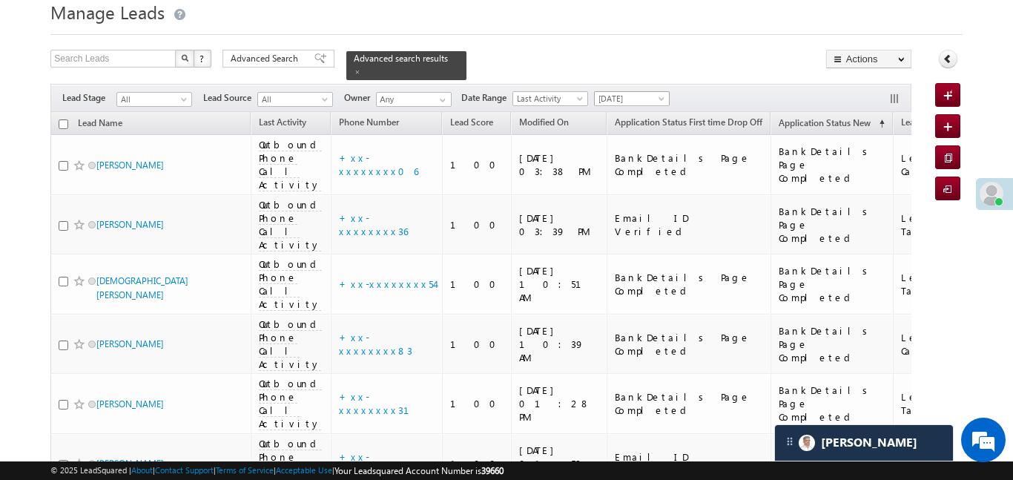
click at [625, 92] on span "[DATE]" at bounding box center [630, 98] width 70 height 13
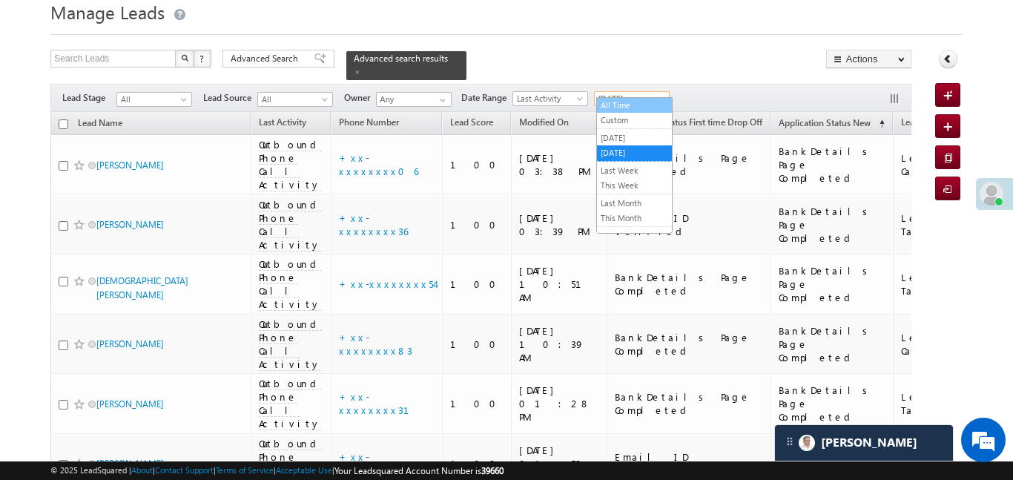
click at [628, 101] on link "All Time" at bounding box center [634, 105] width 75 height 13
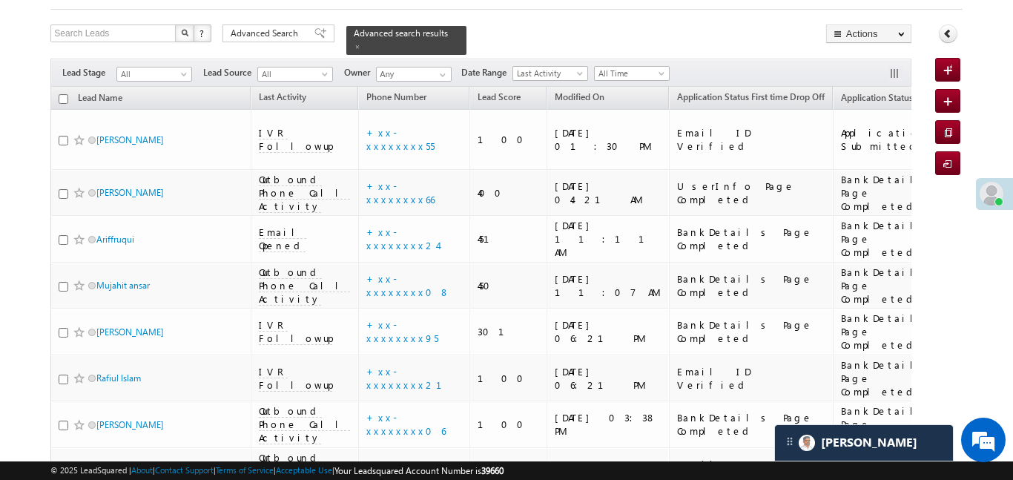
scroll to position [0, 0]
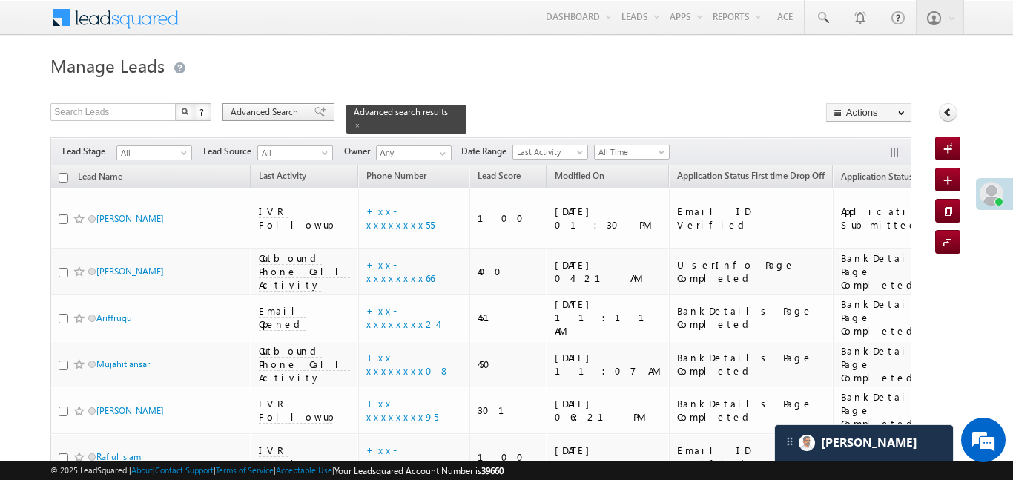
click at [295, 106] on span "Advanced Search" at bounding box center [267, 111] width 72 height 13
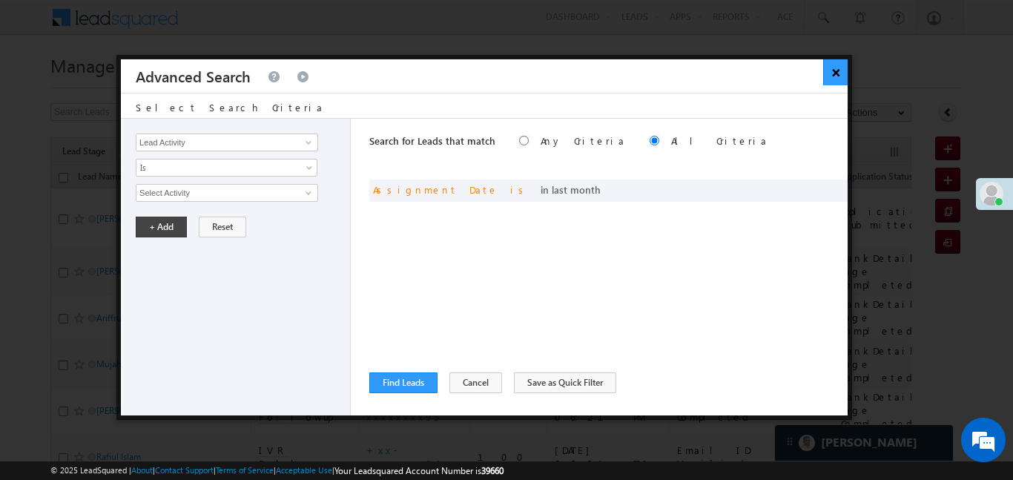
click at [836, 74] on button "×" at bounding box center [835, 72] width 24 height 26
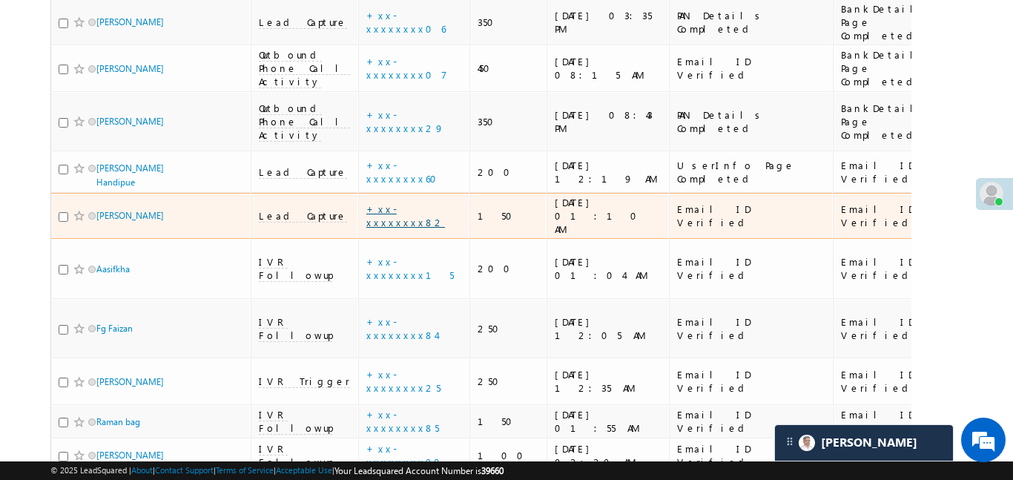
scroll to position [1355, 0]
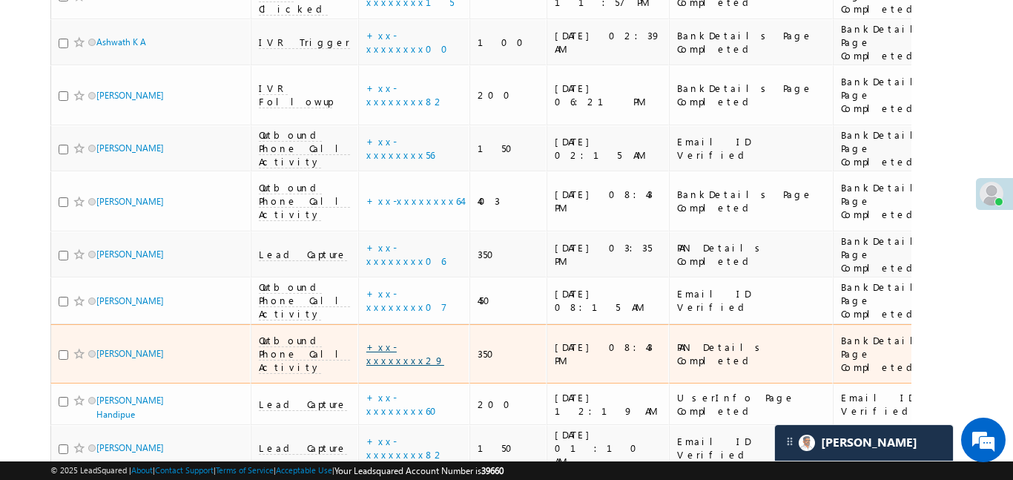
click at [381, 340] on link "+xx-xxxxxxxx29" at bounding box center [405, 353] width 78 height 26
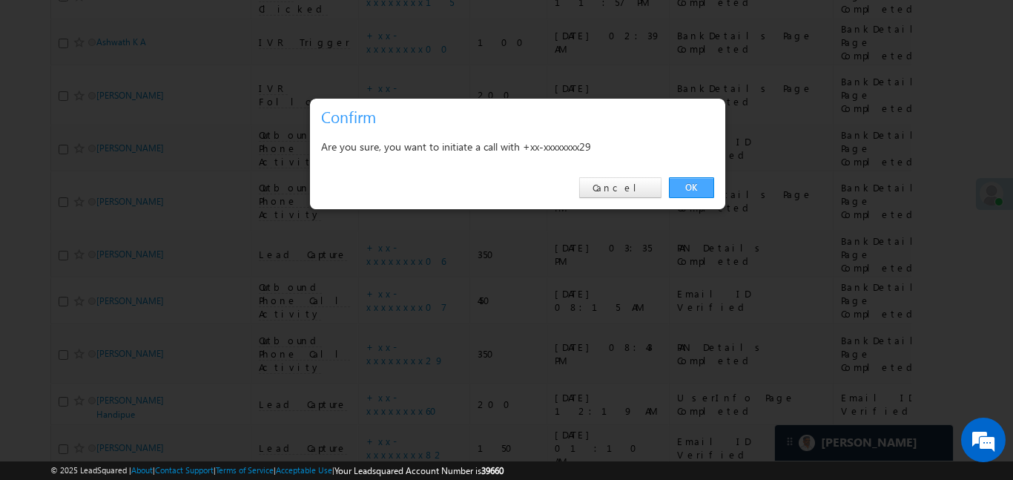
click at [699, 187] on link "OK" at bounding box center [691, 187] width 45 height 21
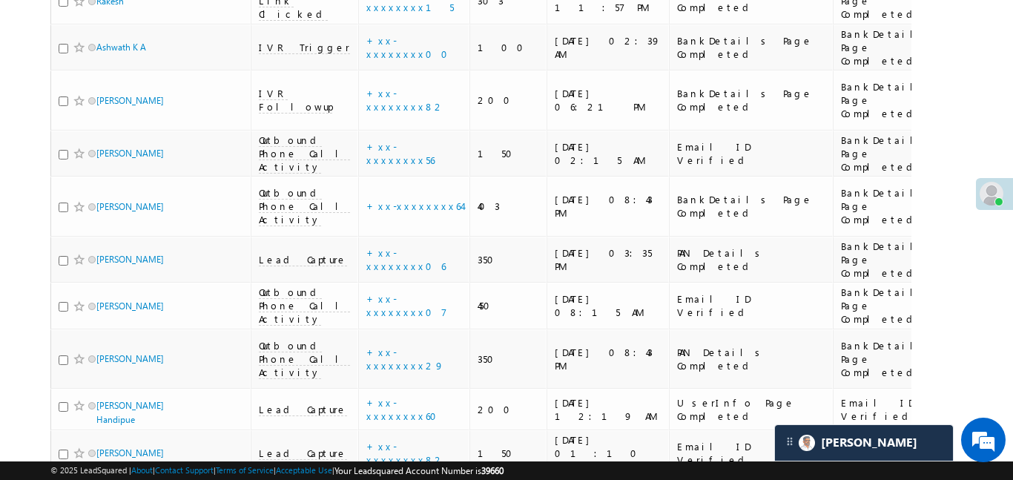
scroll to position [1324, 0]
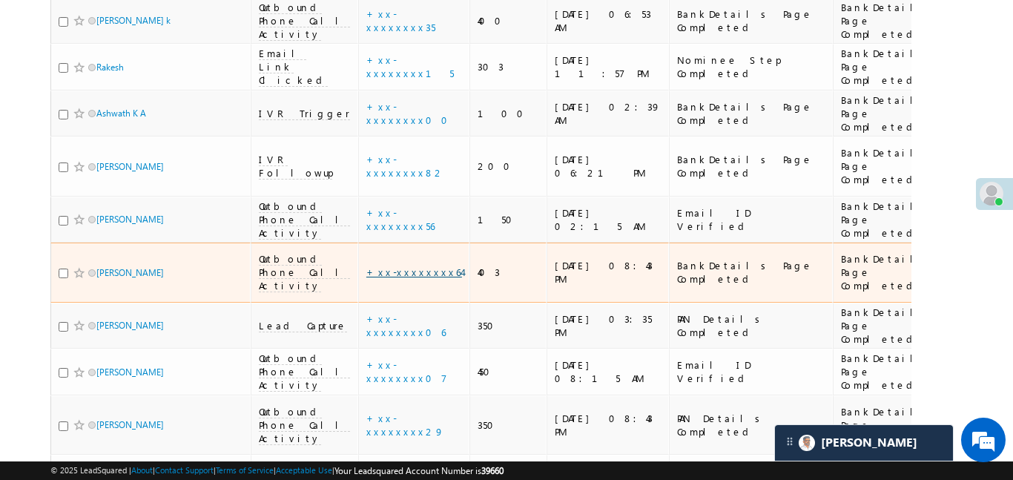
click at [367, 266] on link "+xx-xxxxxxxx64" at bounding box center [414, 272] width 96 height 13
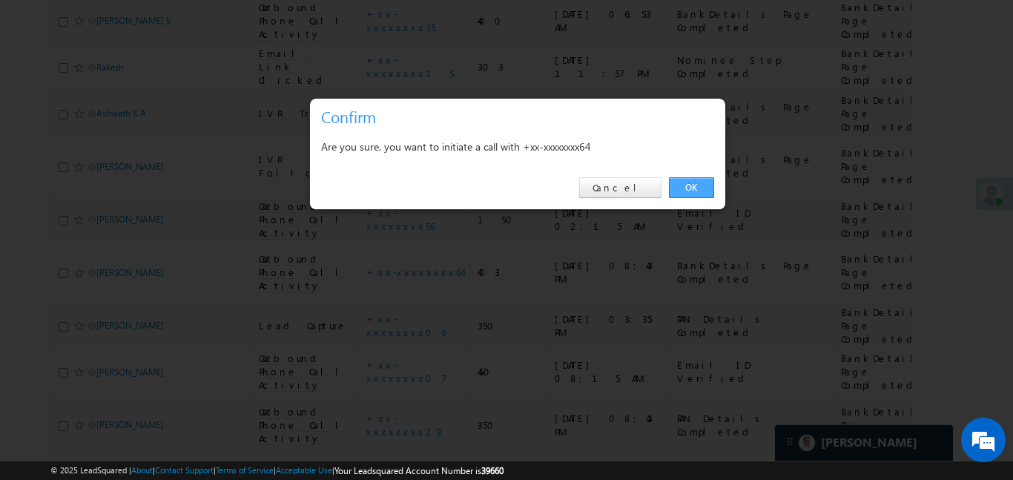
click at [694, 185] on link "OK" at bounding box center [691, 187] width 45 height 21
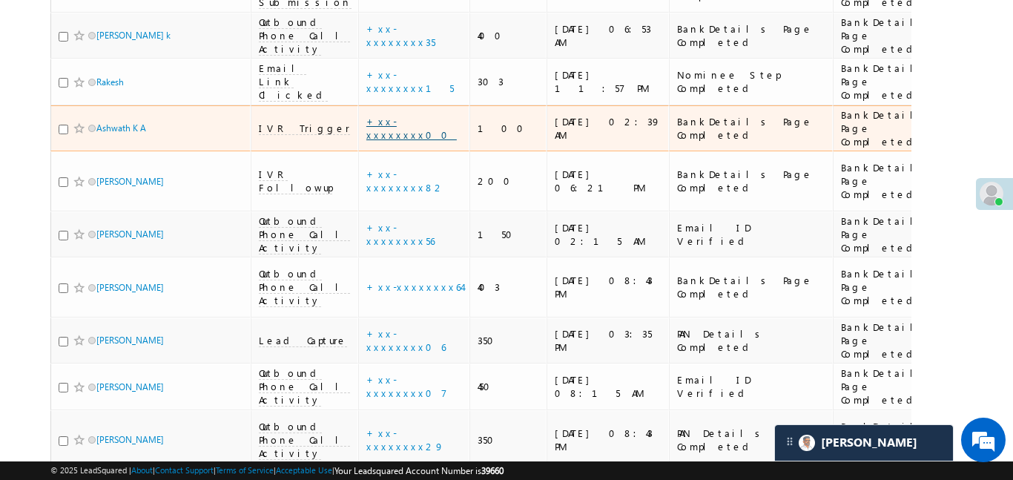
scroll to position [1285, 0]
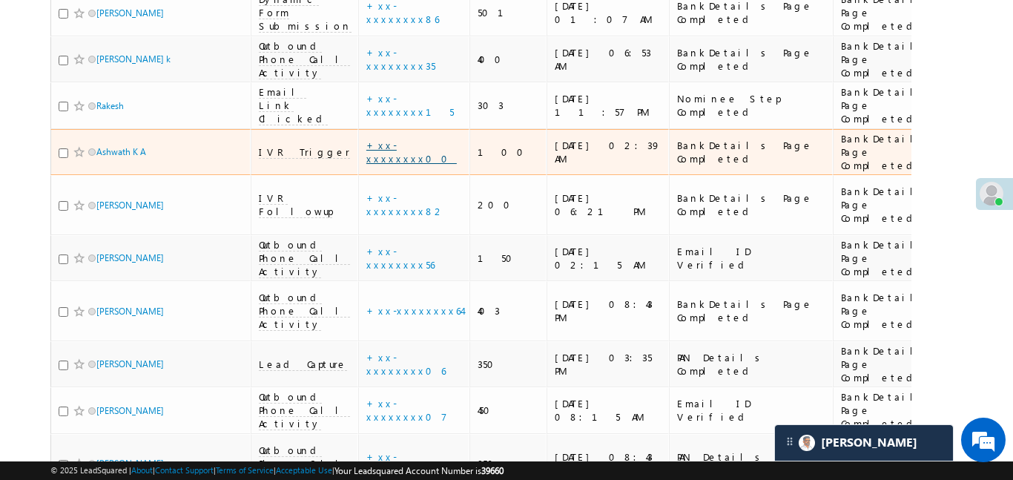
click at [366, 139] on link "+xx-xxxxxxxx00" at bounding box center [411, 152] width 90 height 26
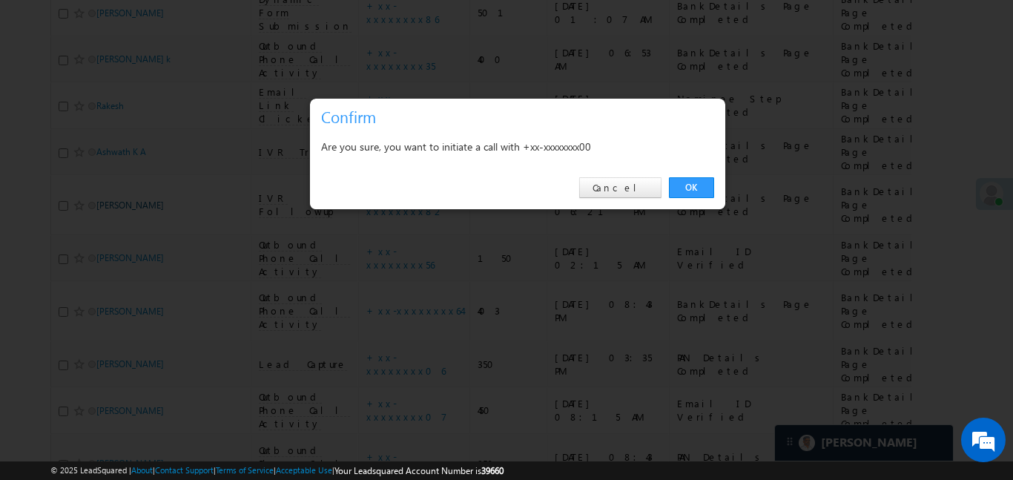
drag, startPoint x: 701, startPoint y: 190, endPoint x: 131, endPoint y: 71, distance: 581.9
click at [700, 191] on link "OK" at bounding box center [691, 187] width 45 height 21
click at [700, 281] on td "BankDetails Page Completed" at bounding box center [751, 311] width 164 height 60
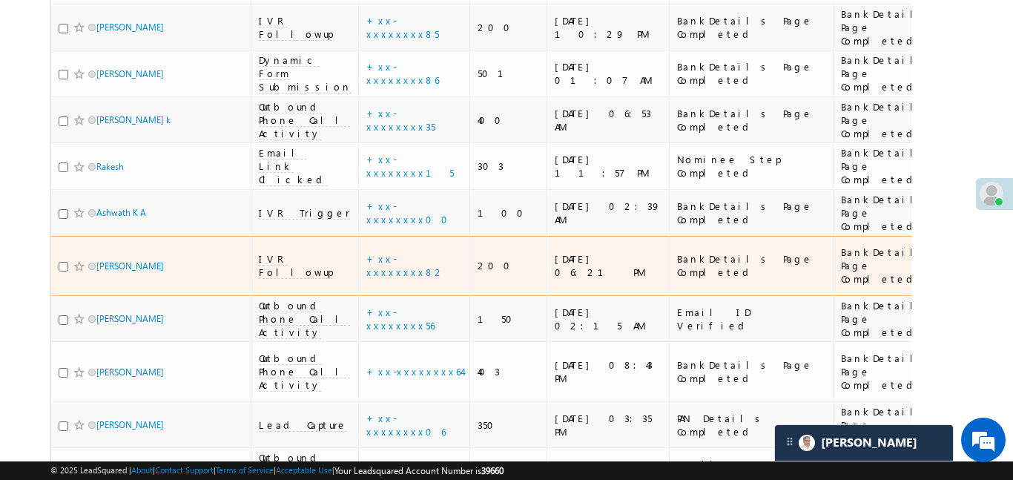
scroll to position [1215, 0]
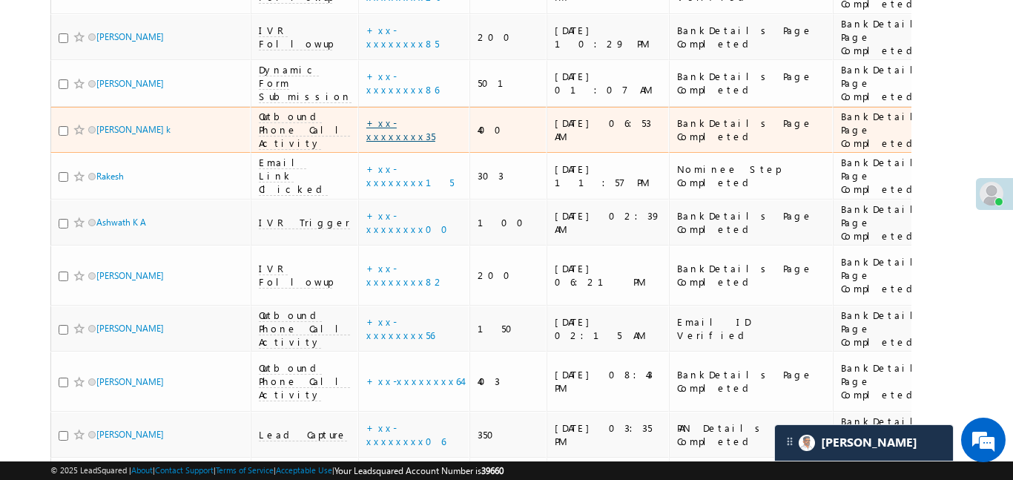
click at [370, 116] on link "+xx-xxxxxxxx35" at bounding box center [400, 129] width 69 height 26
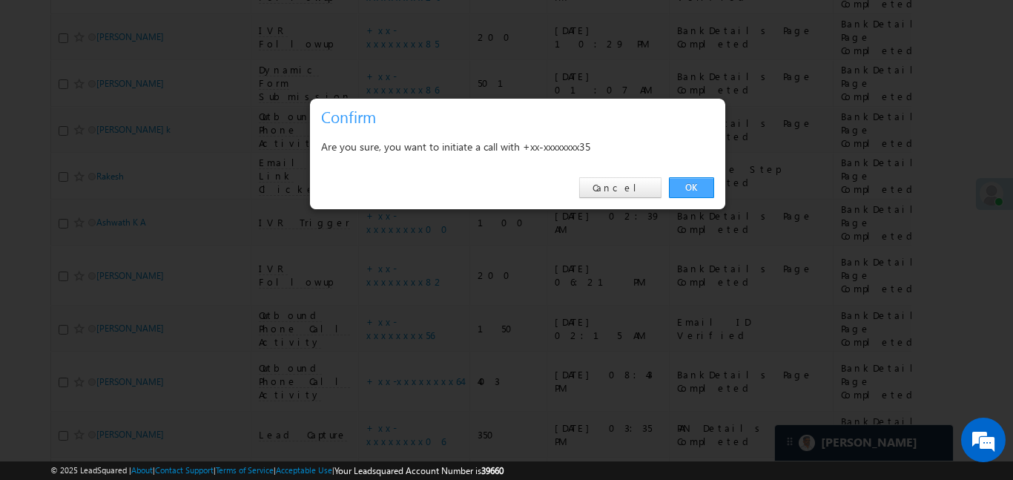
click at [691, 182] on link "OK" at bounding box center [691, 187] width 45 height 21
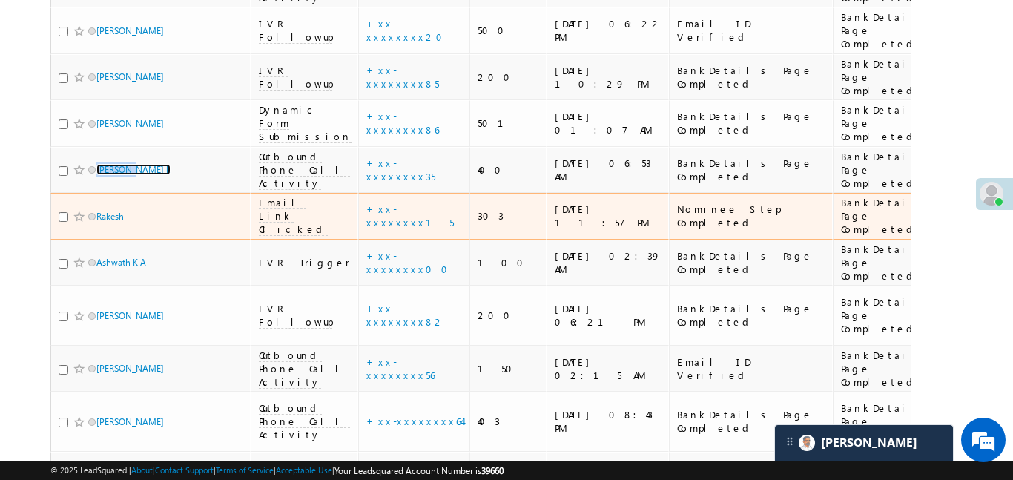
scroll to position [1168, 0]
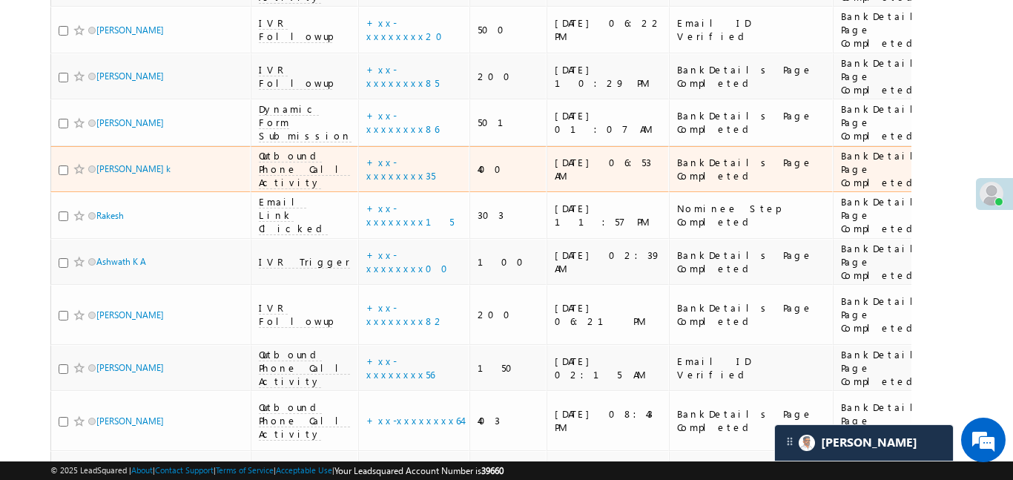
scroll to position [1127, 0]
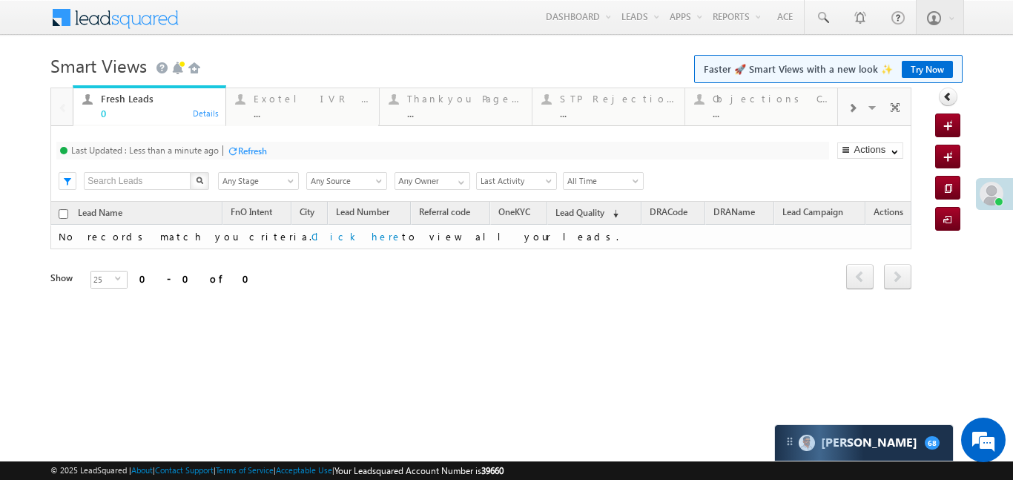
click at [847, 107] on div at bounding box center [852, 106] width 28 height 33
click at [774, 112] on div "..." at bounding box center [771, 113] width 116 height 11
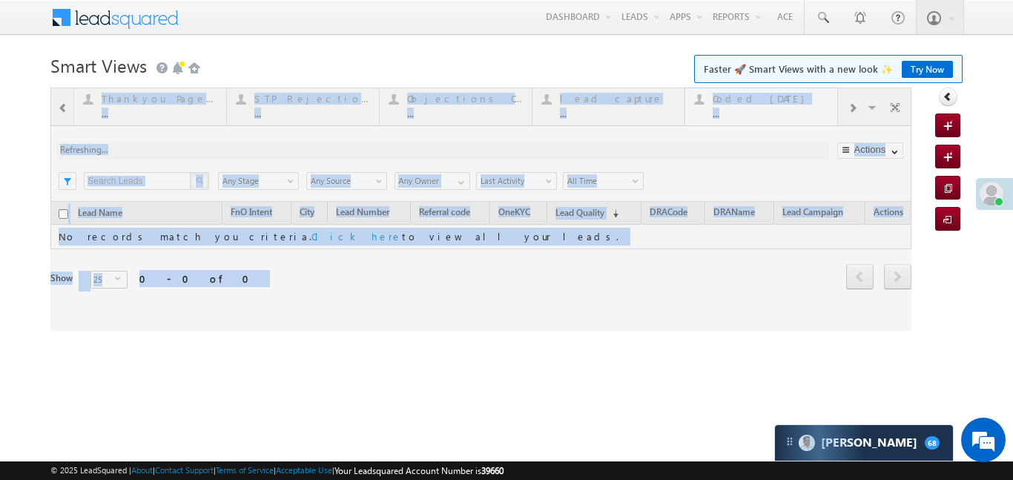
click at [774, 112] on div at bounding box center [480, 209] width 861 height 243
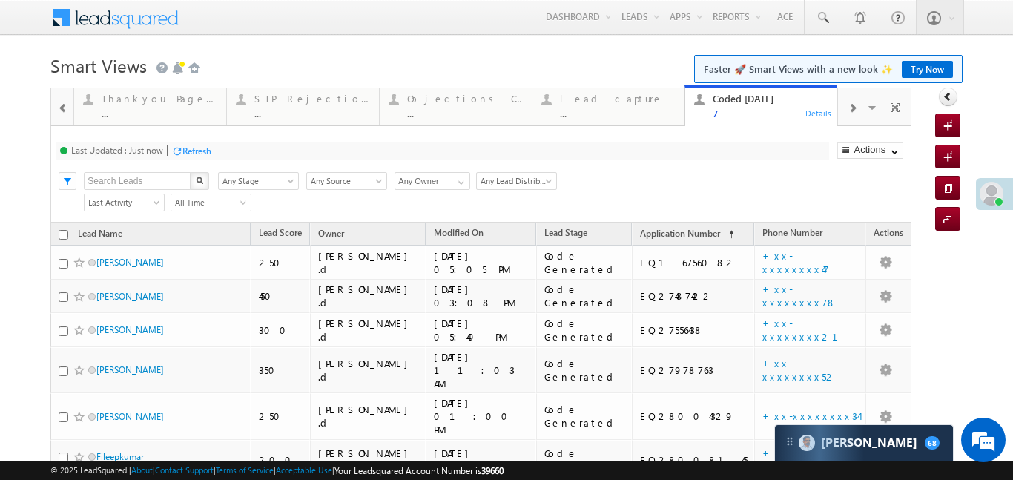
click at [56, 111] on div at bounding box center [62, 106] width 19 height 33
click at [56, 111] on div at bounding box center [62, 106] width 22 height 36
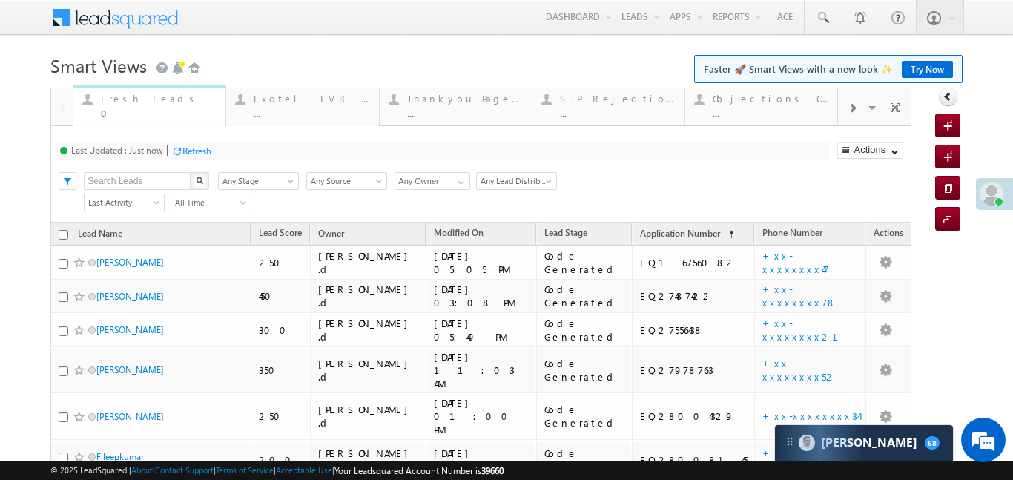
click at [138, 98] on div "Fresh Leads" at bounding box center [159, 99] width 116 height 12
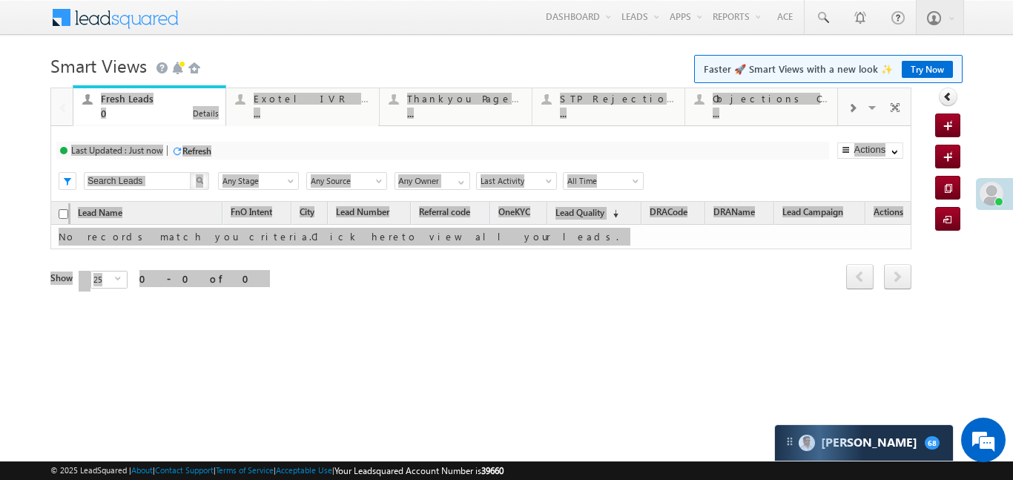
click at [138, 98] on div "Fresh Leads" at bounding box center [159, 99] width 116 height 12
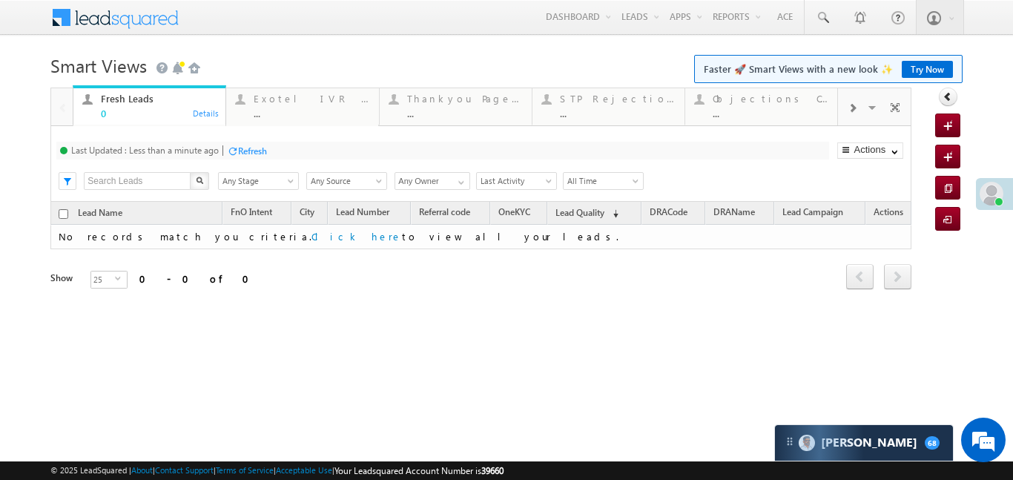
click at [861, 106] on div at bounding box center [852, 106] width 28 height 33
click at [858, 106] on div at bounding box center [852, 106] width 28 height 33
click at [774, 110] on div "..." at bounding box center [771, 113] width 116 height 11
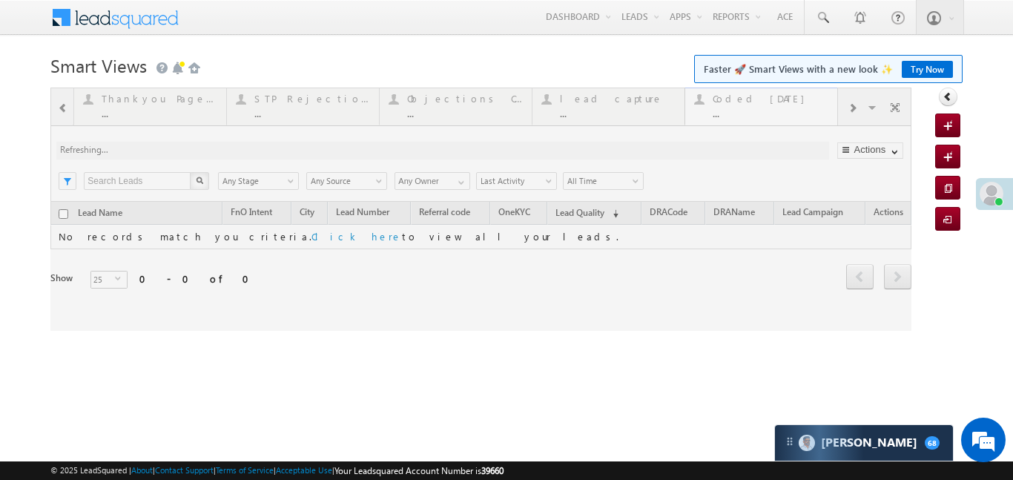
click at [774, 110] on div at bounding box center [480, 209] width 861 height 243
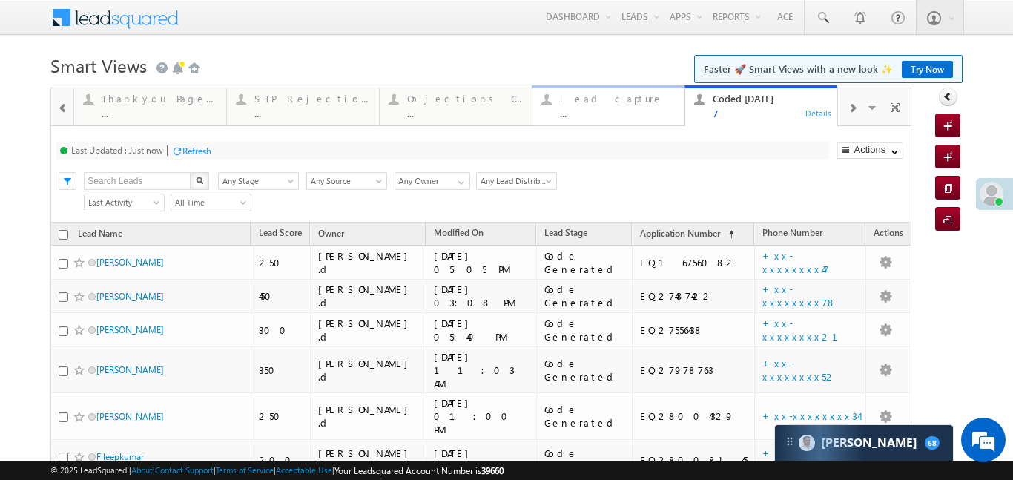
click at [574, 106] on div "lead capture ..." at bounding box center [618, 104] width 116 height 29
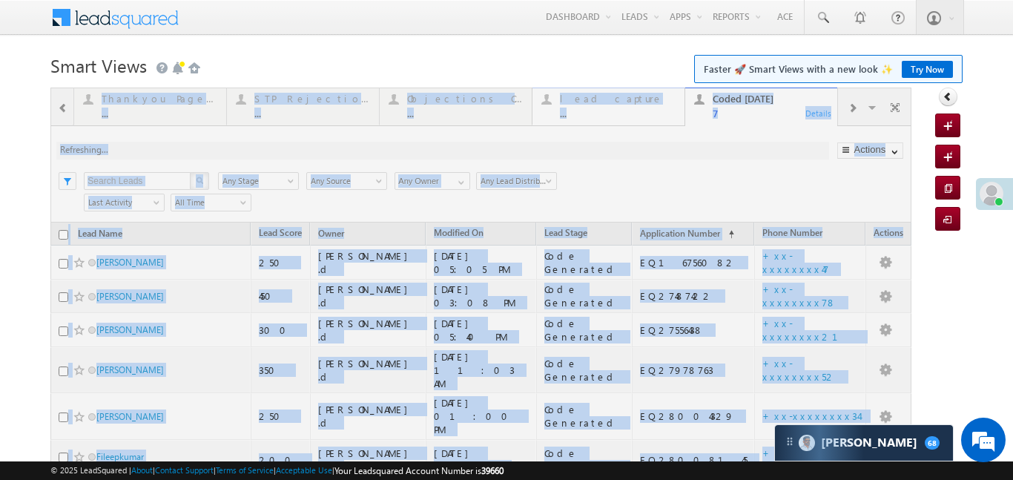
click at [574, 106] on div at bounding box center [480, 342] width 861 height 509
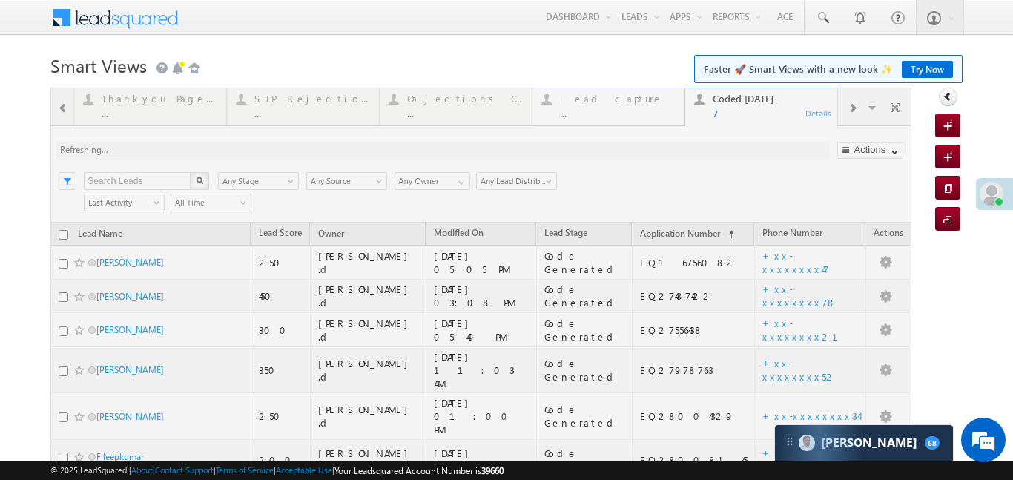
click at [574, 106] on div at bounding box center [480, 342] width 861 height 509
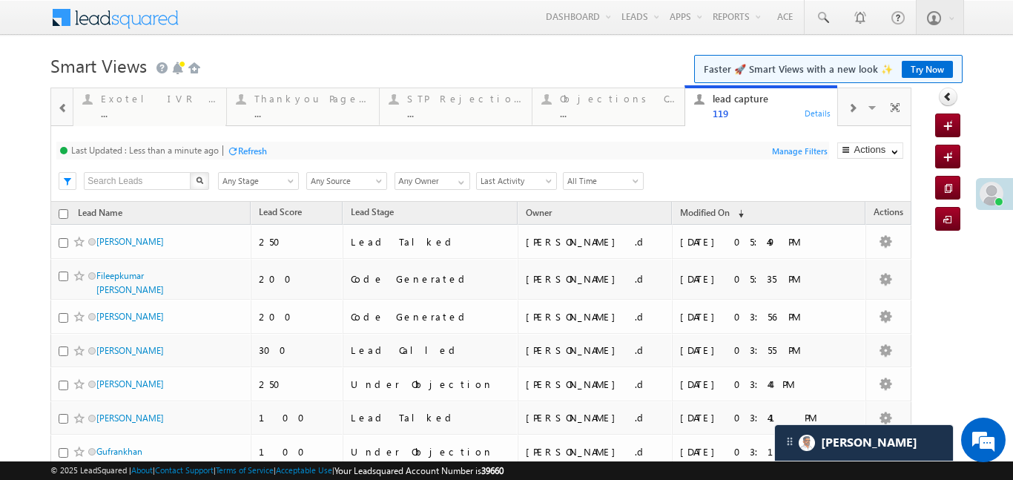
click at [59, 108] on span at bounding box center [63, 108] width 10 height 12
click at [59, 108] on div at bounding box center [62, 106] width 22 height 36
click at [99, 108] on div "Fresh Leads 0 Details" at bounding box center [149, 104] width 149 height 29
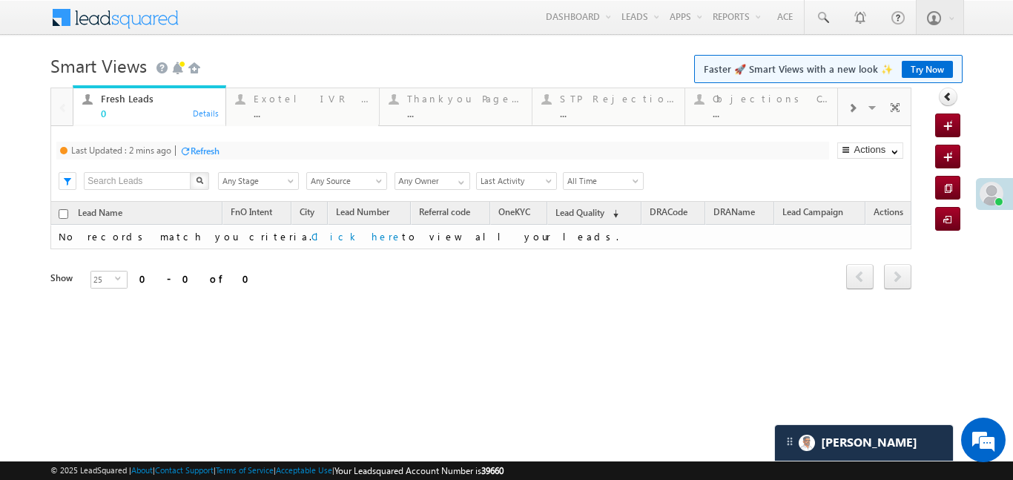
click at [99, 108] on div "Fresh Leads 0 Details" at bounding box center [149, 104] width 149 height 29
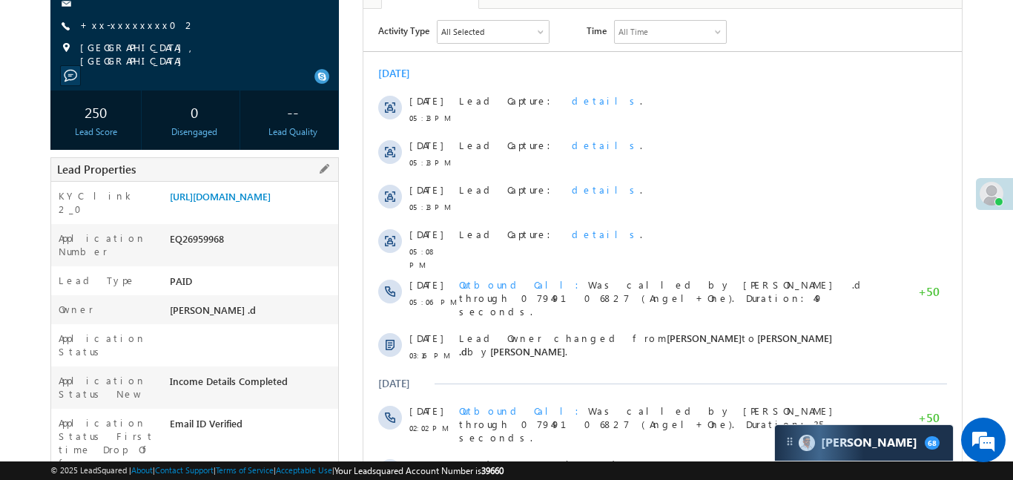
scroll to position [224, 0]
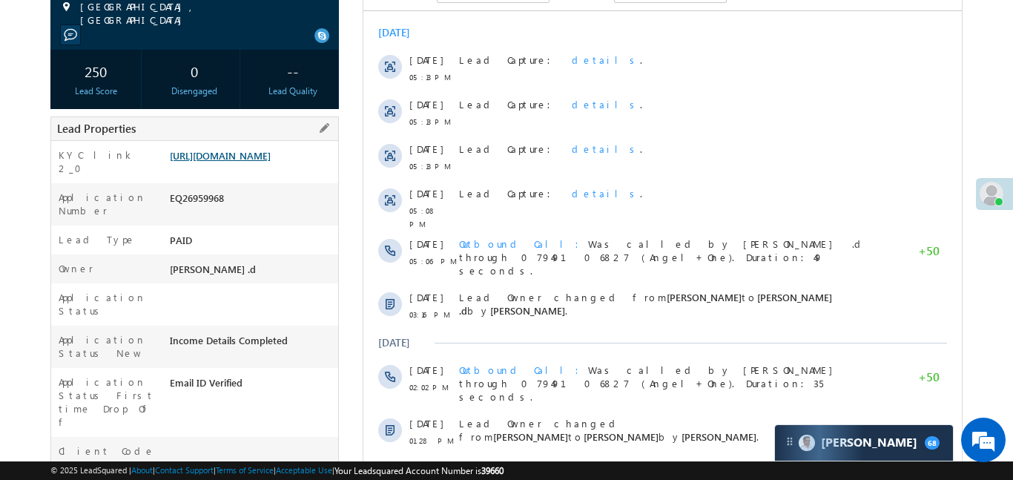
click at [249, 162] on link "[URL][DOMAIN_NAME]" at bounding box center [220, 155] width 101 height 13
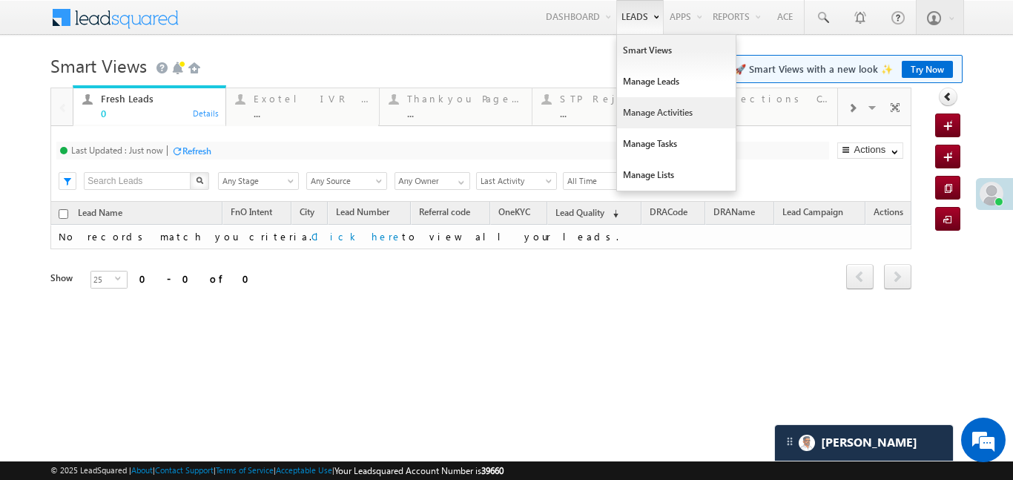
click at [648, 117] on link "Manage Activities" at bounding box center [676, 112] width 119 height 31
click at [648, 119] on link "Manage Activities" at bounding box center [676, 112] width 119 height 31
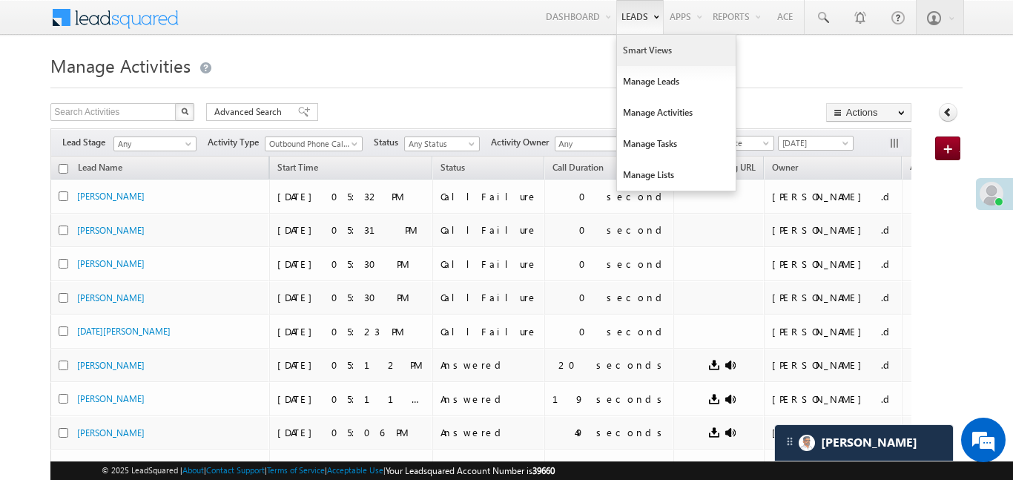
click at [648, 56] on link "Smart Views" at bounding box center [676, 50] width 119 height 31
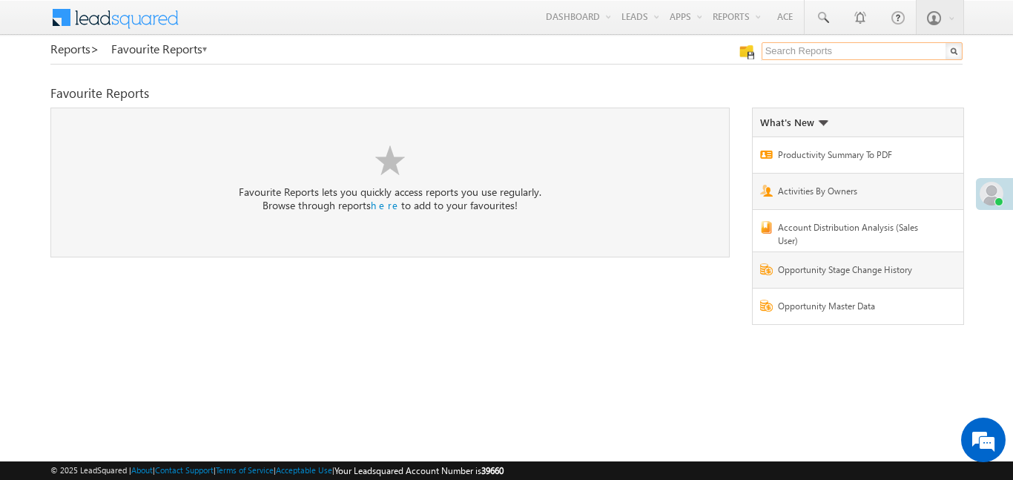
click at [810, 50] on input "text" at bounding box center [862, 51] width 201 height 18
type input "me to others"
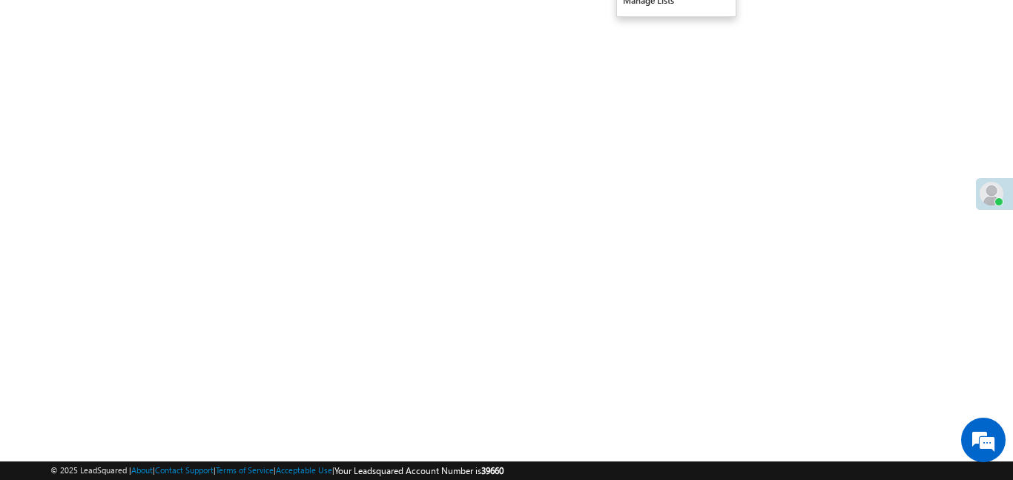
scroll to position [171, 0]
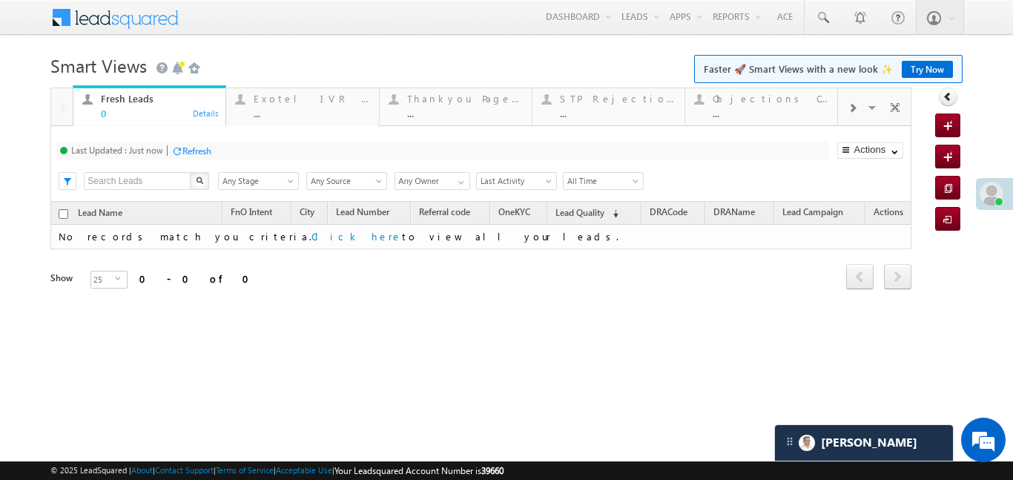
click at [838, 111] on div at bounding box center [852, 106] width 28 height 33
click at [843, 111] on div at bounding box center [852, 106] width 28 height 33
click at [777, 116] on div "..." at bounding box center [771, 113] width 116 height 11
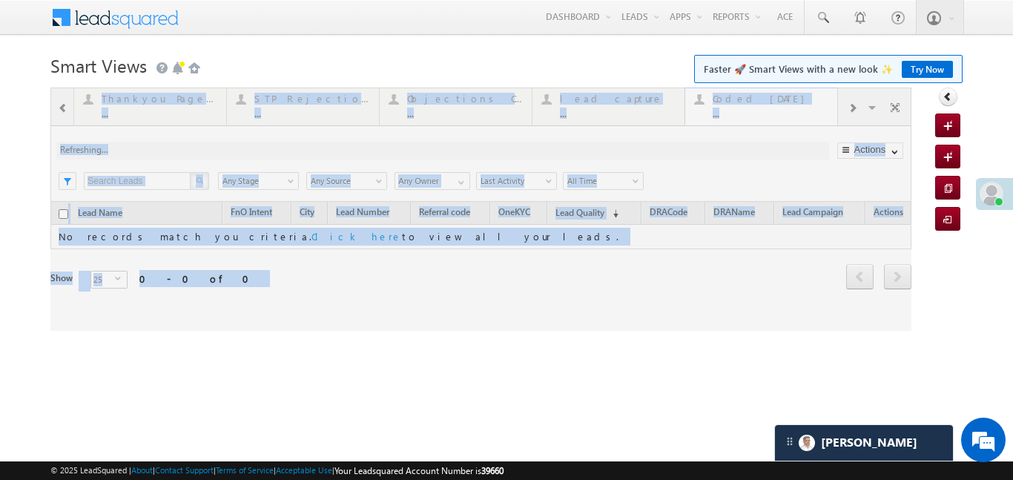
click at [777, 116] on div at bounding box center [480, 209] width 861 height 243
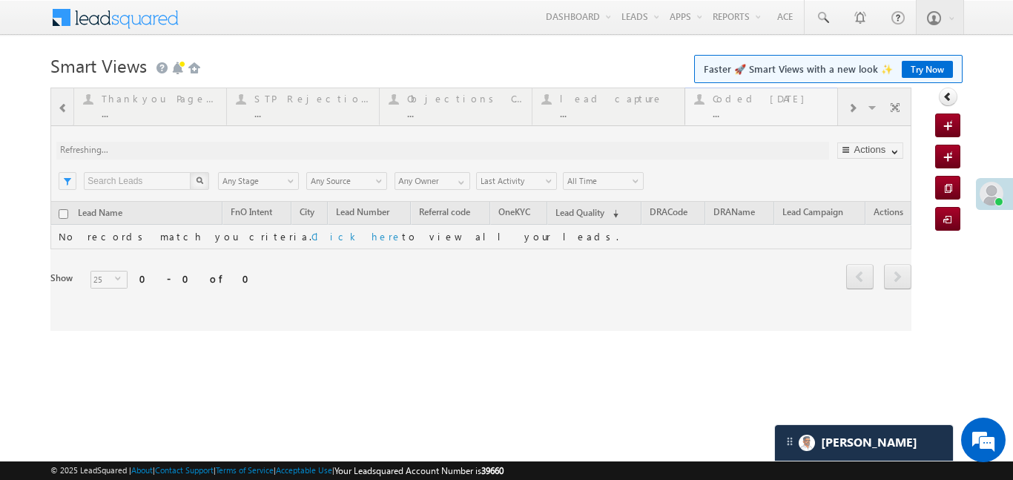
click at [777, 116] on div at bounding box center [480, 209] width 861 height 243
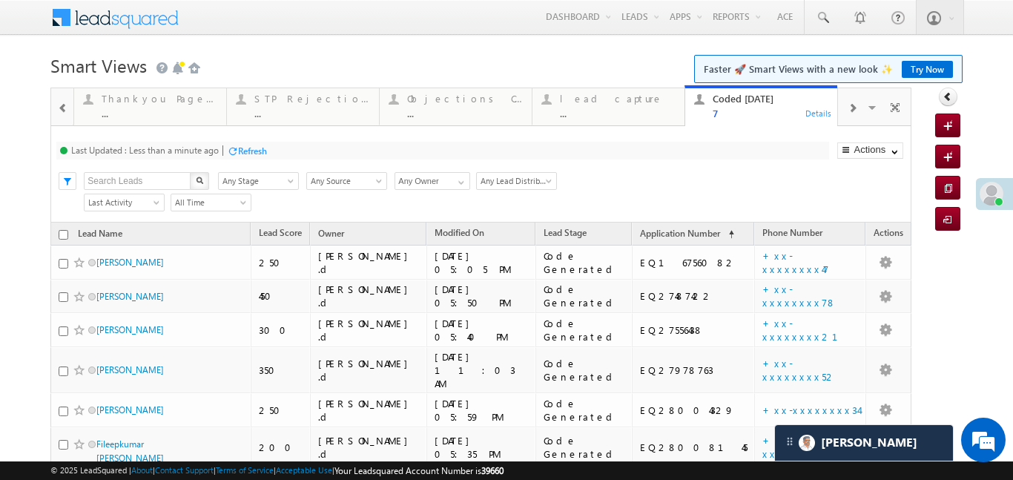
click at [62, 106] on span at bounding box center [63, 108] width 10 height 12
click at [62, 106] on div at bounding box center [62, 106] width 22 height 36
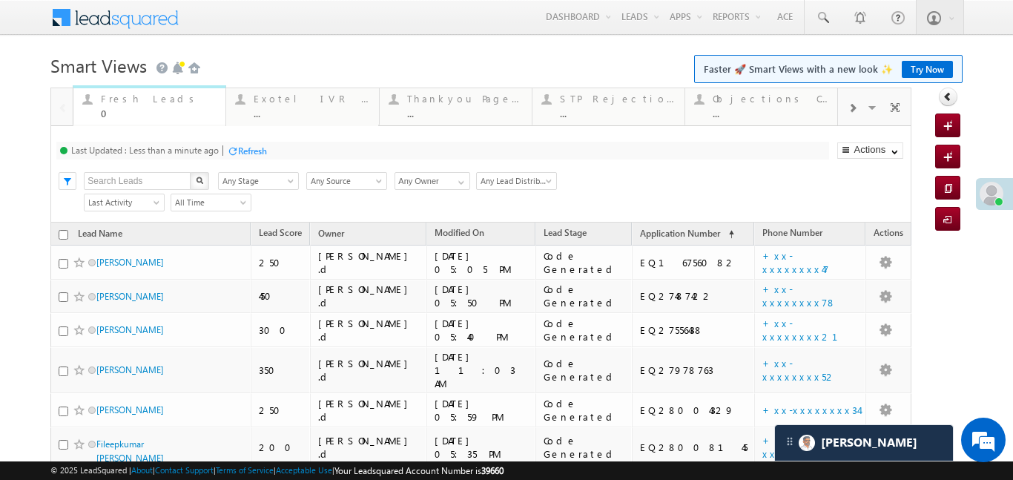
click at [152, 108] on div "0" at bounding box center [159, 113] width 116 height 11
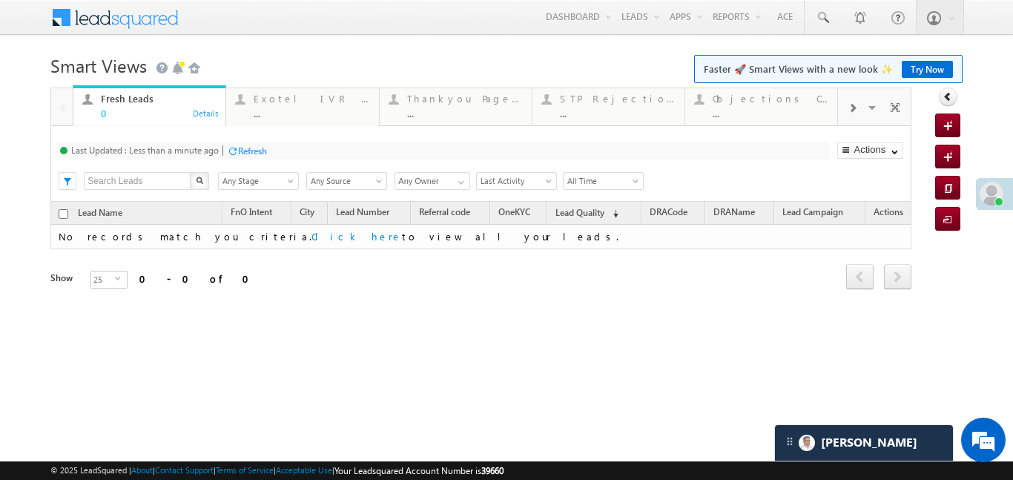
click at [152, 108] on div "0" at bounding box center [159, 113] width 116 height 11
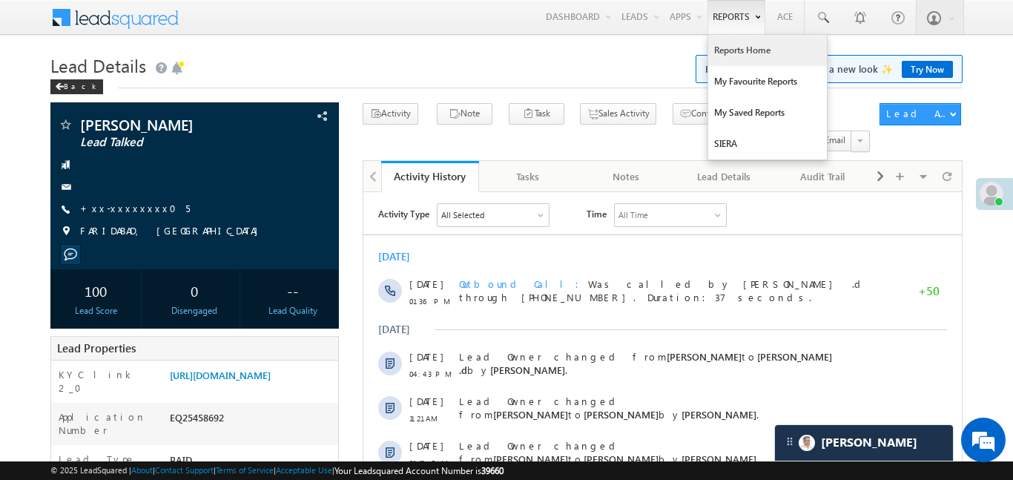
click at [740, 51] on link "Reports Home" at bounding box center [767, 50] width 119 height 31
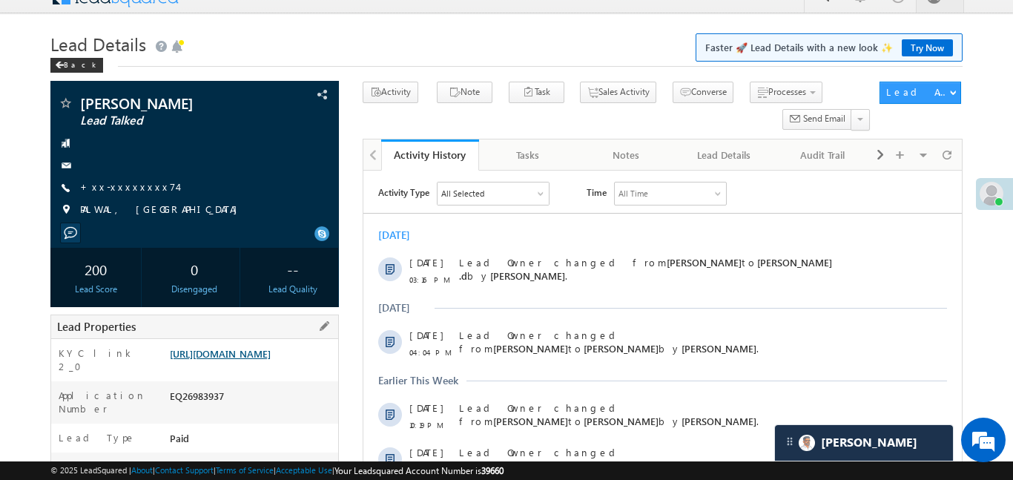
scroll to position [22, 0]
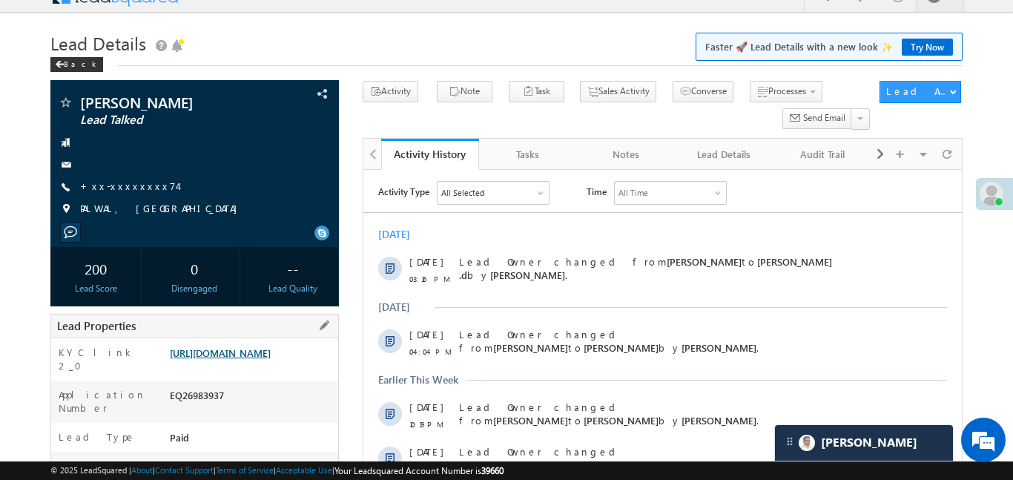
click at [271, 359] on link "[URL][DOMAIN_NAME]" at bounding box center [220, 352] width 101 height 13
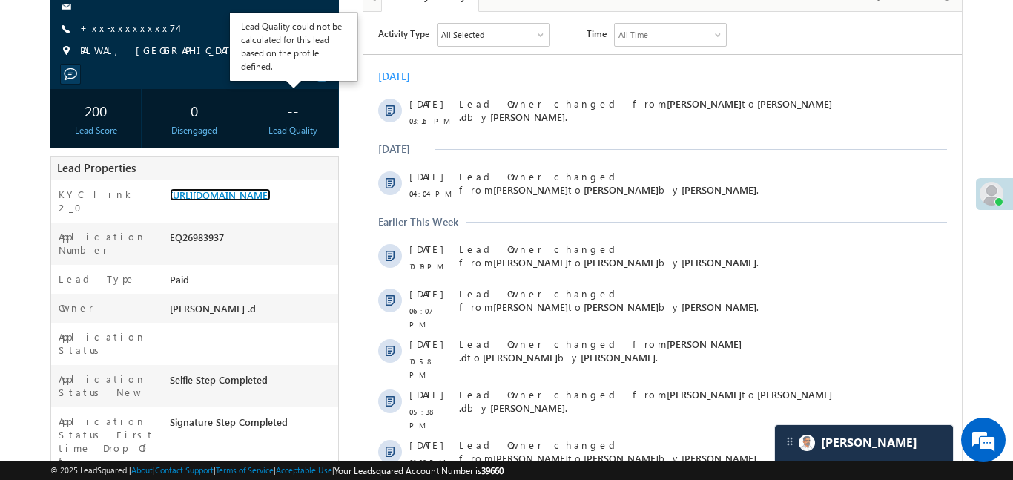
scroll to position [183, 0]
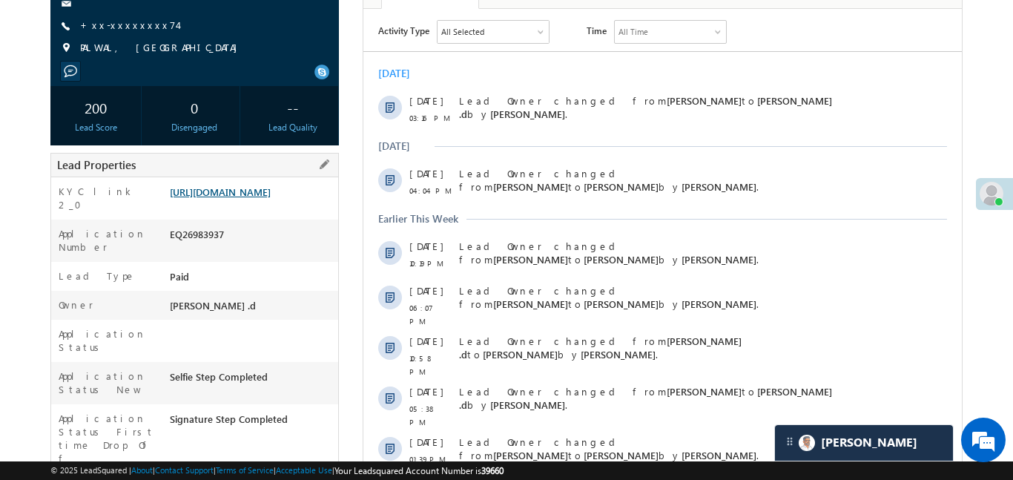
click at [271, 197] on link "[URL][DOMAIN_NAME]" at bounding box center [220, 191] width 101 height 13
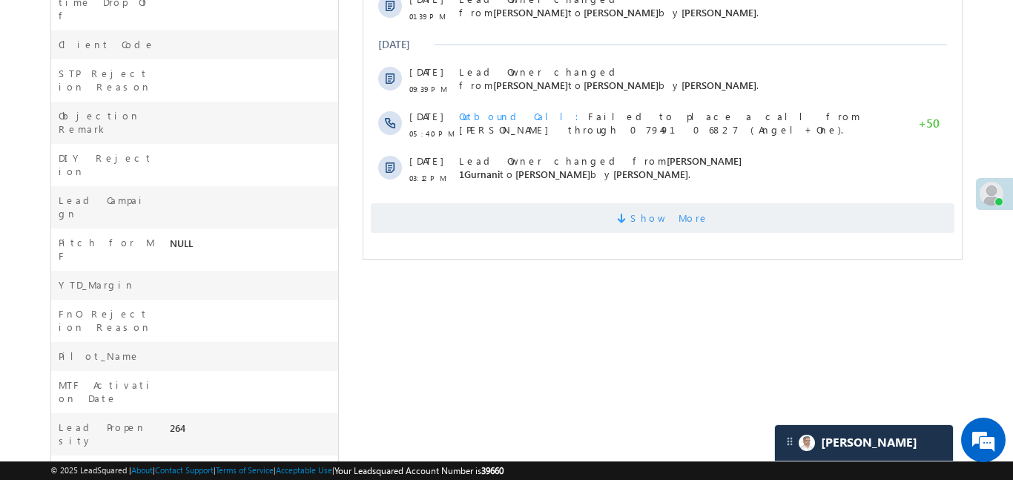
click at [694, 203] on span "Show More" at bounding box center [662, 218] width 584 height 30
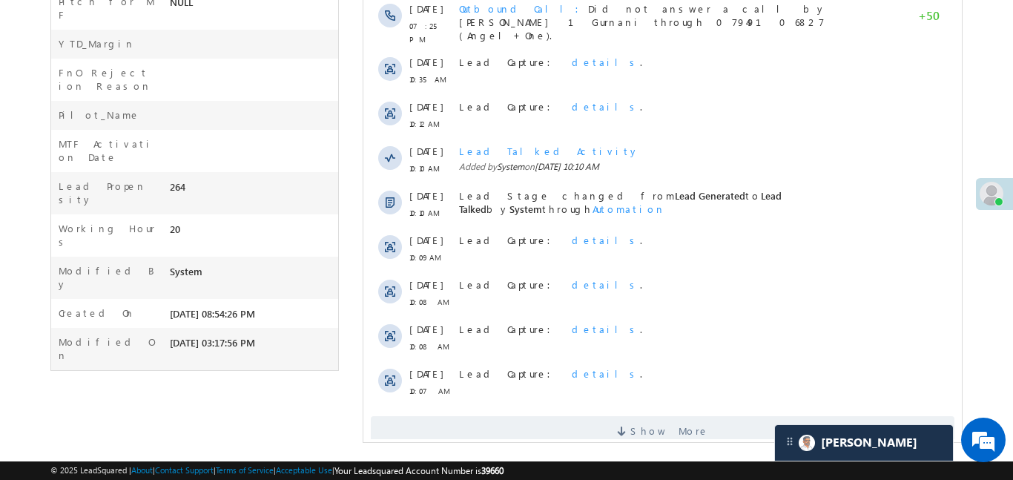
scroll to position [869, 0]
click at [684, 416] on span "Show More" at bounding box center [669, 431] width 79 height 30
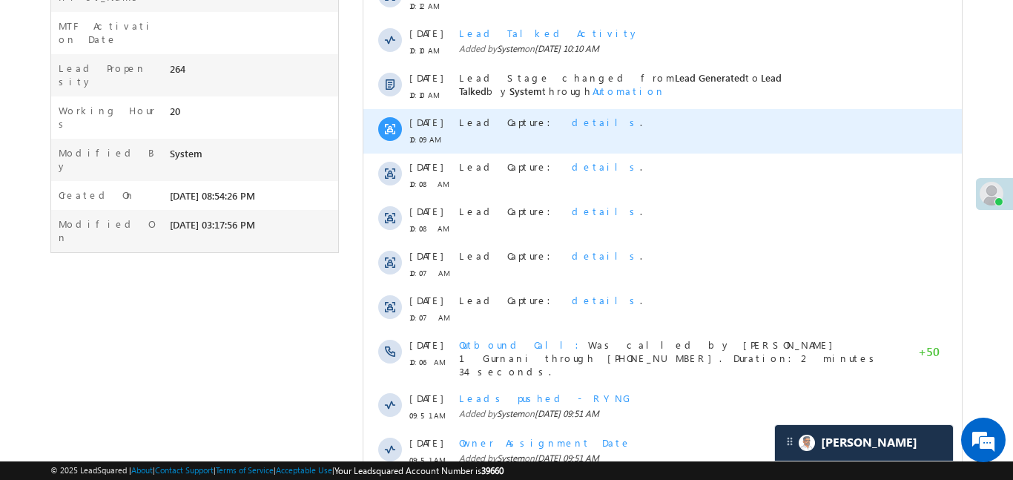
scroll to position [1007, 0]
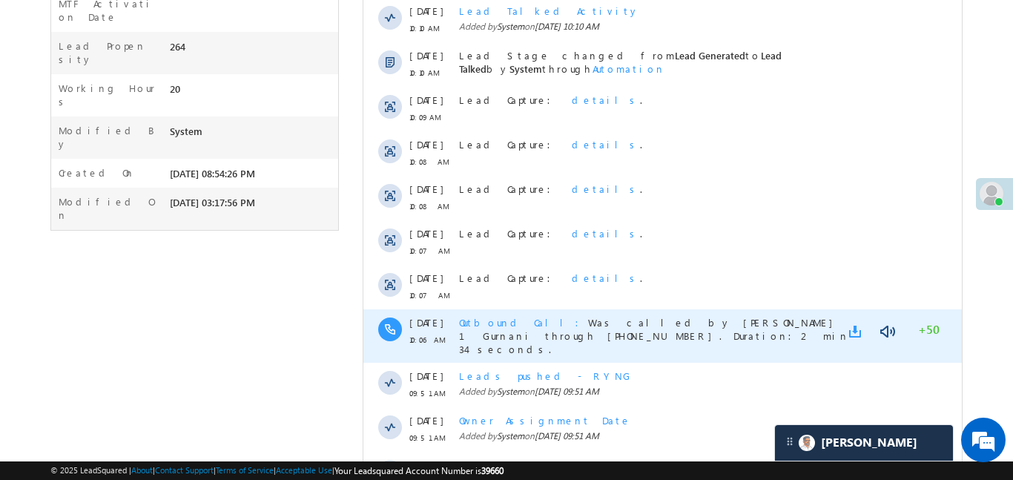
click at [850, 324] on link at bounding box center [858, 331] width 18 height 15
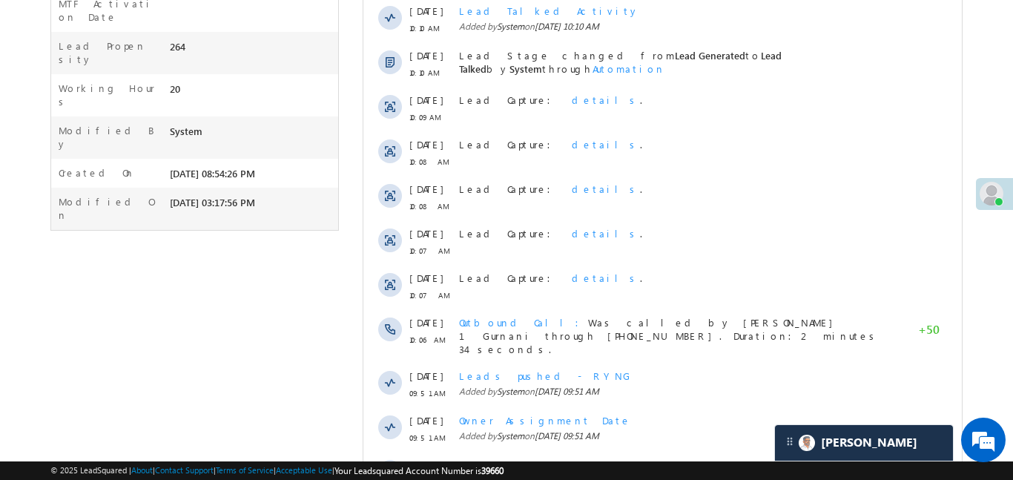
scroll to position [84, 0]
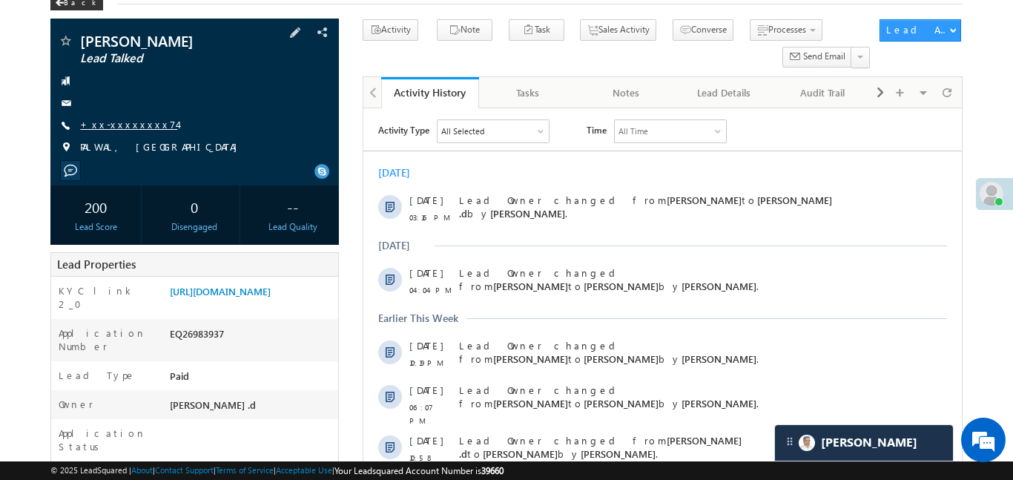
click at [139, 119] on link "+xx-xxxxxxxx74" at bounding box center [128, 124] width 97 height 13
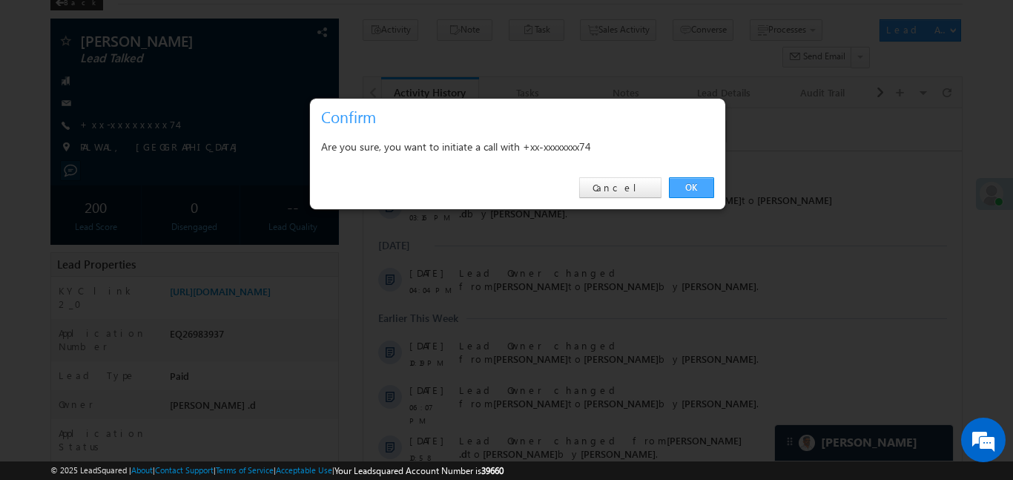
click at [694, 193] on link "OK" at bounding box center [691, 187] width 45 height 21
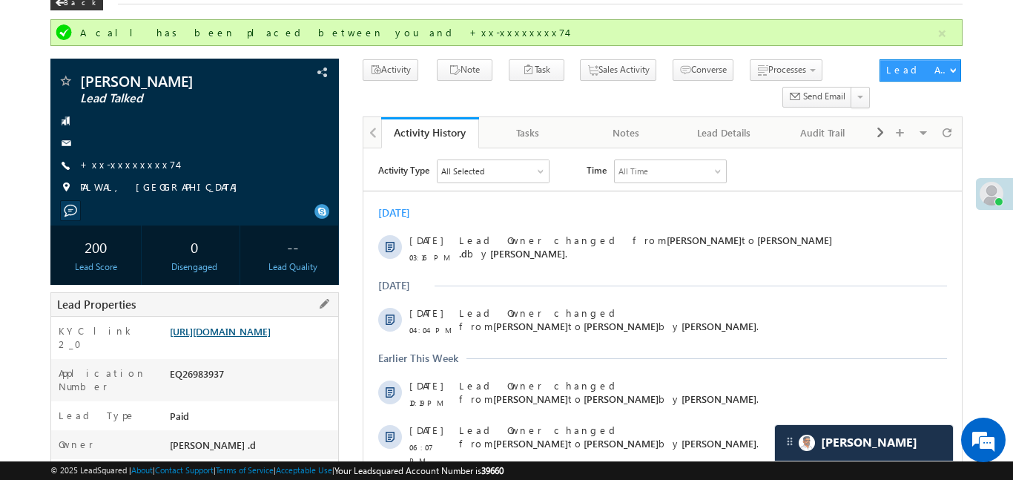
click at [261, 338] on link "https://angelbroking1-pk3em7sa.customui-test.leadsquared.com?leadId=65fc2f3c-1a…" at bounding box center [220, 331] width 101 height 13
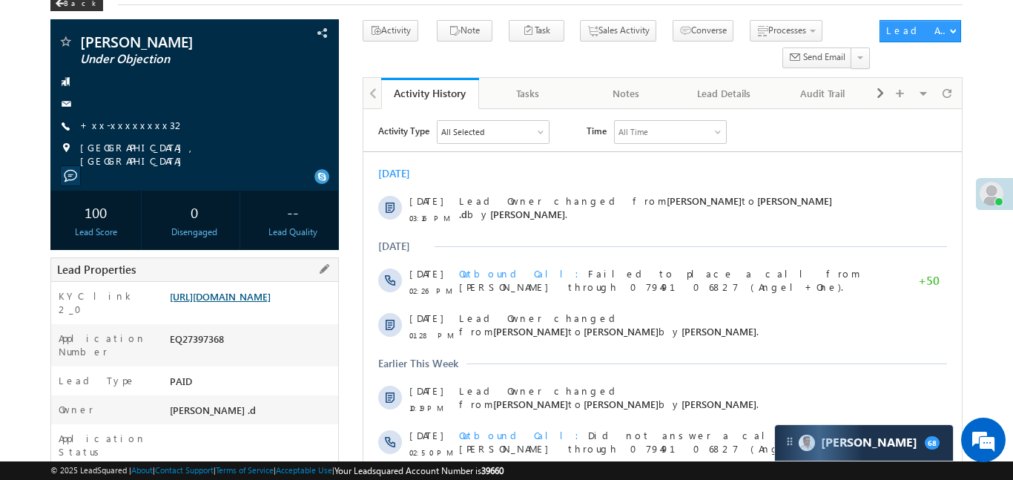
click at [271, 299] on link "[URL][DOMAIN_NAME]" at bounding box center [220, 296] width 101 height 13
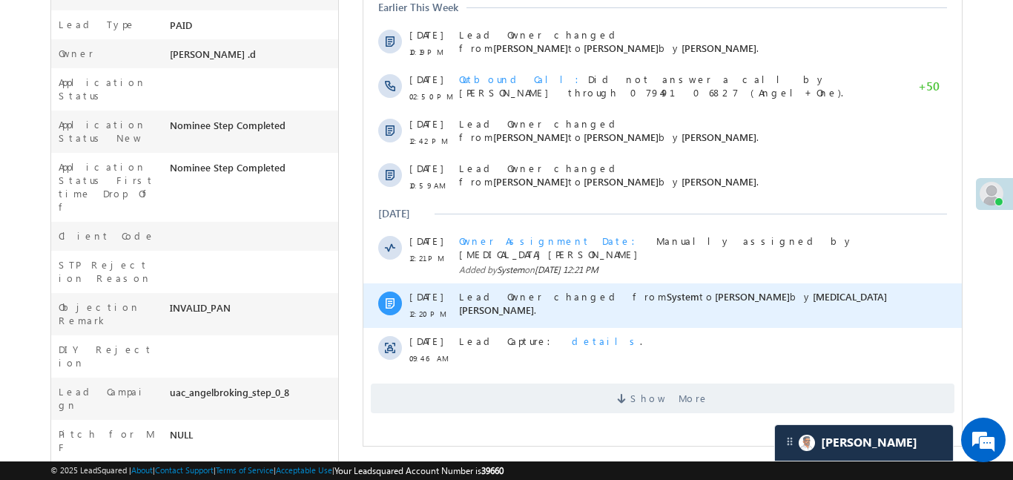
scroll to position [461, 0]
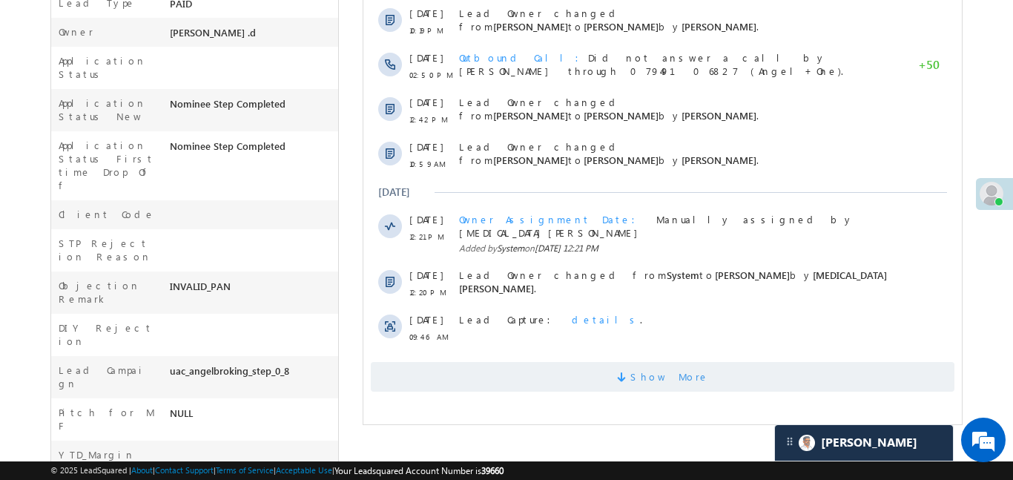
click at [720, 362] on span "Show More" at bounding box center [662, 377] width 584 height 30
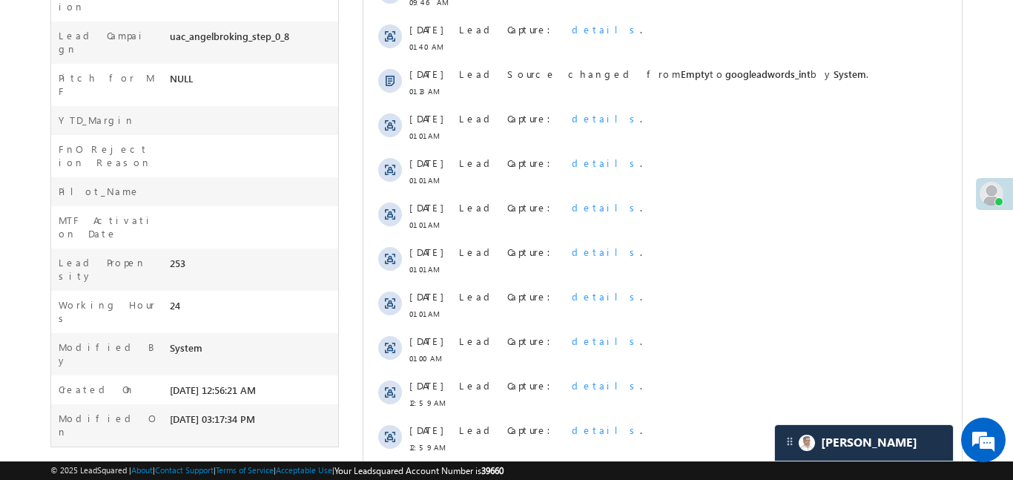
scroll to position [566, 0]
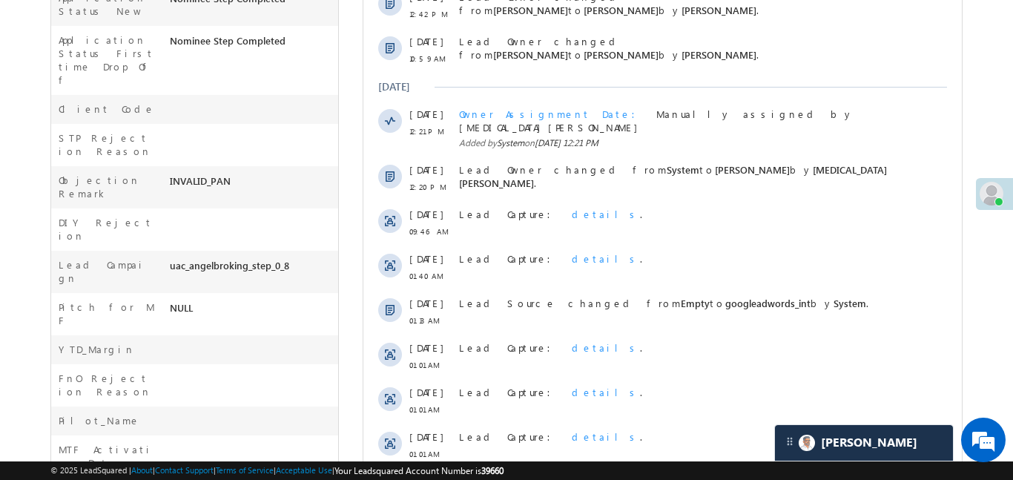
click at [856, 88] on div "[DATE]" at bounding box center [662, 86] width 599 height 13
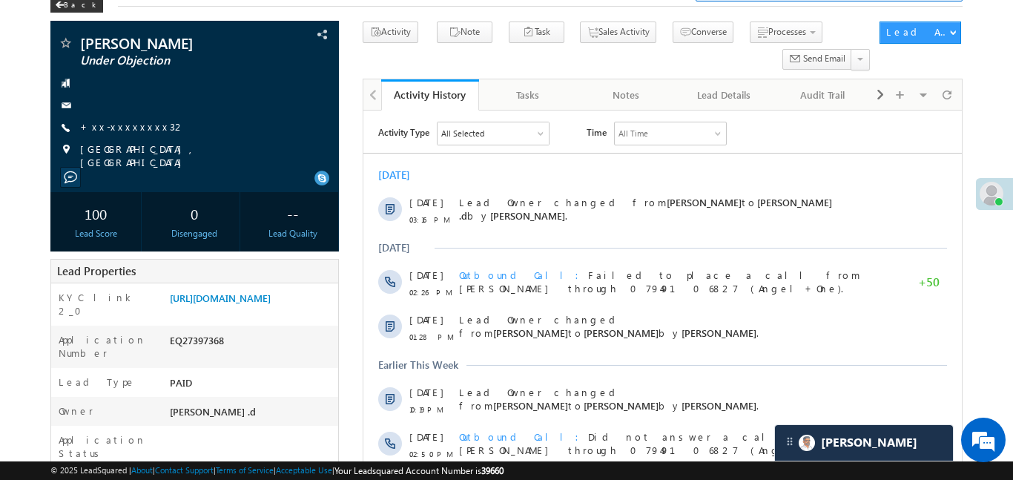
scroll to position [56, 0]
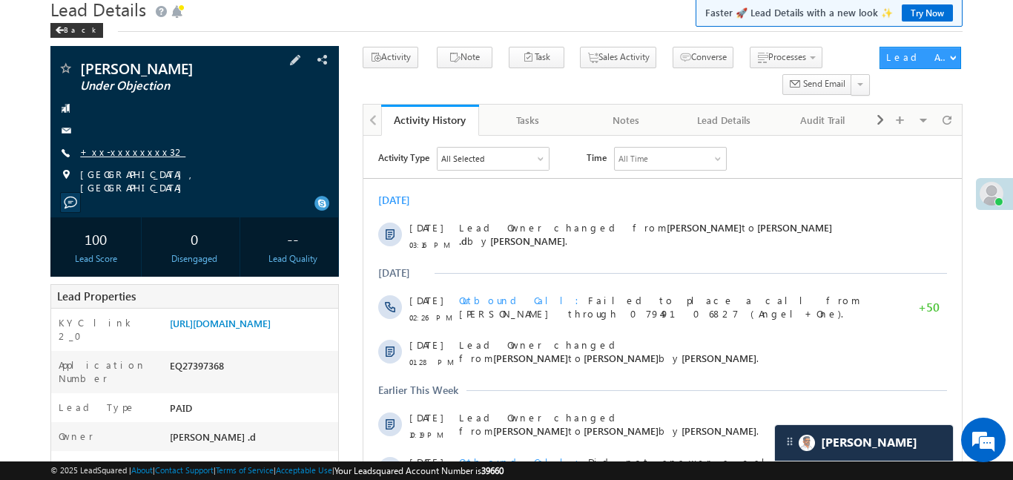
click at [111, 152] on link "+xx-xxxxxxxx32" at bounding box center [132, 151] width 105 height 13
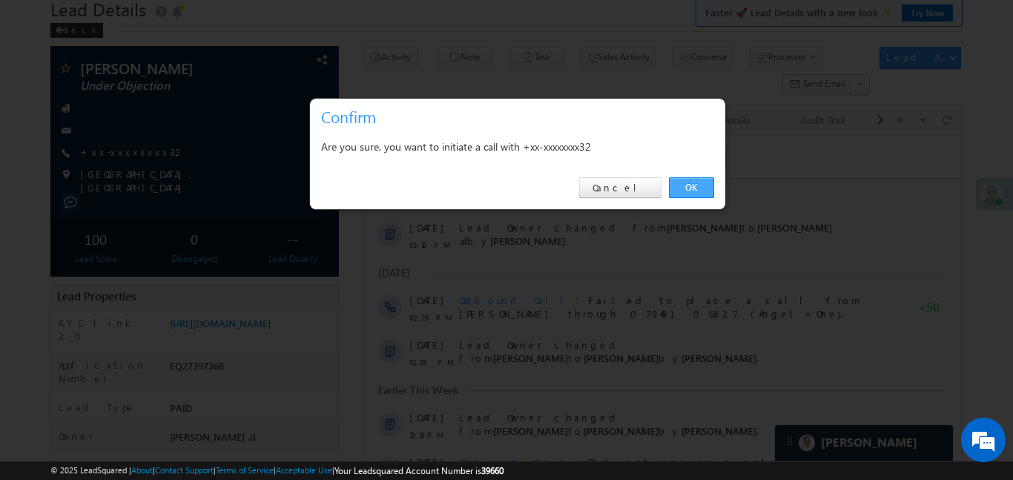
click at [689, 182] on link "OK" at bounding box center [691, 187] width 45 height 21
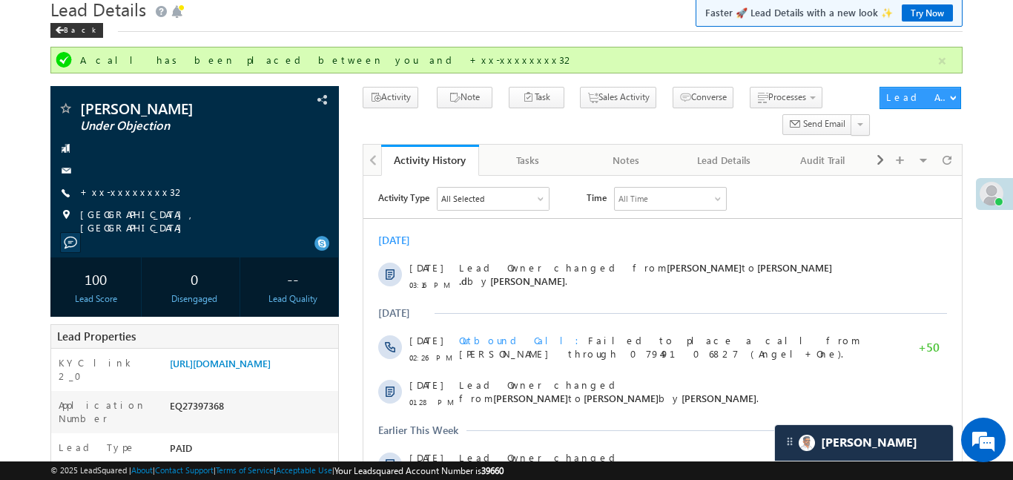
click at [267, 360] on link "https://angelbroking1-pk3em7sa.customui-test.leadsquared.com?leadId=b91eda8a-66…" at bounding box center [220, 363] width 101 height 13
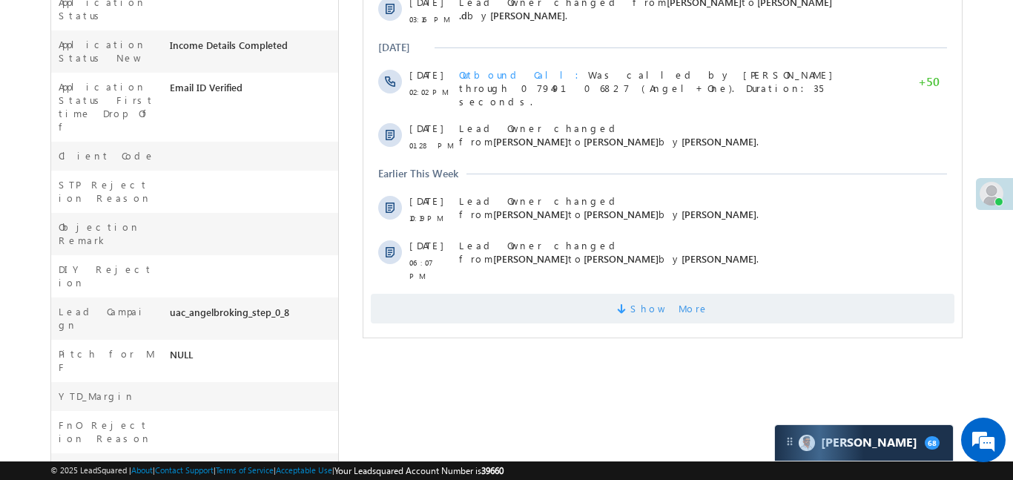
click at [599, 294] on span "Show More" at bounding box center [662, 309] width 584 height 30
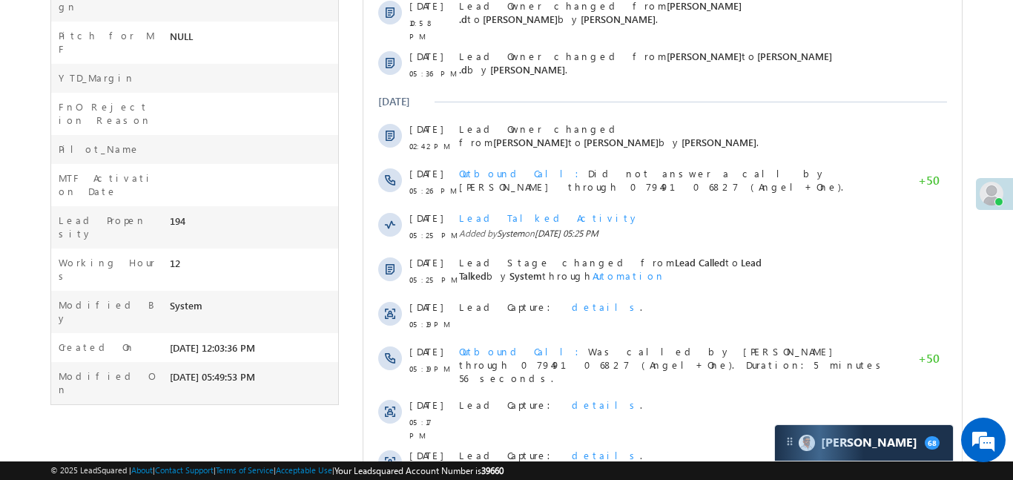
scroll to position [897, 0]
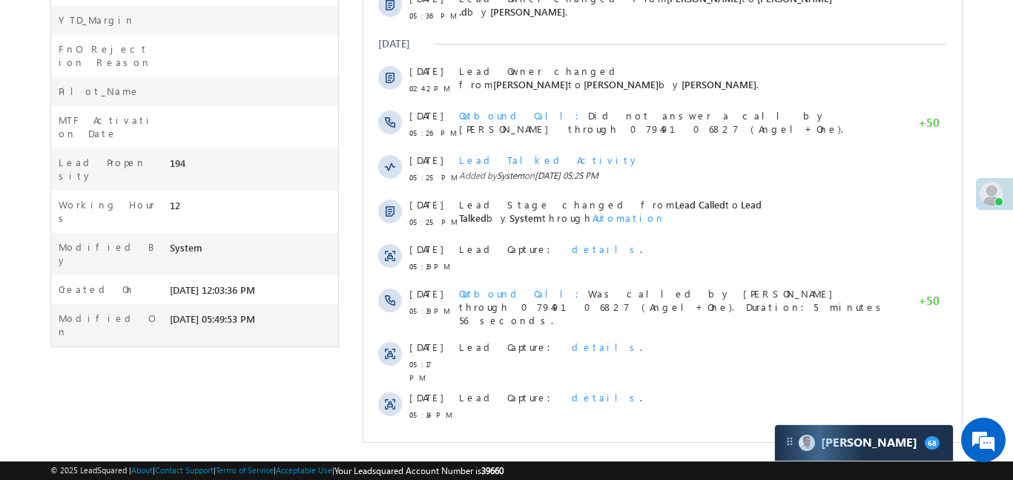
click at [630, 440] on span "Show More" at bounding box center [662, 455] width 584 height 30
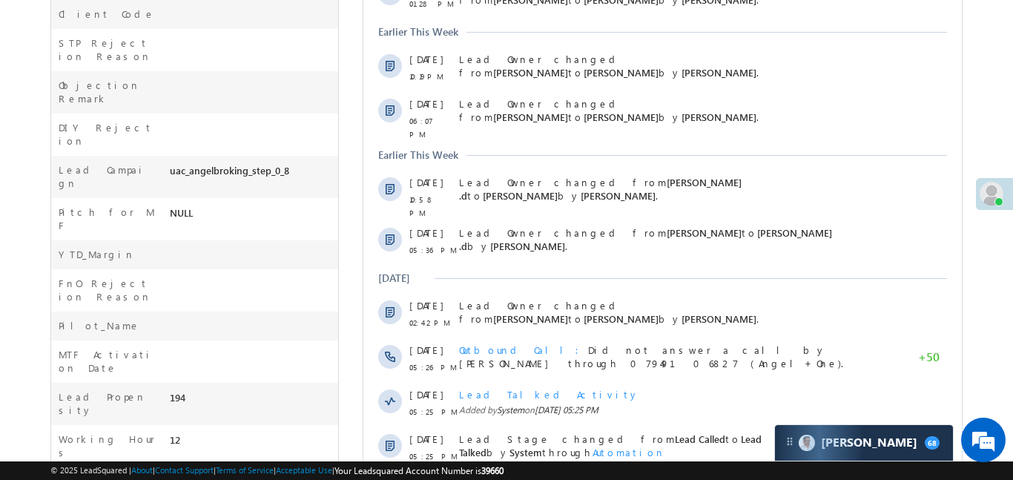
scroll to position [470, 0]
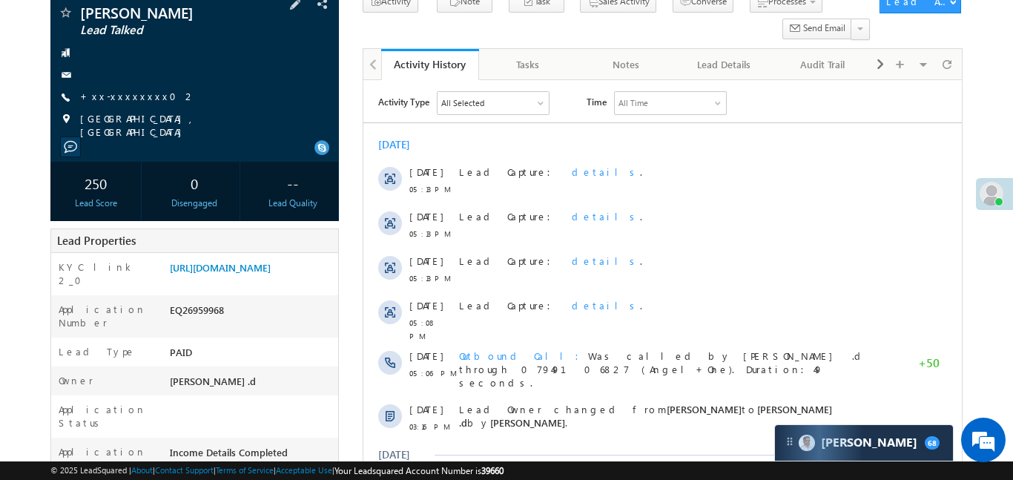
scroll to position [99, 0]
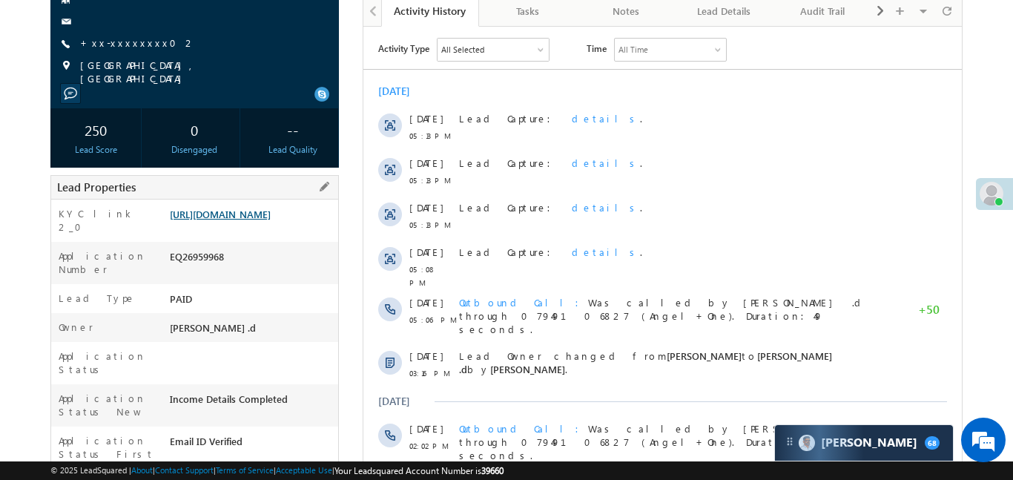
click at [271, 220] on link "[URL][DOMAIN_NAME]" at bounding box center [220, 214] width 101 height 13
click at [270, 217] on link "[URL][DOMAIN_NAME]" at bounding box center [220, 214] width 101 height 13
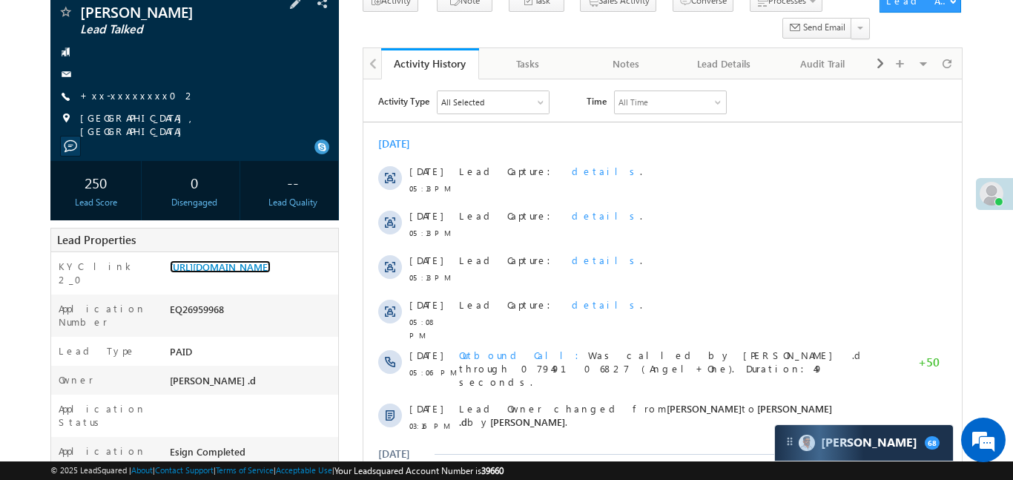
scroll to position [91, 0]
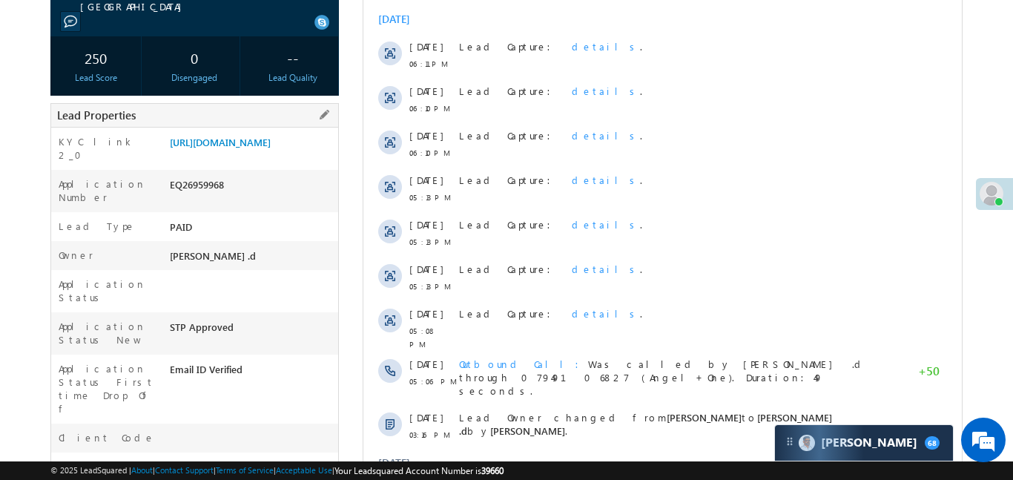
click at [202, 156] on div "[URL][DOMAIN_NAME]" at bounding box center [252, 145] width 172 height 21
click at [203, 198] on div "EQ26959968" at bounding box center [252, 187] width 172 height 21
copy div "EQ26959968"
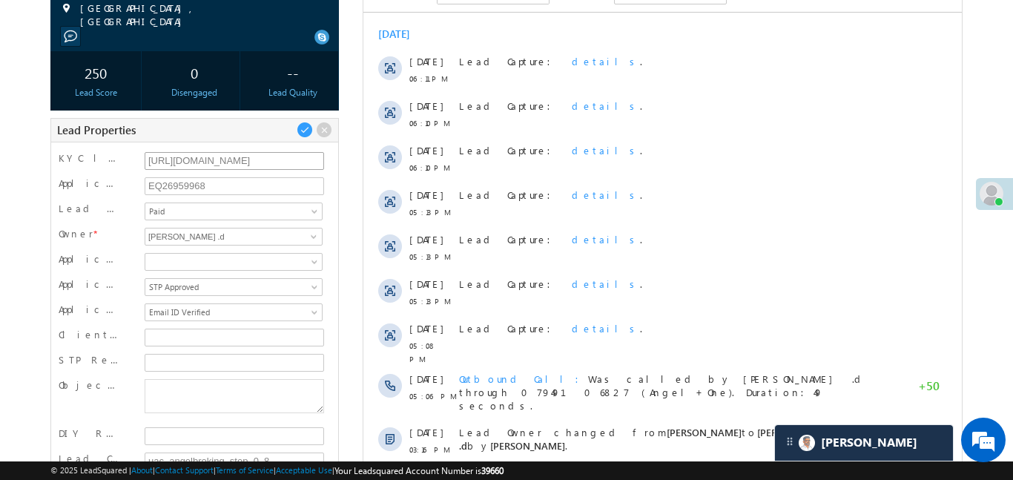
scroll to position [222, 0]
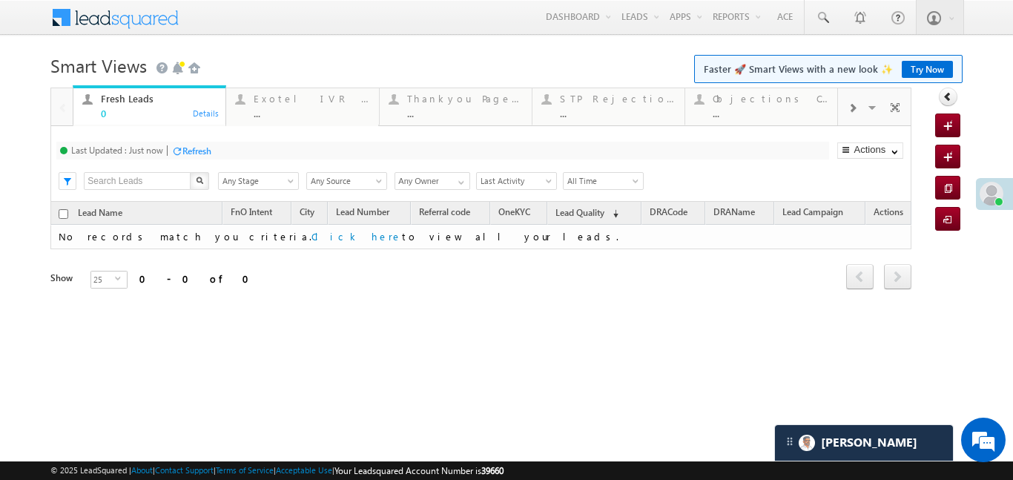
click at [848, 112] on span at bounding box center [852, 108] width 9 height 12
click at [852, 112] on span at bounding box center [852, 108] width 9 height 12
click at [785, 108] on div "..." at bounding box center [771, 113] width 116 height 11
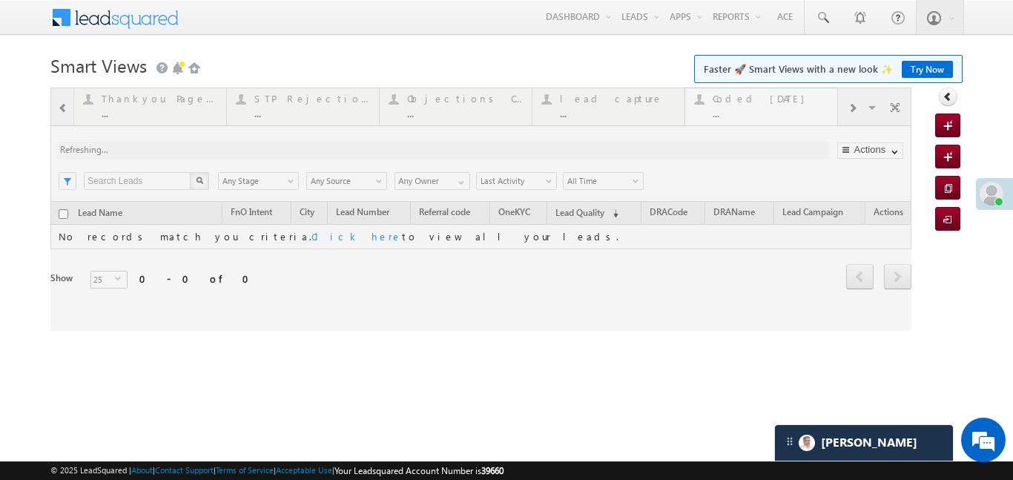
click at [785, 108] on div at bounding box center [480, 209] width 861 height 243
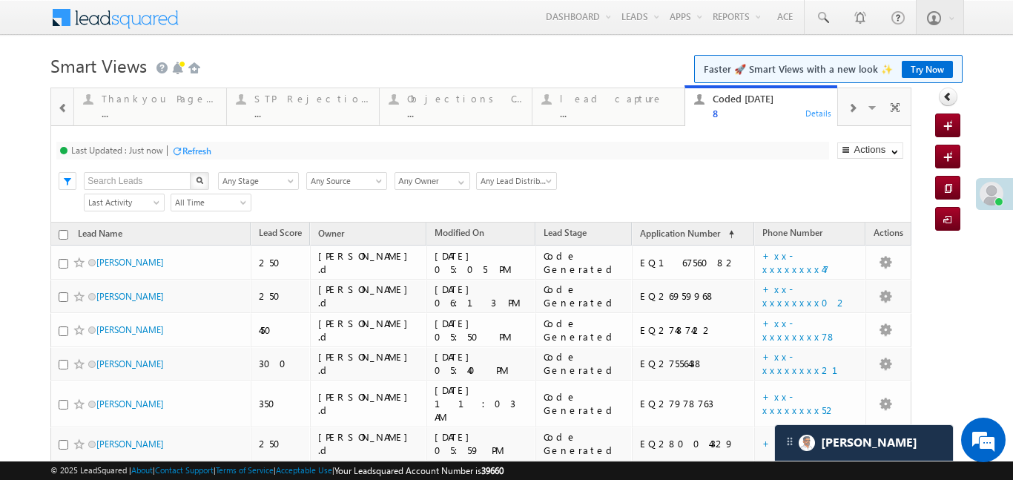
click at [64, 112] on span at bounding box center [63, 108] width 10 height 12
click at [64, 112] on div at bounding box center [62, 106] width 22 height 36
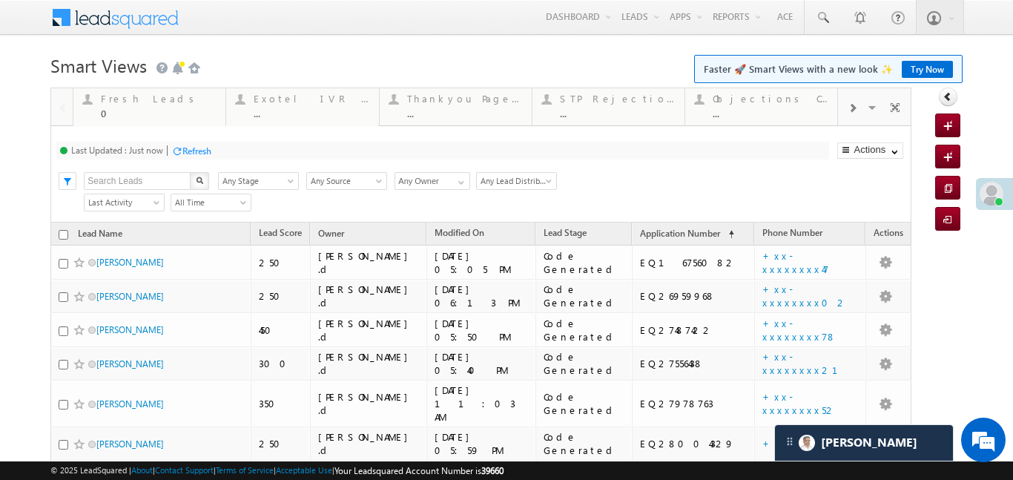
click at [64, 112] on div at bounding box center [62, 106] width 22 height 36
click at [111, 118] on div "0" at bounding box center [159, 113] width 116 height 11
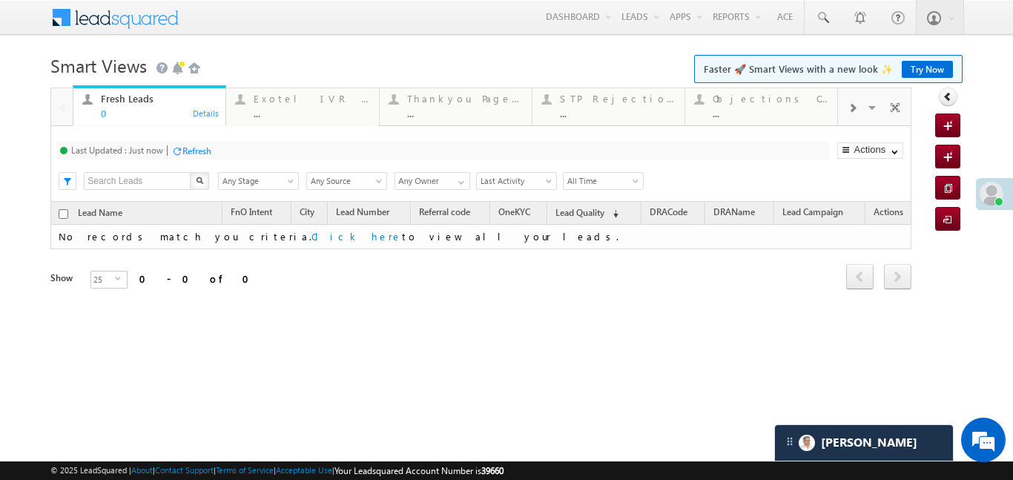
click at [111, 118] on div "0" at bounding box center [159, 113] width 116 height 11
click at [864, 104] on div at bounding box center [852, 106] width 28 height 33
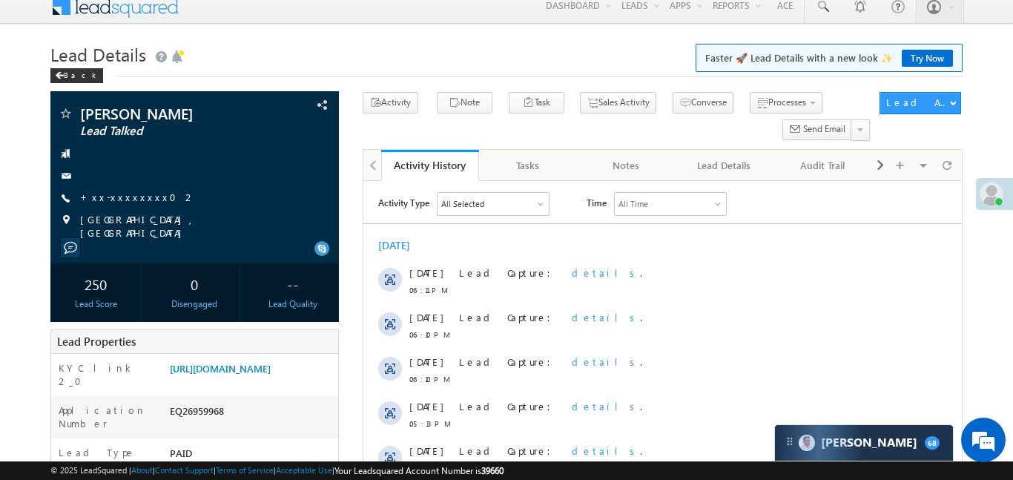
scroll to position [493, 0]
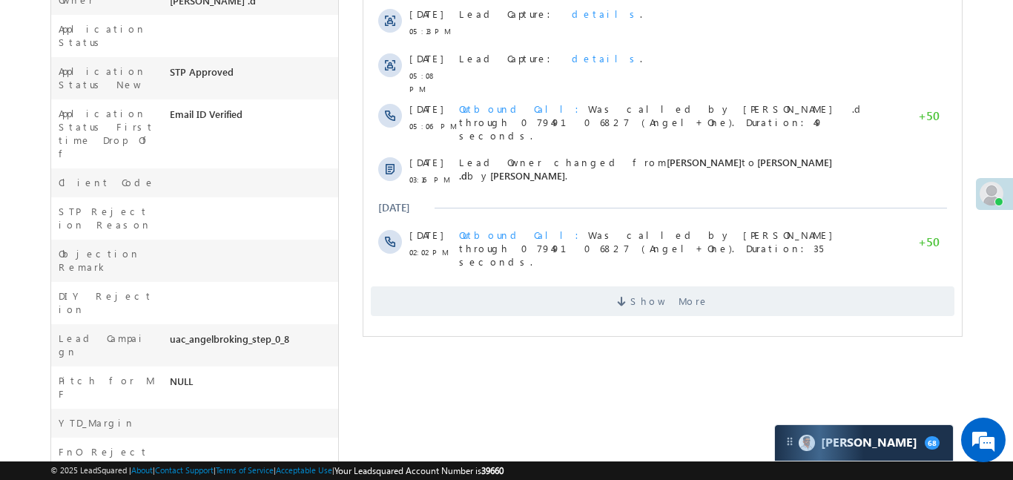
click at [760, 295] on div "Activity Type All Selected Select All Sales Activities 1 Sales Activity Email A…" at bounding box center [662, 13] width 599 height 620
click at [753, 286] on span "Show More" at bounding box center [662, 301] width 584 height 30
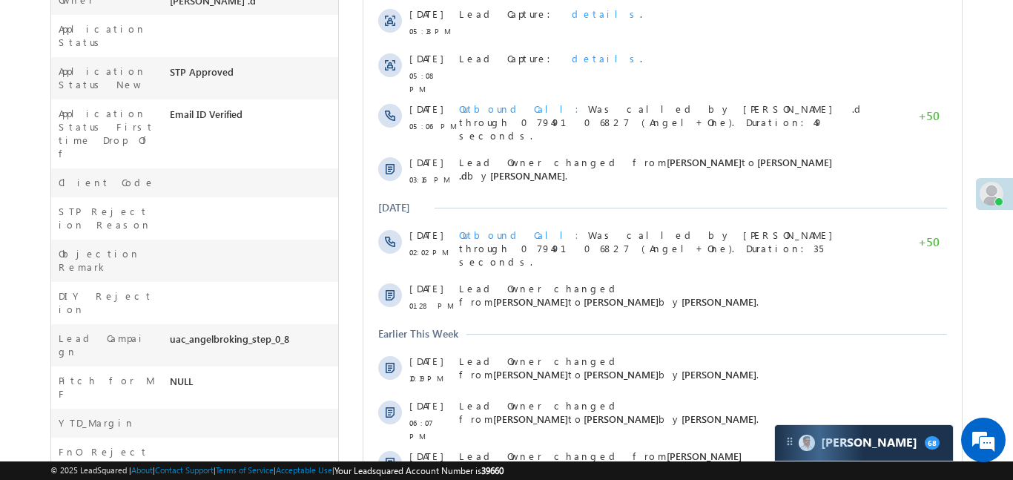
scroll to position [56, 0]
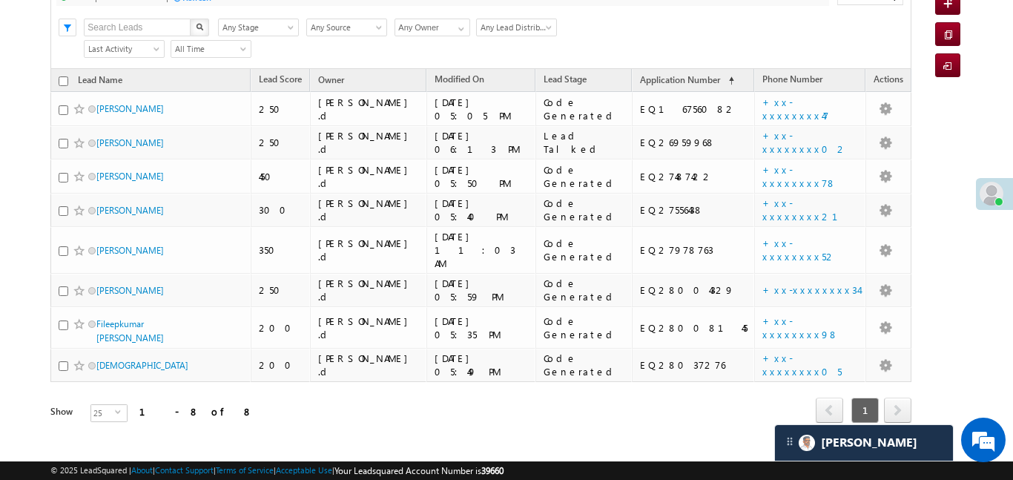
scroll to position [154, 0]
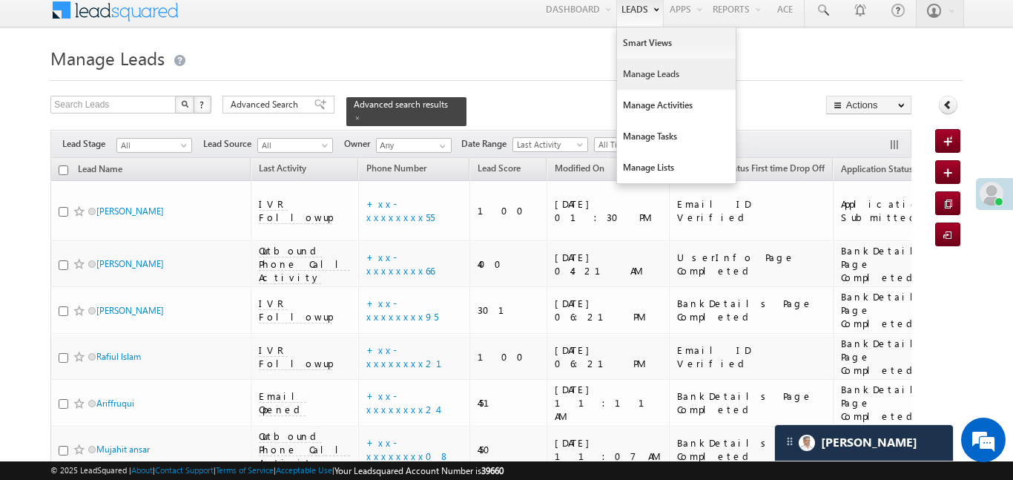
scroll to position [0, 629]
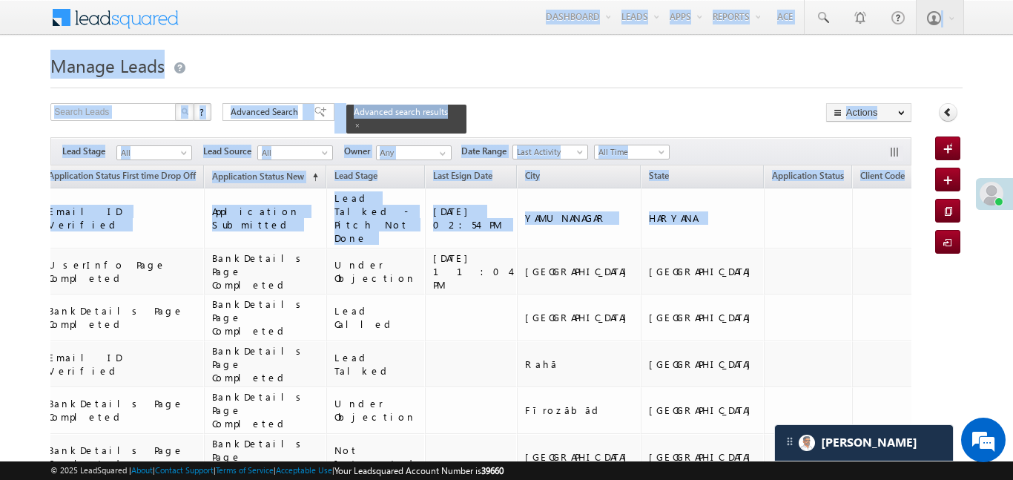
drag, startPoint x: 434, startPoint y: 108, endPoint x: 720, endPoint y: 142, distance: 288.3
click at [361, 122] on span at bounding box center [357, 125] width 7 height 7
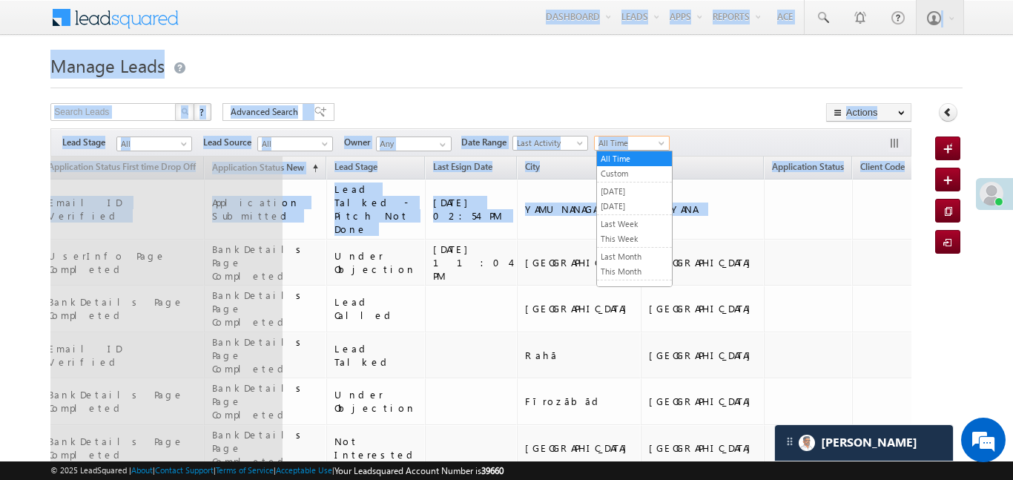
click at [651, 145] on span "All Time" at bounding box center [630, 142] width 70 height 13
click at [625, 207] on link "[DATE]" at bounding box center [634, 206] width 75 height 13
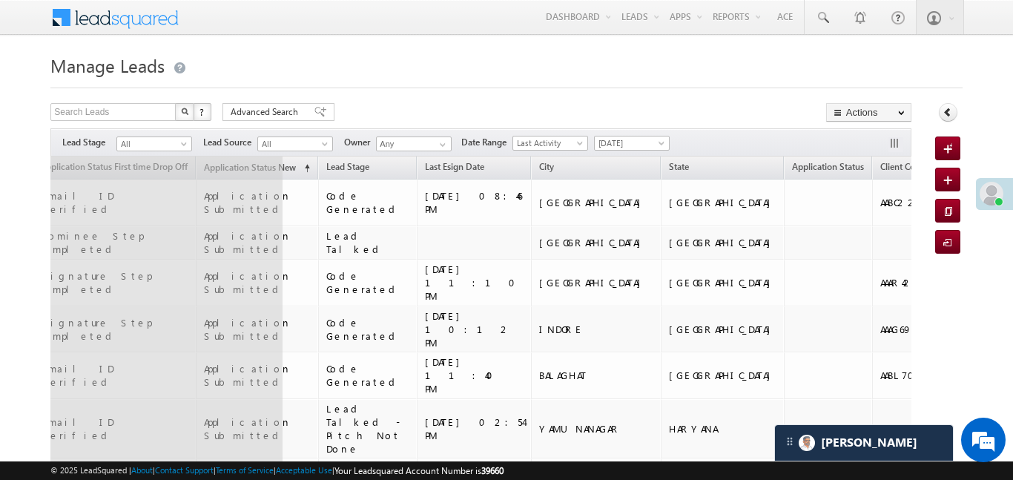
click at [668, 86] on div at bounding box center [506, 84] width 912 height 10
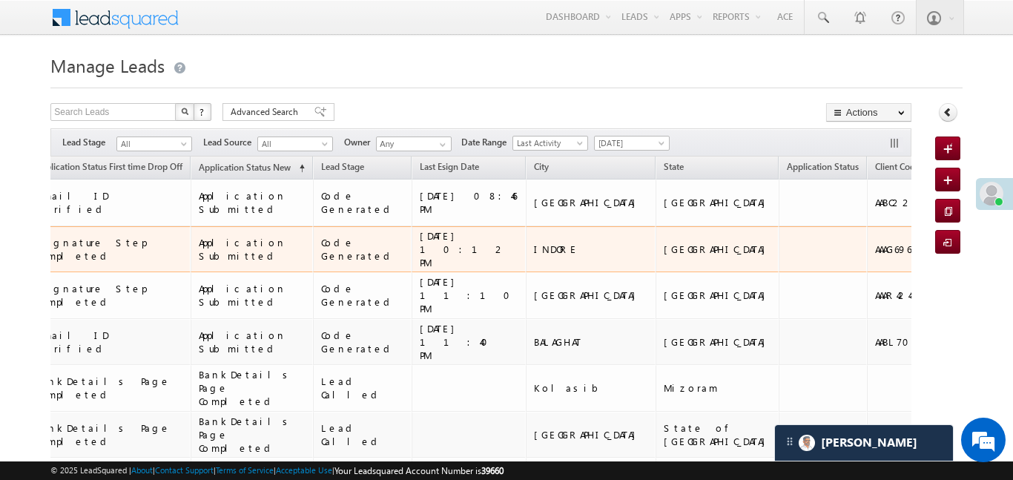
drag, startPoint x: 668, startPoint y: 86, endPoint x: 463, endPoint y: 251, distance: 263.2
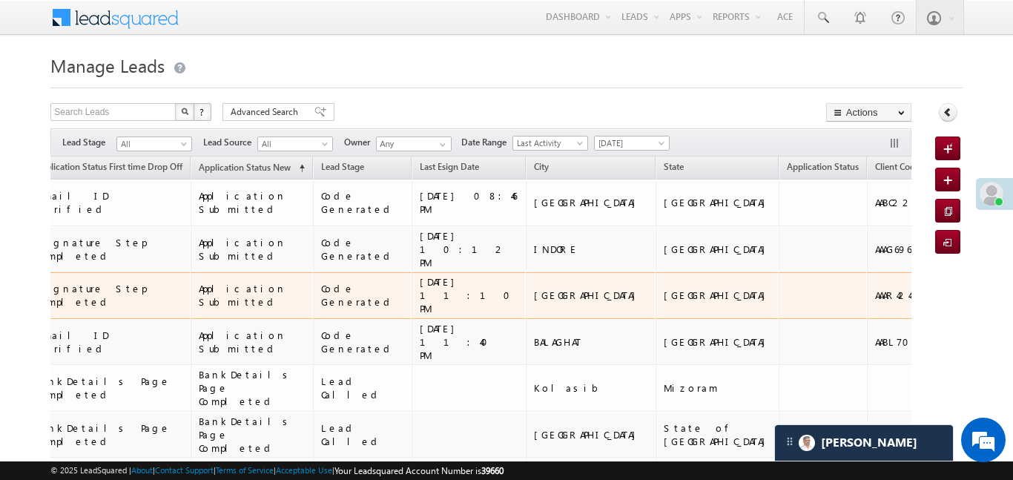
click at [656, 247] on td "[GEOGRAPHIC_DATA]" at bounding box center [718, 249] width 124 height 47
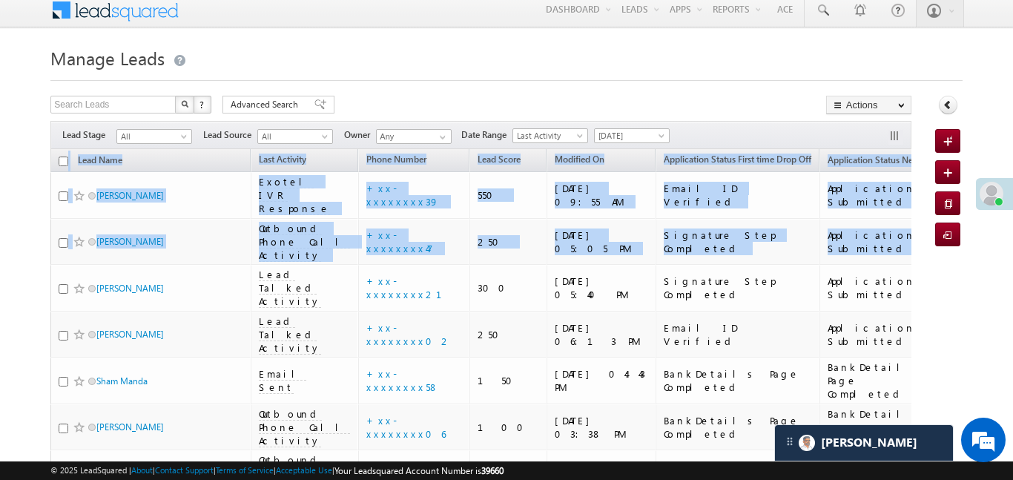
drag, startPoint x: 542, startPoint y: 221, endPoint x: 484, endPoint y: 108, distance: 126.7
click at [483, 78] on div at bounding box center [506, 76] width 912 height 10
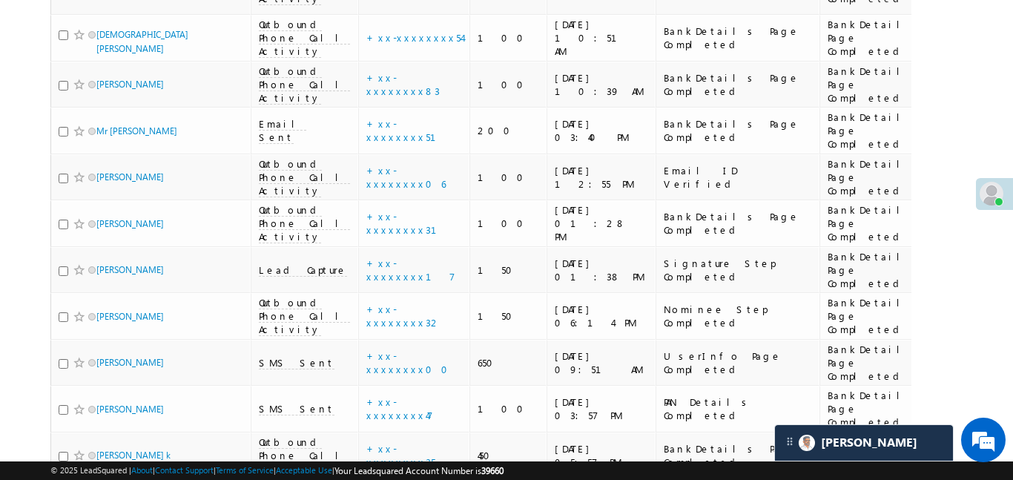
scroll to position [895, 0]
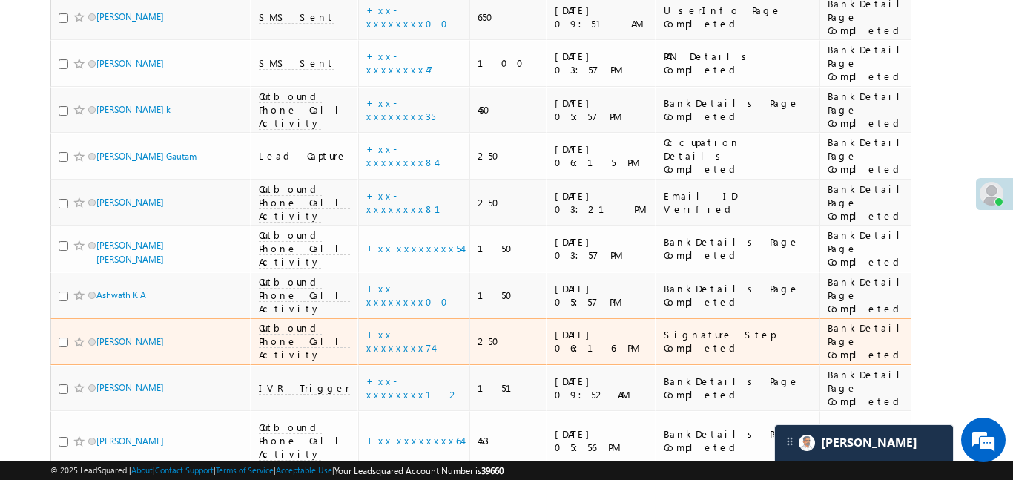
click at [263, 318] on td "Outbound Phone Call Activity" at bounding box center [305, 341] width 108 height 47
click at [272, 321] on span "Outbound Phone Call Activity" at bounding box center [304, 341] width 91 height 40
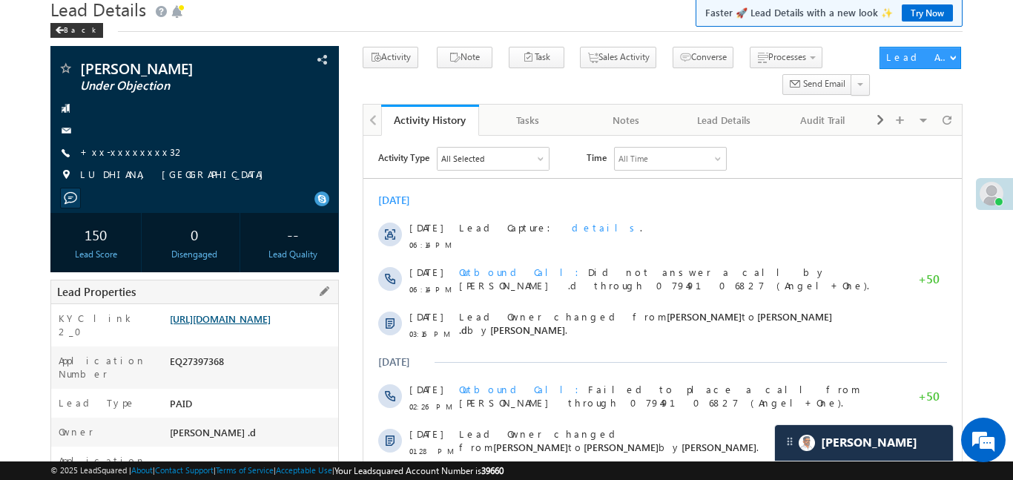
click at [245, 320] on link "[URL][DOMAIN_NAME]" at bounding box center [220, 318] width 101 height 13
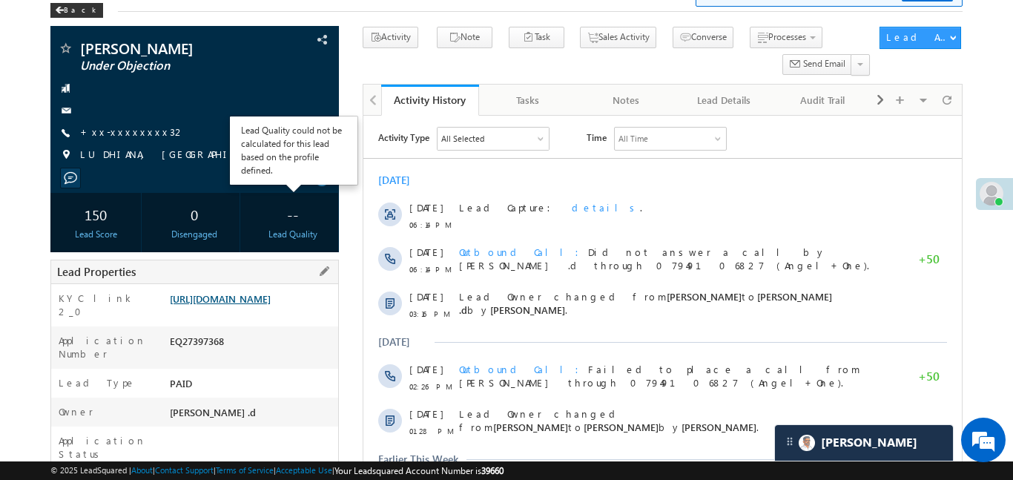
scroll to position [79, 0]
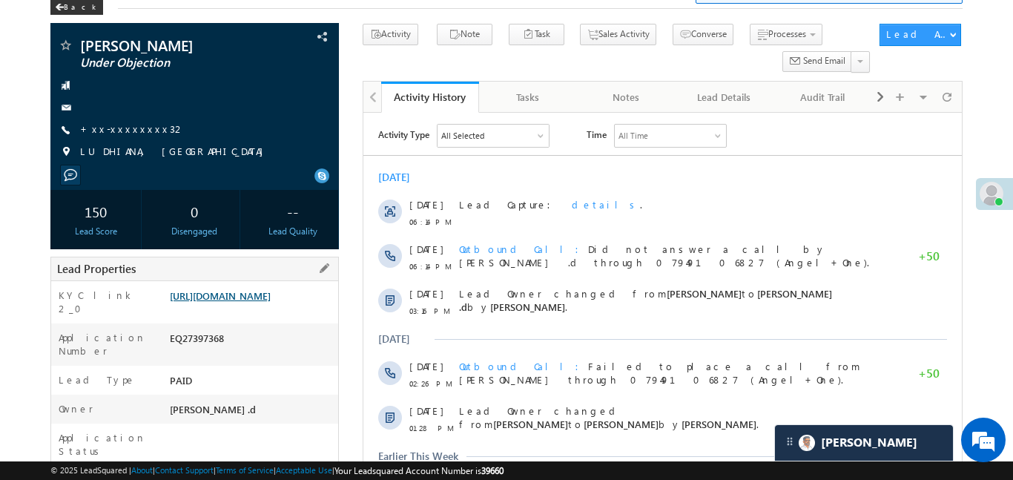
click at [248, 302] on link "[URL][DOMAIN_NAME]" at bounding box center [220, 295] width 101 height 13
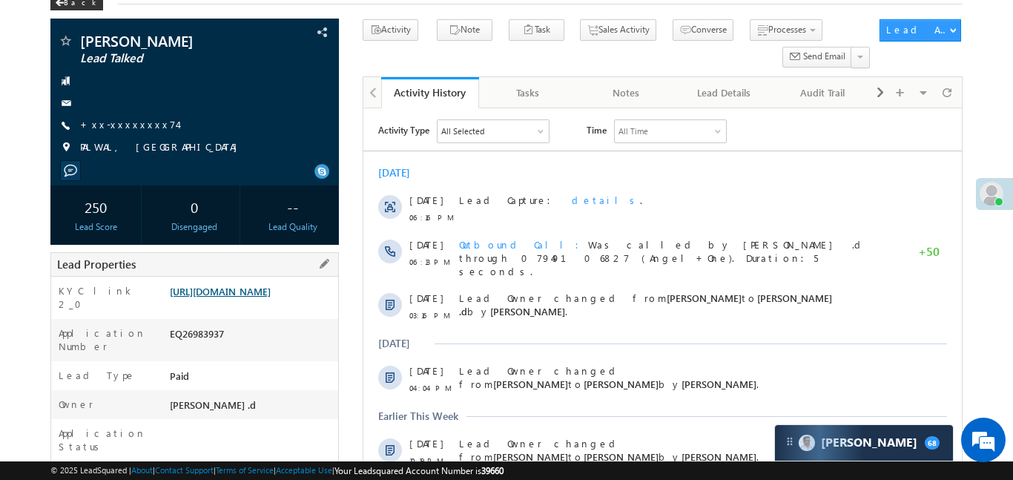
click at [223, 297] on link "[URL][DOMAIN_NAME]" at bounding box center [220, 291] width 101 height 13
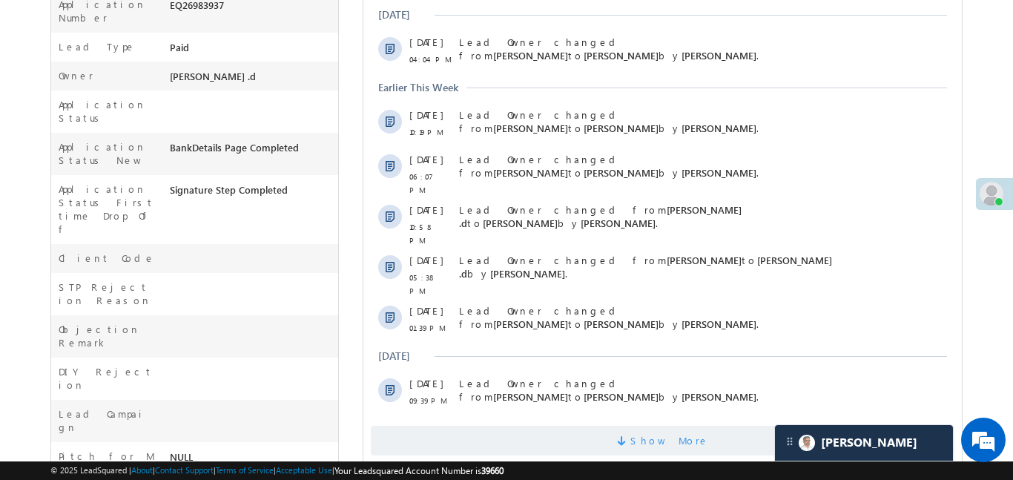
scroll to position [533, 0]
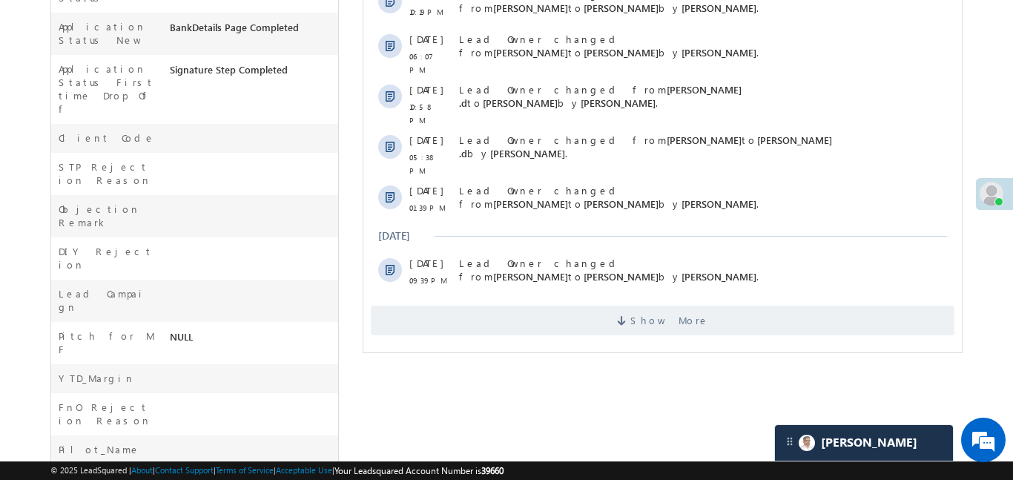
click at [740, 310] on div "Activity Type All Selected Select All Sales Activities 1 Sales Activity Email A…" at bounding box center [662, 2] width 599 height 679
click at [742, 306] on span "Show More" at bounding box center [662, 321] width 584 height 30
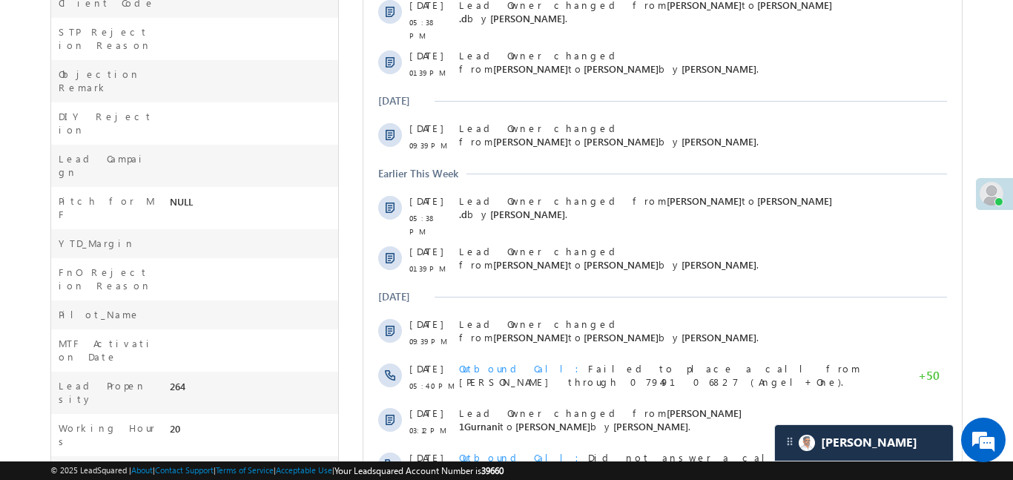
scroll to position [925, 0]
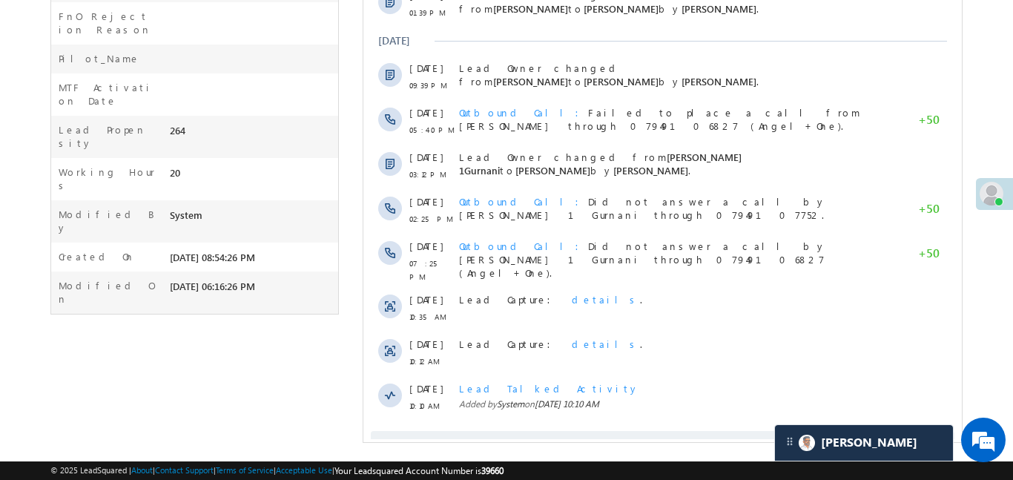
click at [662, 431] on span "Show More" at bounding box center [669, 446] width 79 height 30
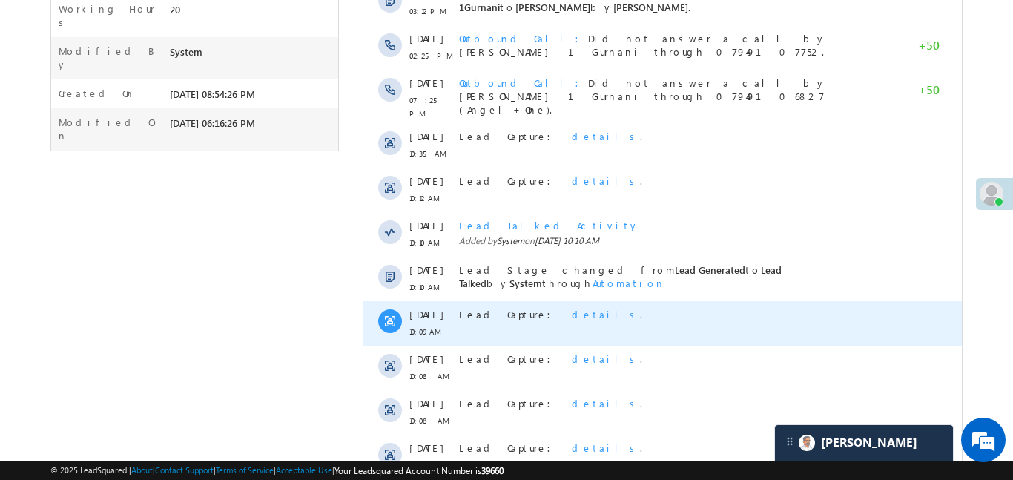
scroll to position [1370, 0]
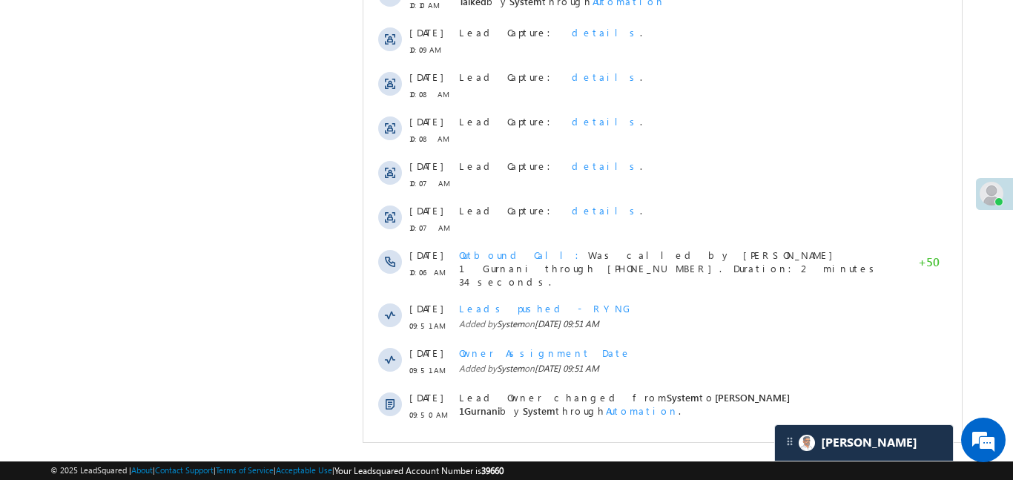
click at [599, 440] on span "Show More" at bounding box center [662, 455] width 584 height 30
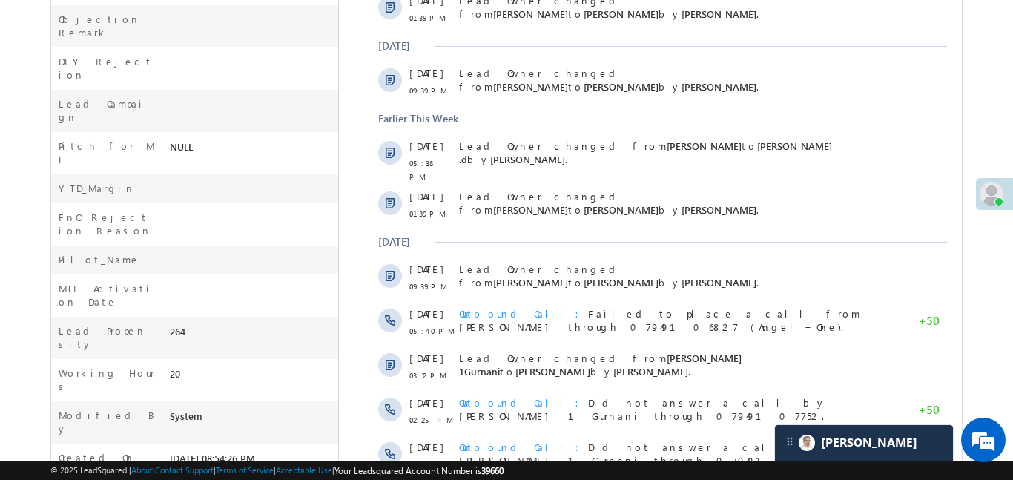
scroll to position [265, 0]
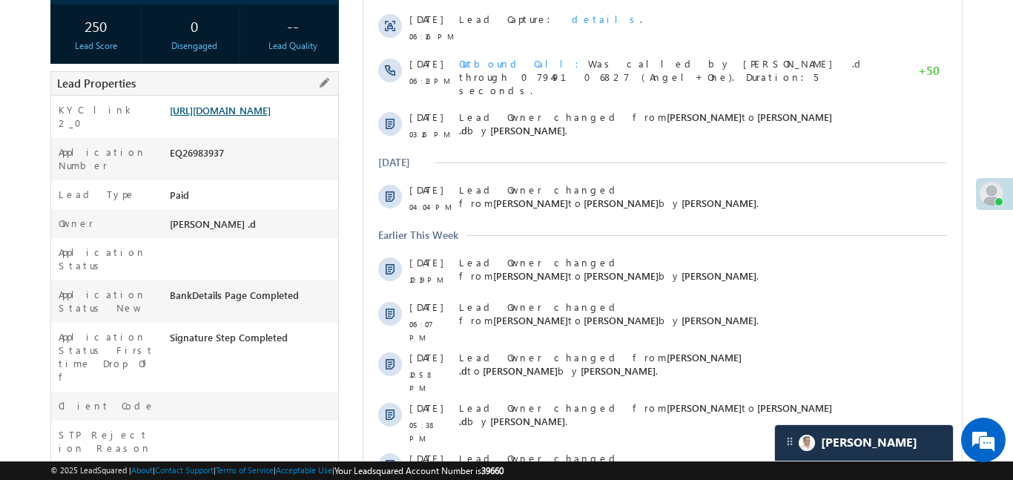
click at [269, 115] on link "[URL][DOMAIN_NAME]" at bounding box center [220, 110] width 101 height 13
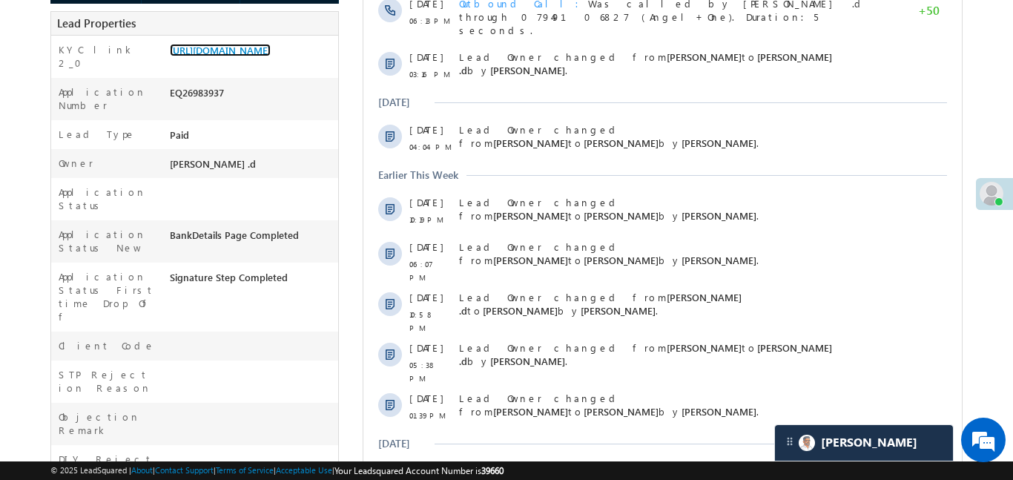
scroll to position [317, 0]
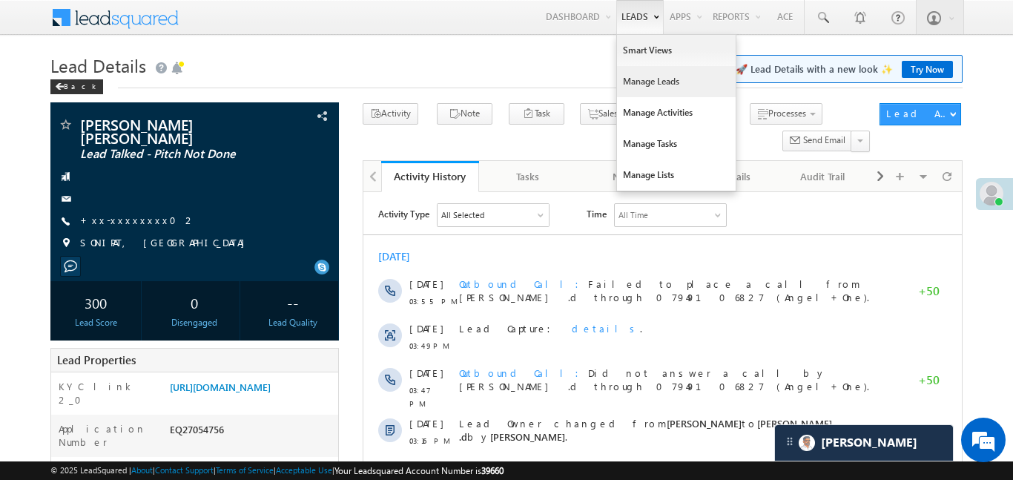
click at [653, 90] on link "Manage Leads" at bounding box center [676, 81] width 119 height 31
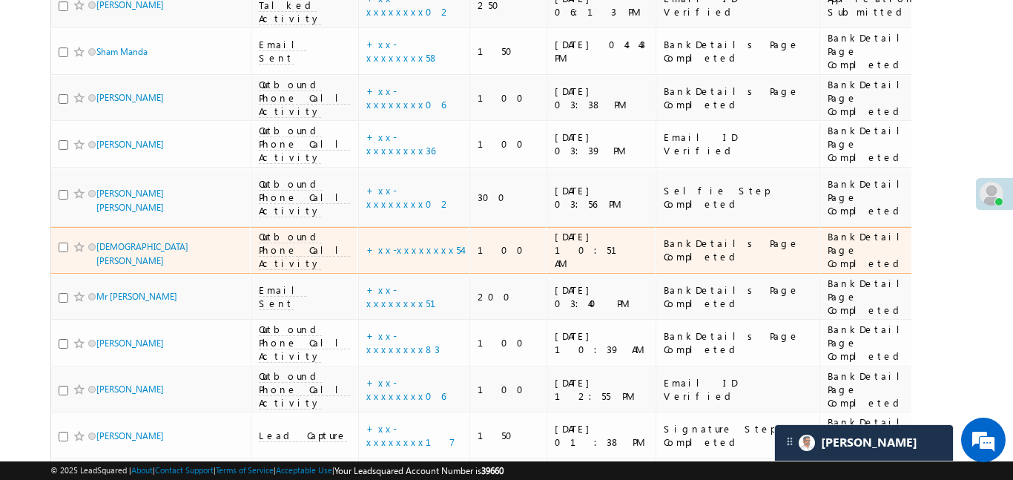
scroll to position [7773, 0]
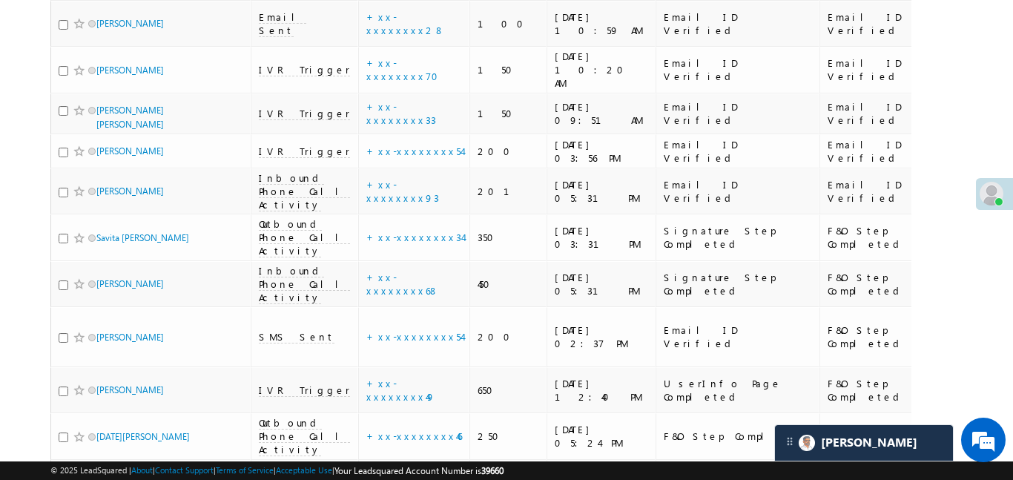
click at [417, 240] on link "details" at bounding box center [429, 236] width 25 height 11
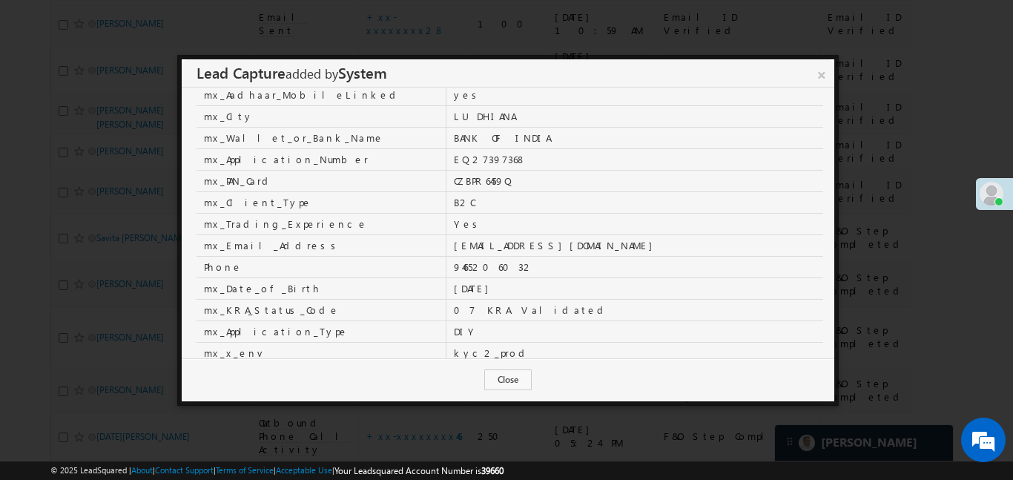
scroll to position [298, 0]
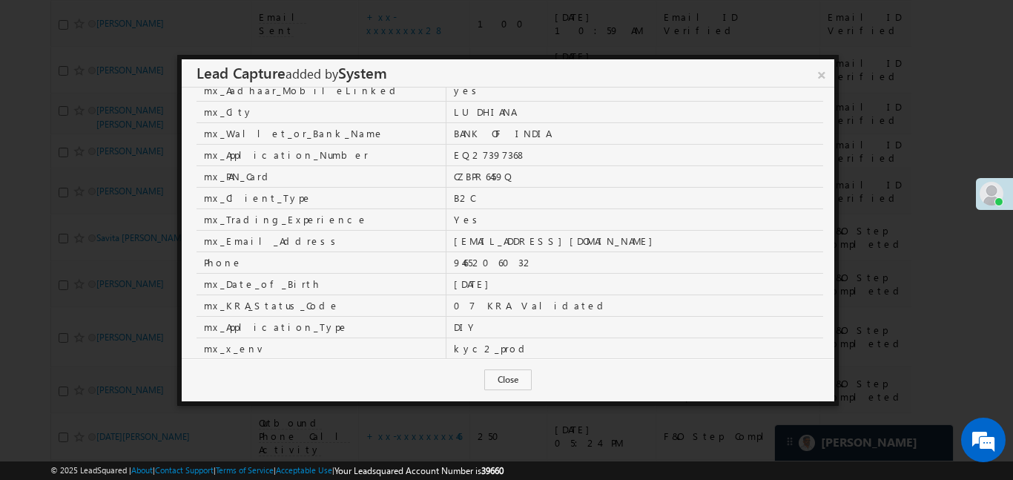
click at [817, 73] on link "×" at bounding box center [821, 72] width 25 height 26
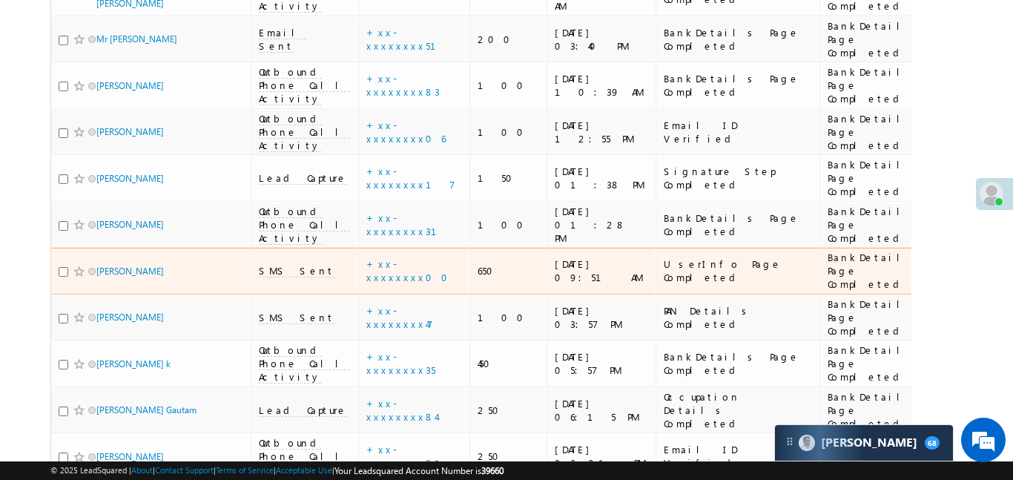
scroll to position [7806, 0]
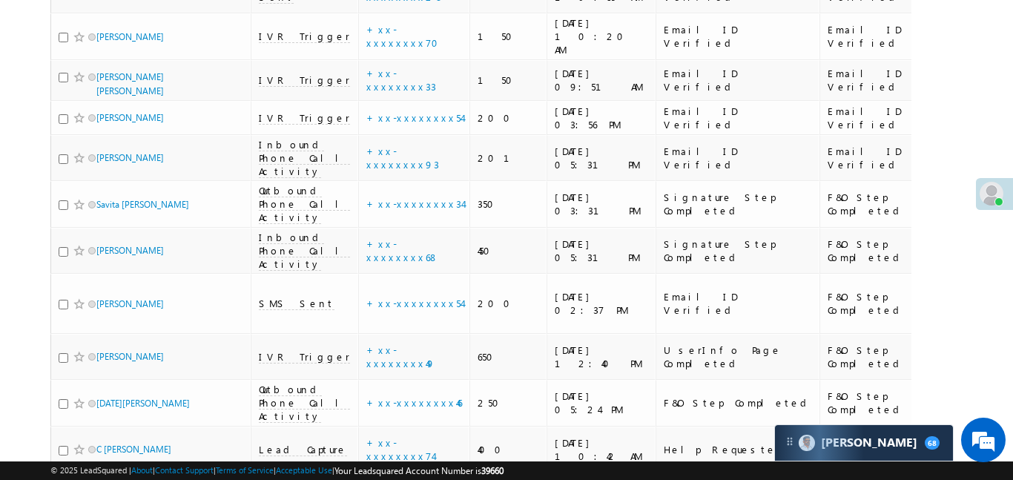
click at [417, 234] on link "details" at bounding box center [429, 236] width 25 height 11
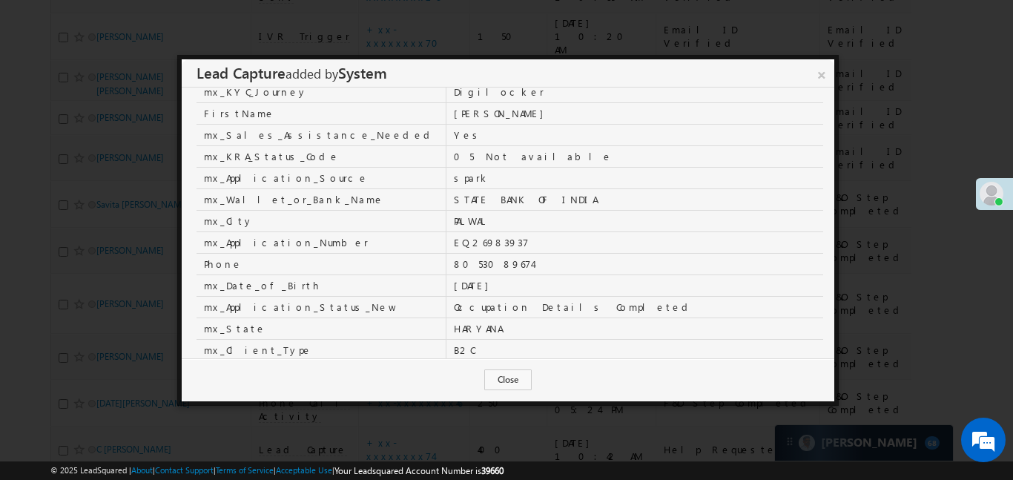
scroll to position [257, 0]
